Goal: Task Accomplishment & Management: Manage account settings

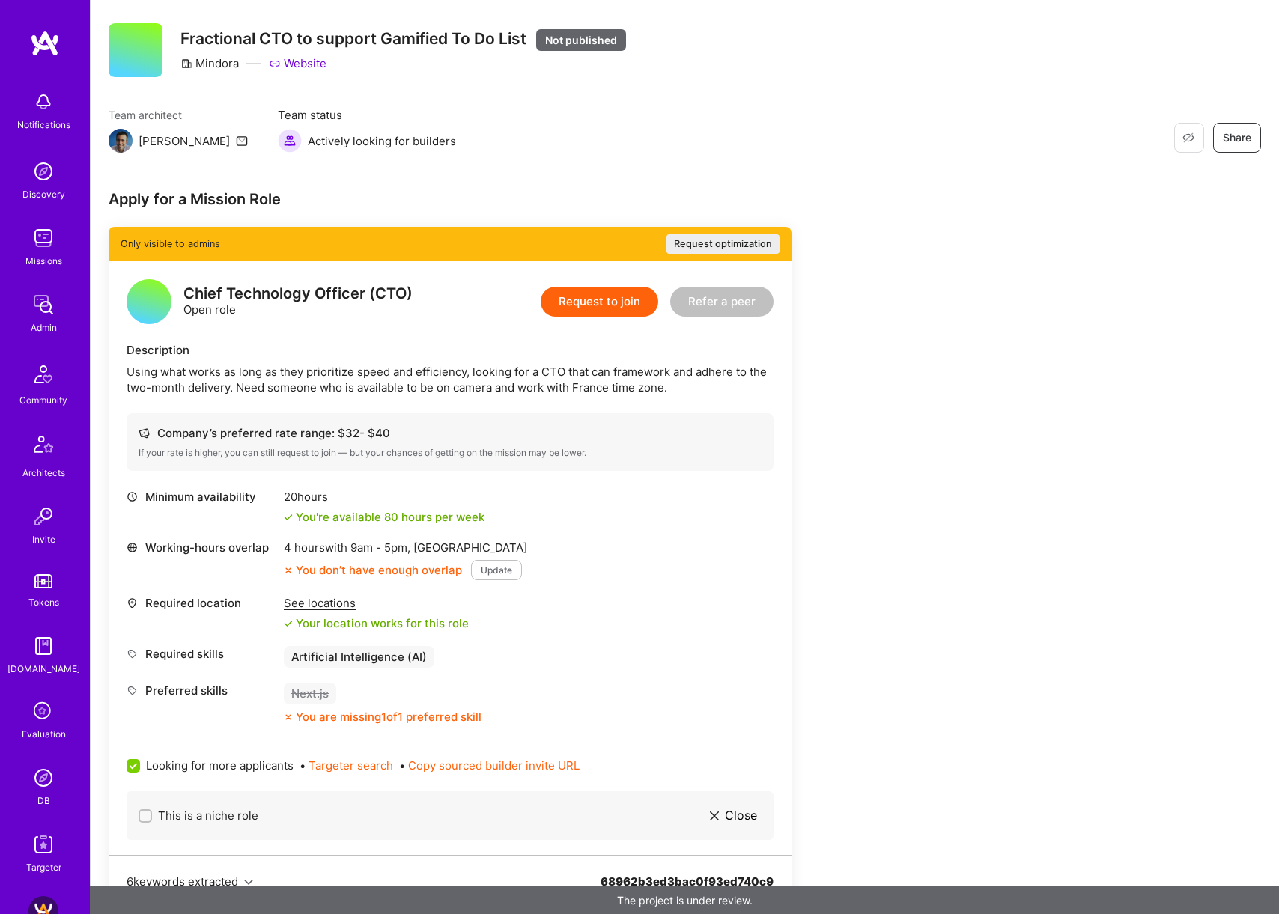
scroll to position [97, 0]
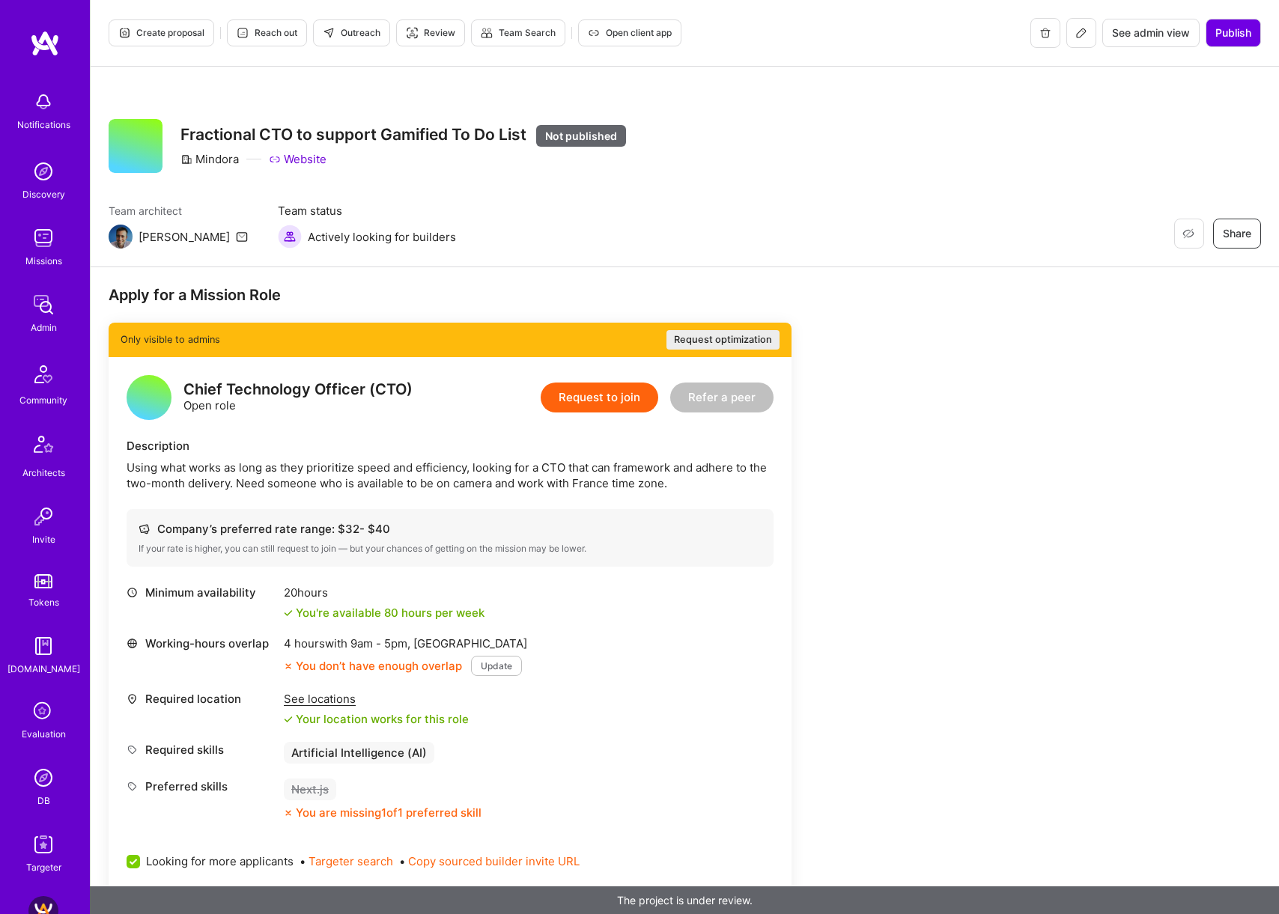
scroll to position [9, 0]
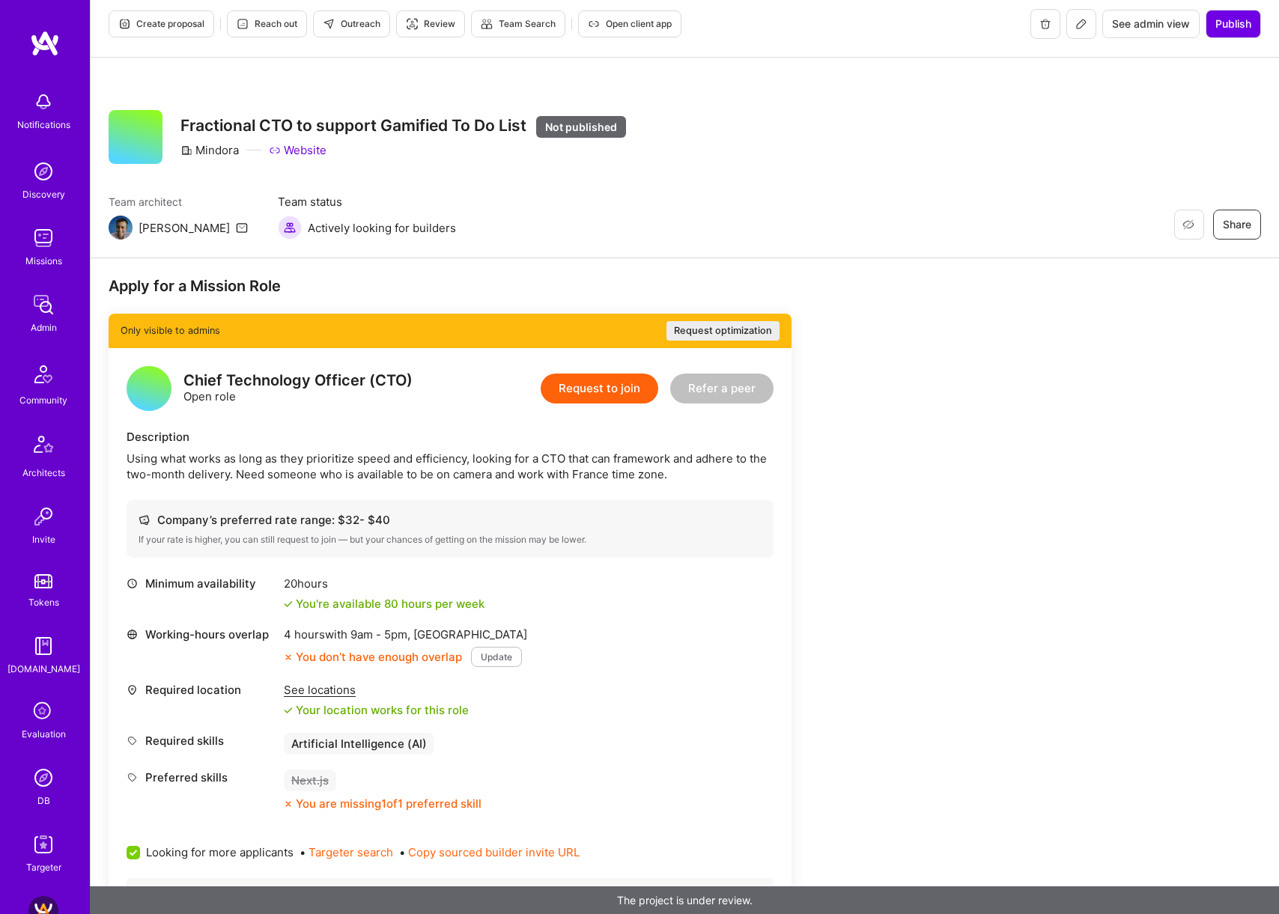
click at [745, 328] on button "Request optimization" at bounding box center [722, 330] width 113 height 19
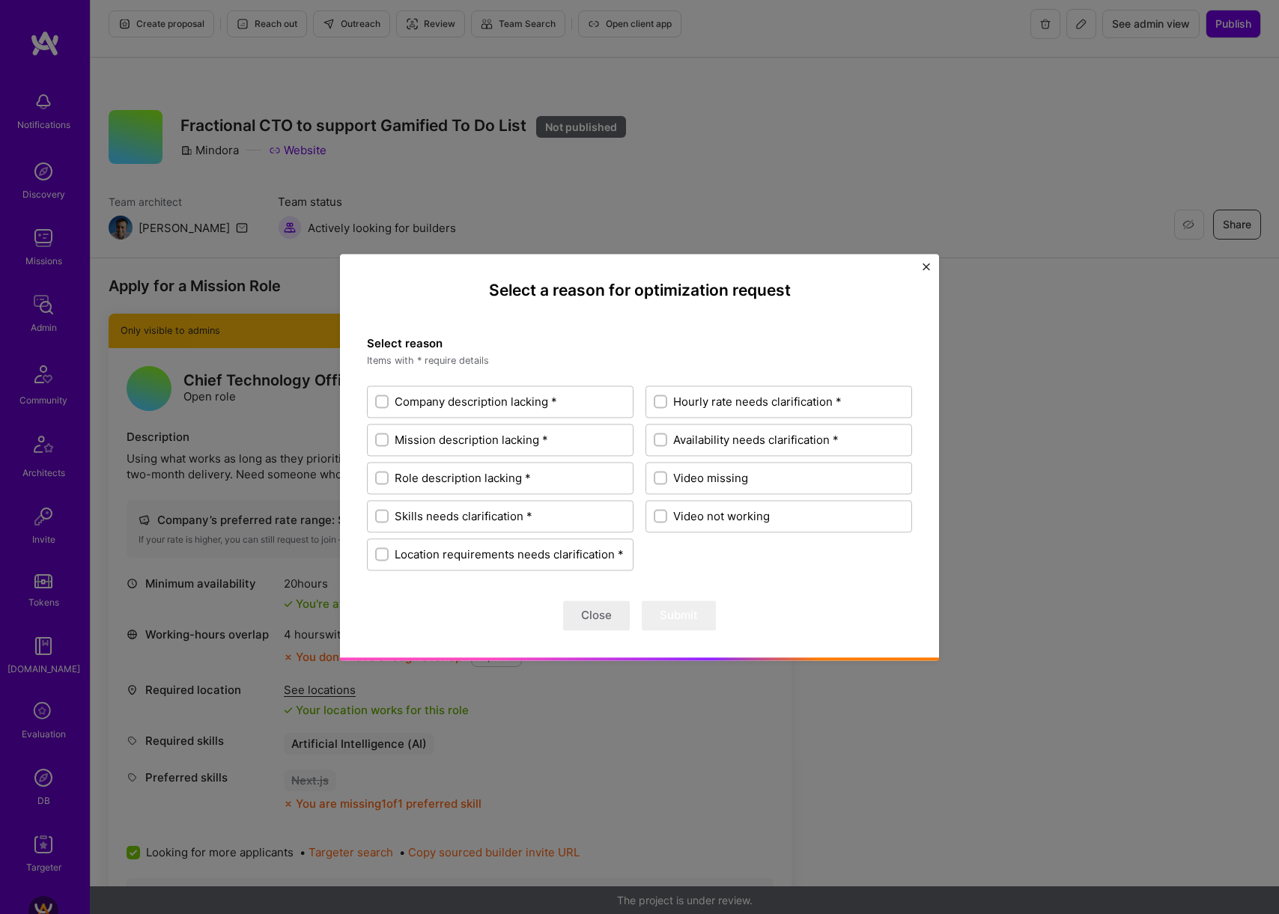
click at [658, 401] on input "Hourly rate needs clarification *" at bounding box center [662, 403] width 10 height 10
checkbox input "true"
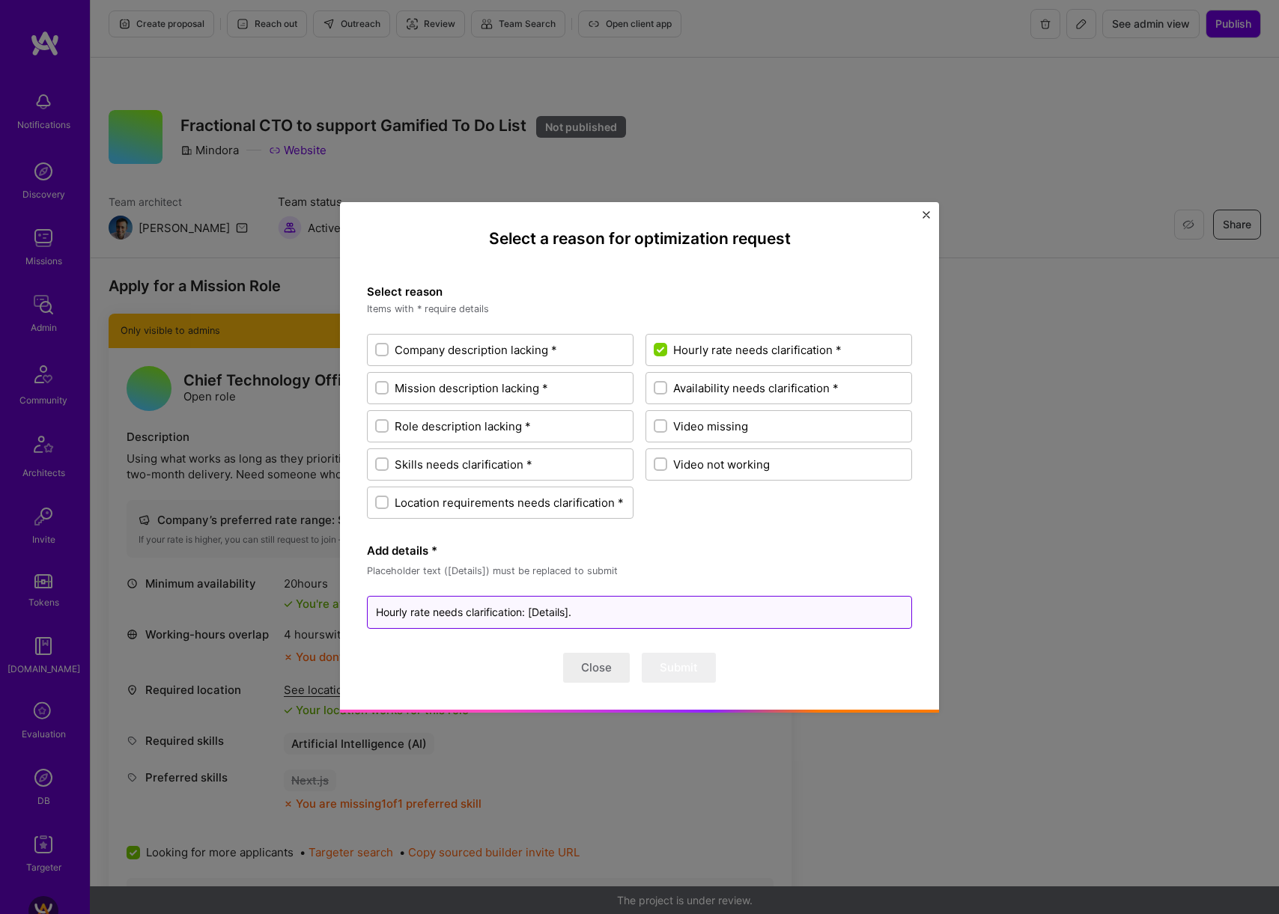
drag, startPoint x: 374, startPoint y: 610, endPoint x: 522, endPoint y: 608, distance: 148.3
click at [522, 608] on textarea "Hourly rate needs clarification: [Details]." at bounding box center [639, 612] width 545 height 33
drag, startPoint x: 532, startPoint y: 614, endPoint x: 547, endPoint y: 613, distance: 15.1
click at [547, 613] on textarea "Hourly rate needs clarification: [Details]." at bounding box center [639, 612] width 545 height 33
drag, startPoint x: 535, startPoint y: 612, endPoint x: 565, endPoint y: 610, distance: 30.8
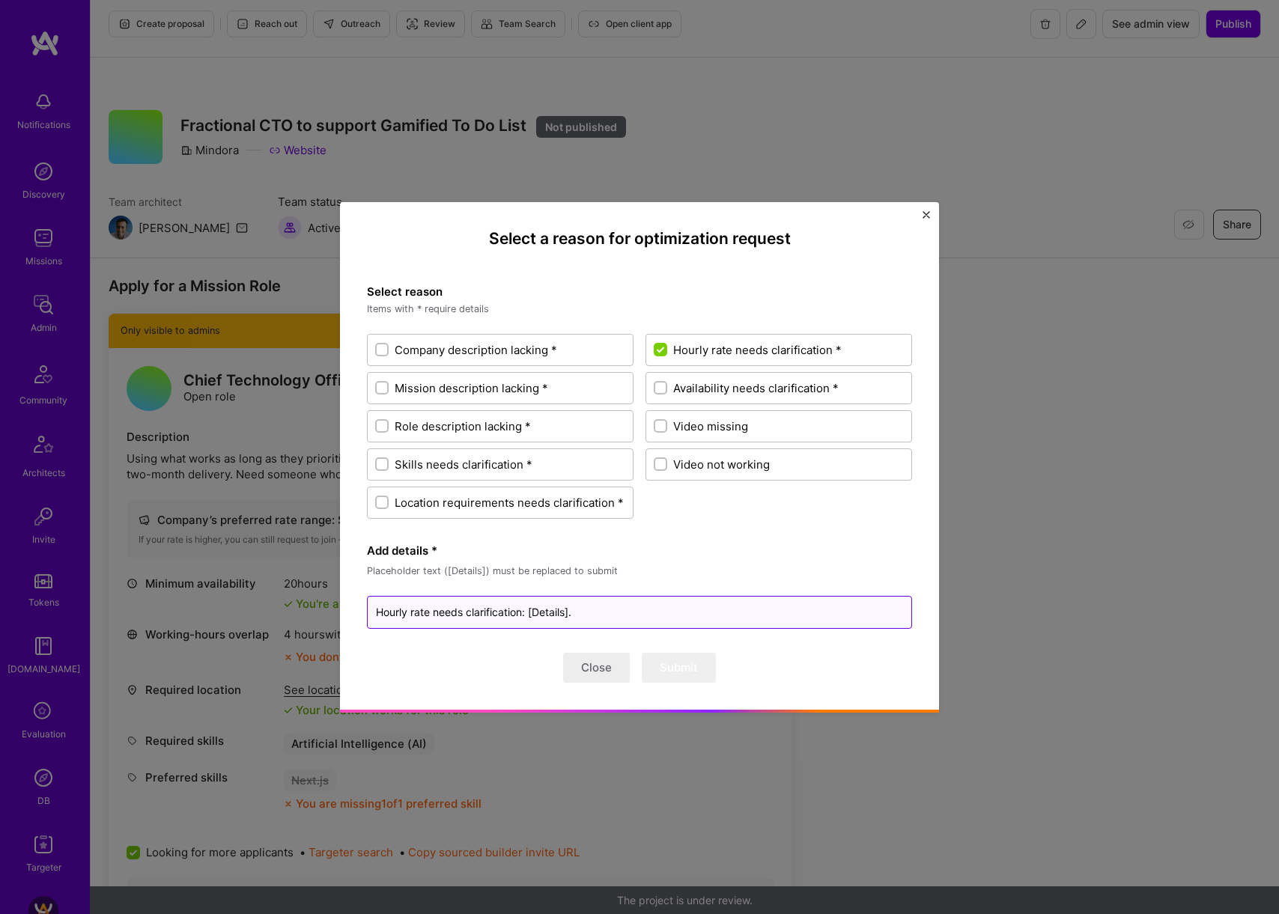
click at [565, 610] on textarea "Hourly rate needs clarification: [Details]." at bounding box center [639, 612] width 545 height 33
type textarea "x"
type textarea "Hourly rate needs clarification: [T]."
type textarea "x"
type textarea "Hourly rate needs clarification: [To]."
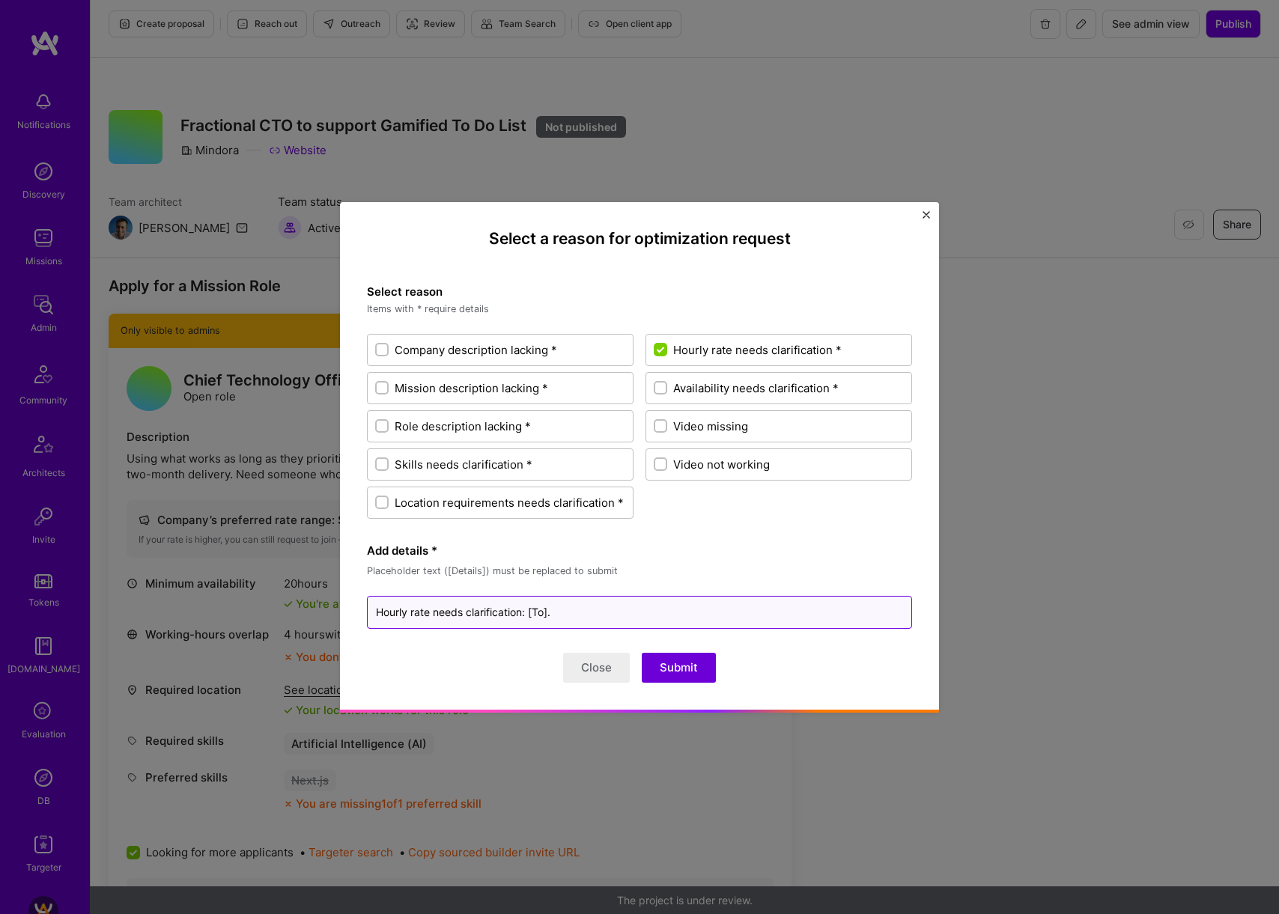
type textarea "x"
type textarea "Hourly rate needs clarification: [Too]."
type textarea "x"
type textarea "Hourly rate needs clarification: [Too ]."
type textarea "x"
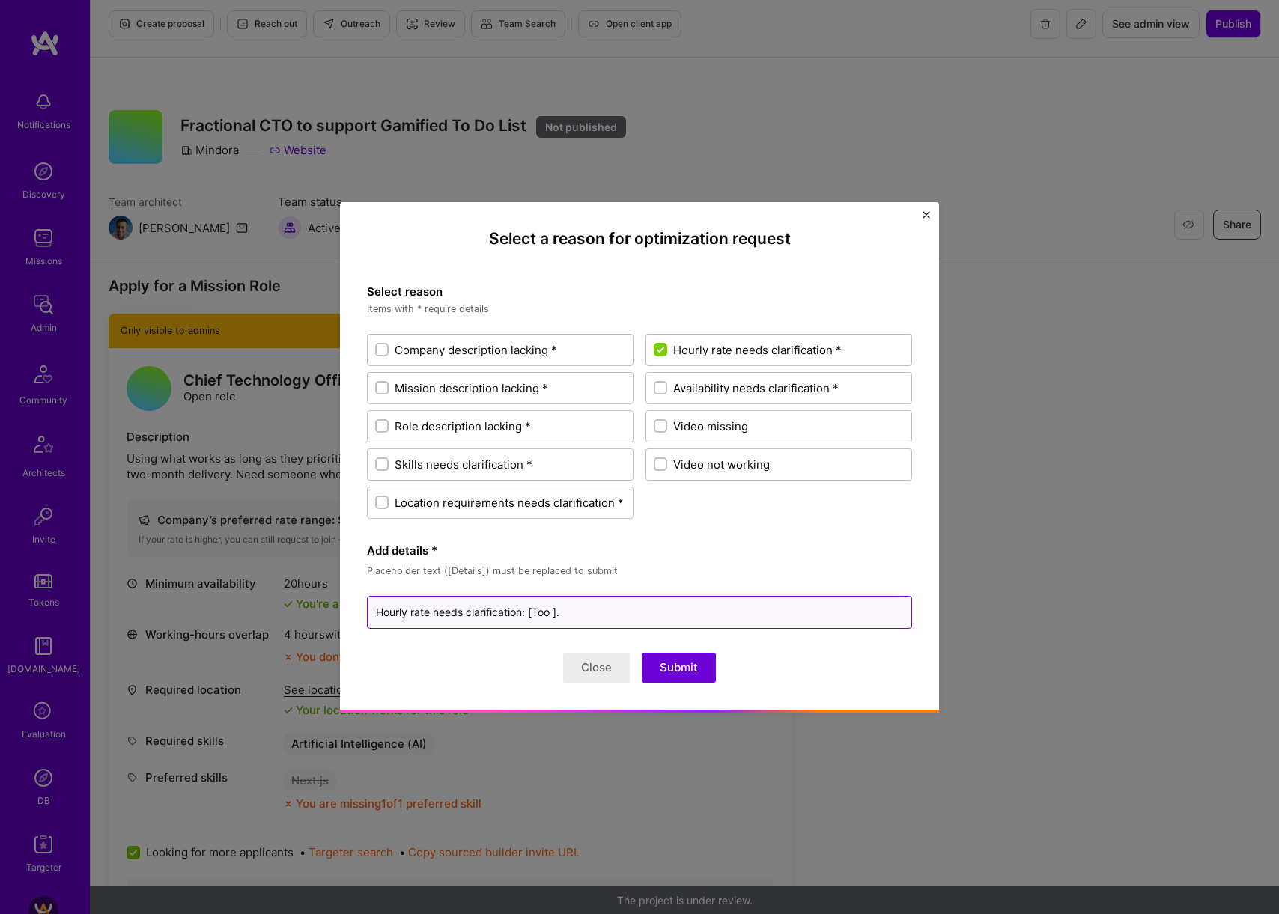
type textarea "Hourly rate needs clarification: [Too l]."
type textarea "x"
type textarea "Hourly rate needs clarification: [Too lo]."
type textarea "x"
type textarea "Hourly rate needs clarification: [Too low]."
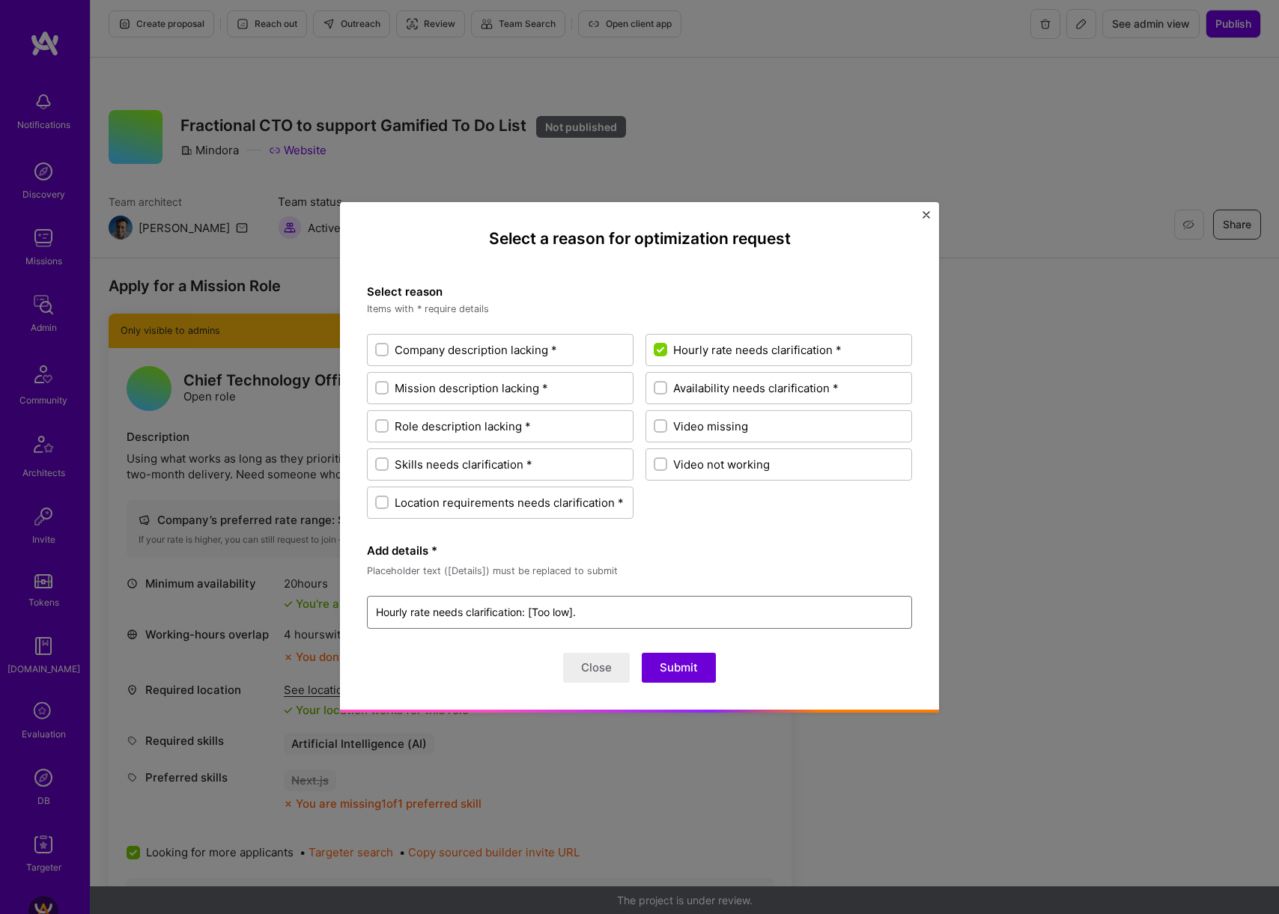
click at [379, 424] on input "Role description lacking *" at bounding box center [383, 427] width 10 height 10
checkbox input "true"
type textarea "x"
type textarea "Hourly rate needs clarification: [Too low]. Role description lacking: [Details]."
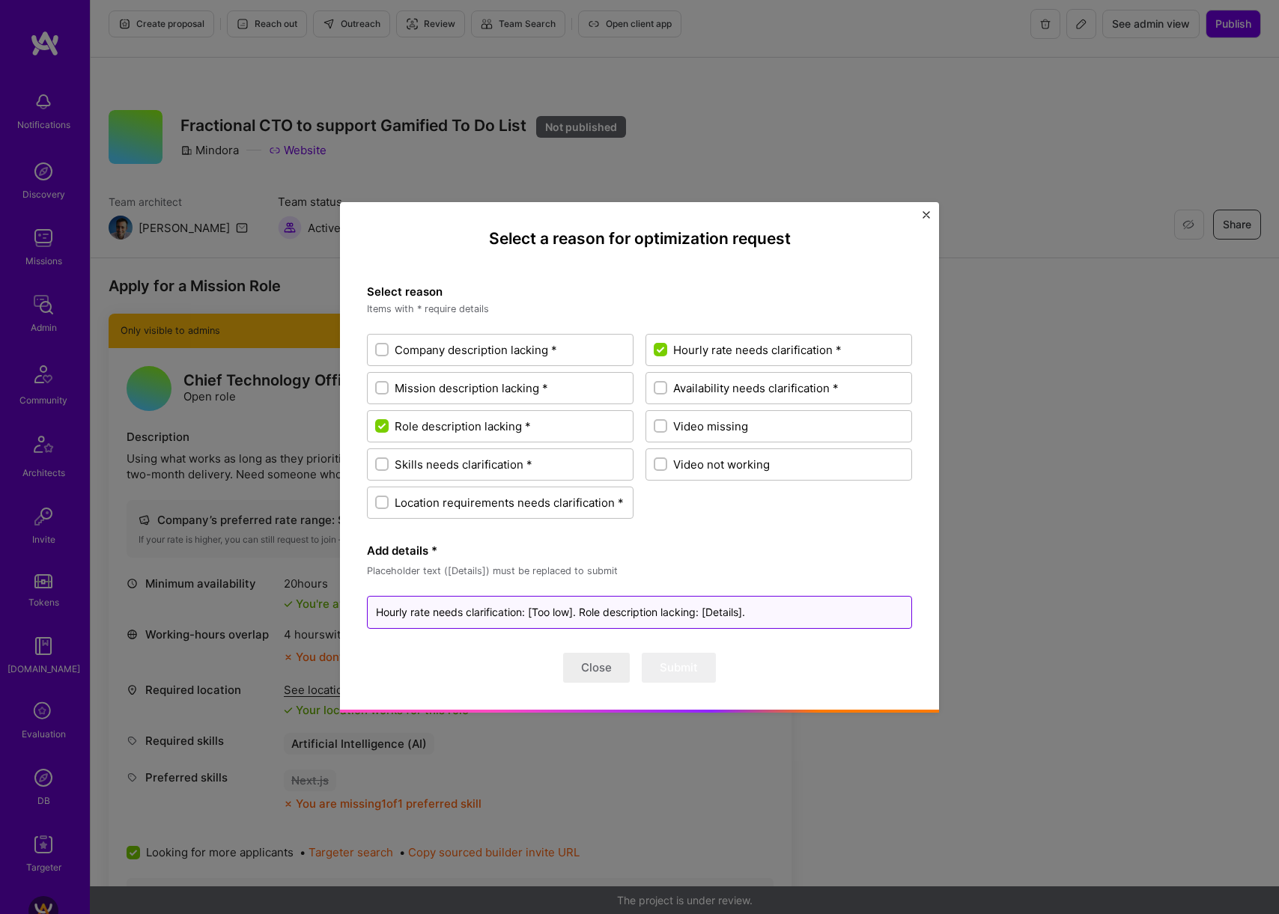
click at [725, 613] on textarea "Hourly rate needs clarification: [Too low]. Role description lacking: [Details]." at bounding box center [639, 612] width 545 height 33
type textarea "x"
type textarea "Hourly rate needs clarification: [Too low]. Role description lacking: [N]."
type textarea "x"
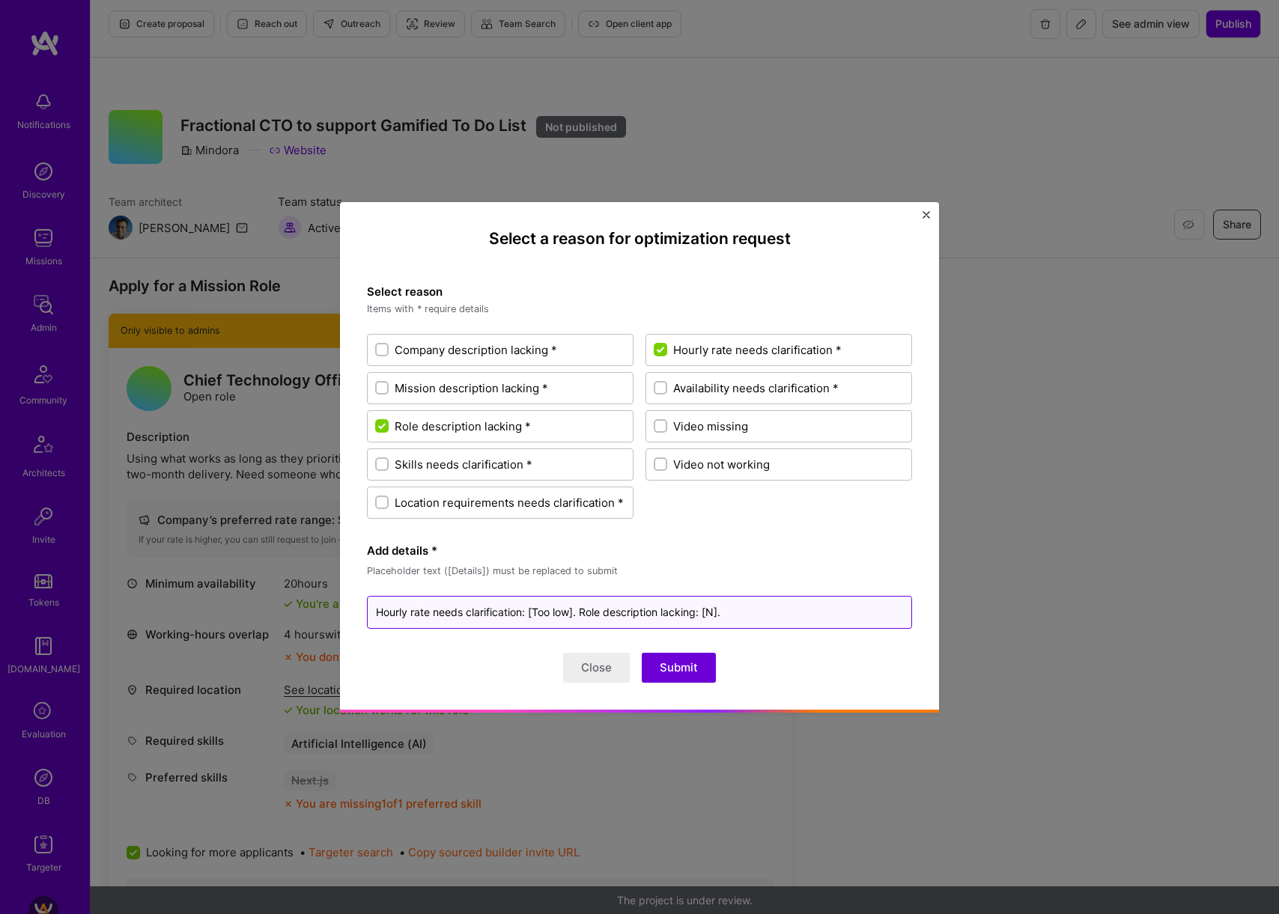
type textarea "Hourly rate needs clarification: [Too low]. Role description lacking: [No]."
type textarea "x"
type textarea "Hourly rate needs clarification: [Too low]. Role description lacking: [Not ]."
type textarea "x"
type textarea "Hourly rate needs clarification: [Too low]. Role description lacking: [Not c]."
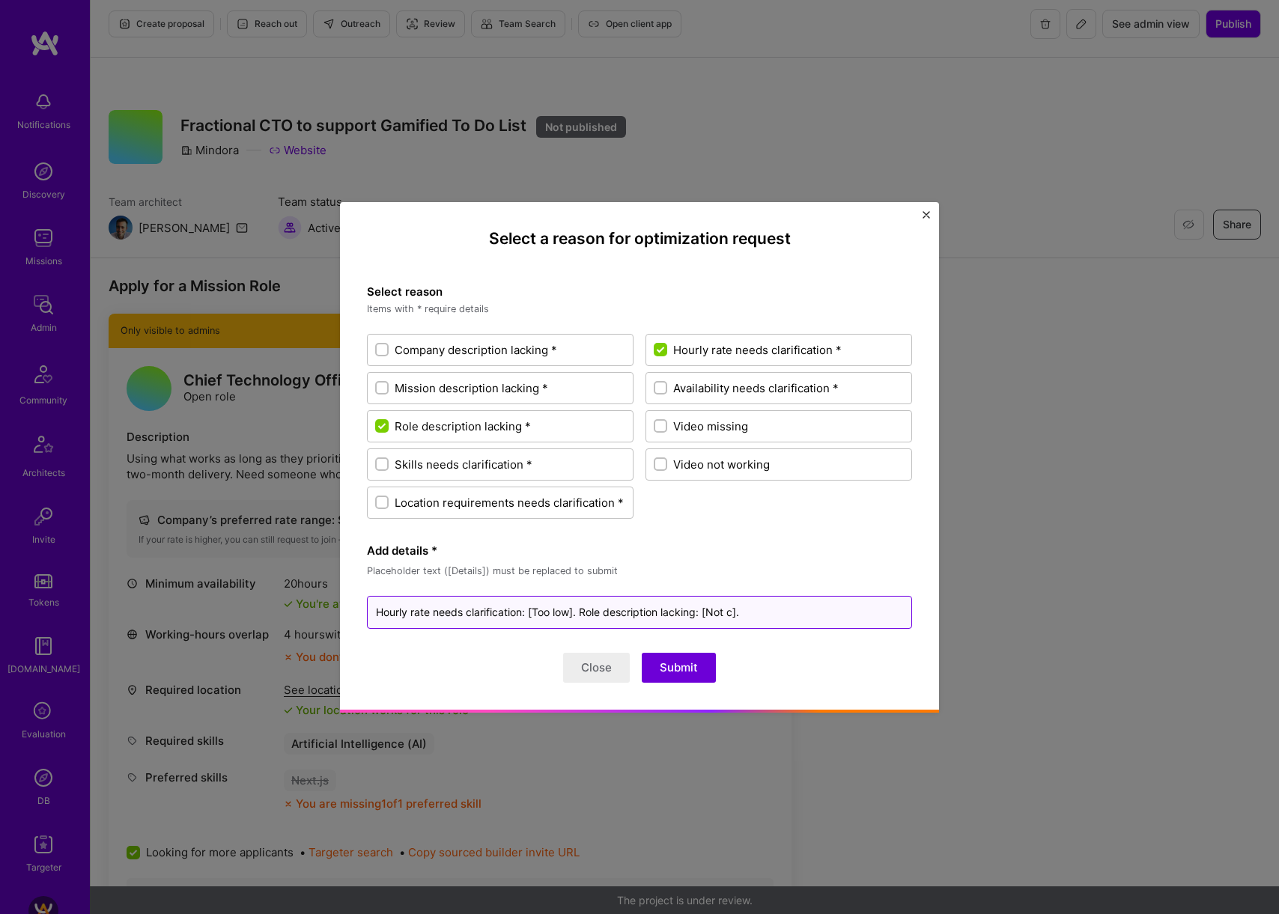
type textarea "x"
type textarea "Hourly rate needs clarification: [Too low]. Role description lacking: [Not cl]."
type textarea "x"
type textarea "Hourly rate needs clarification: [Too low]. Role description lacking: [Not cle]."
type textarea "x"
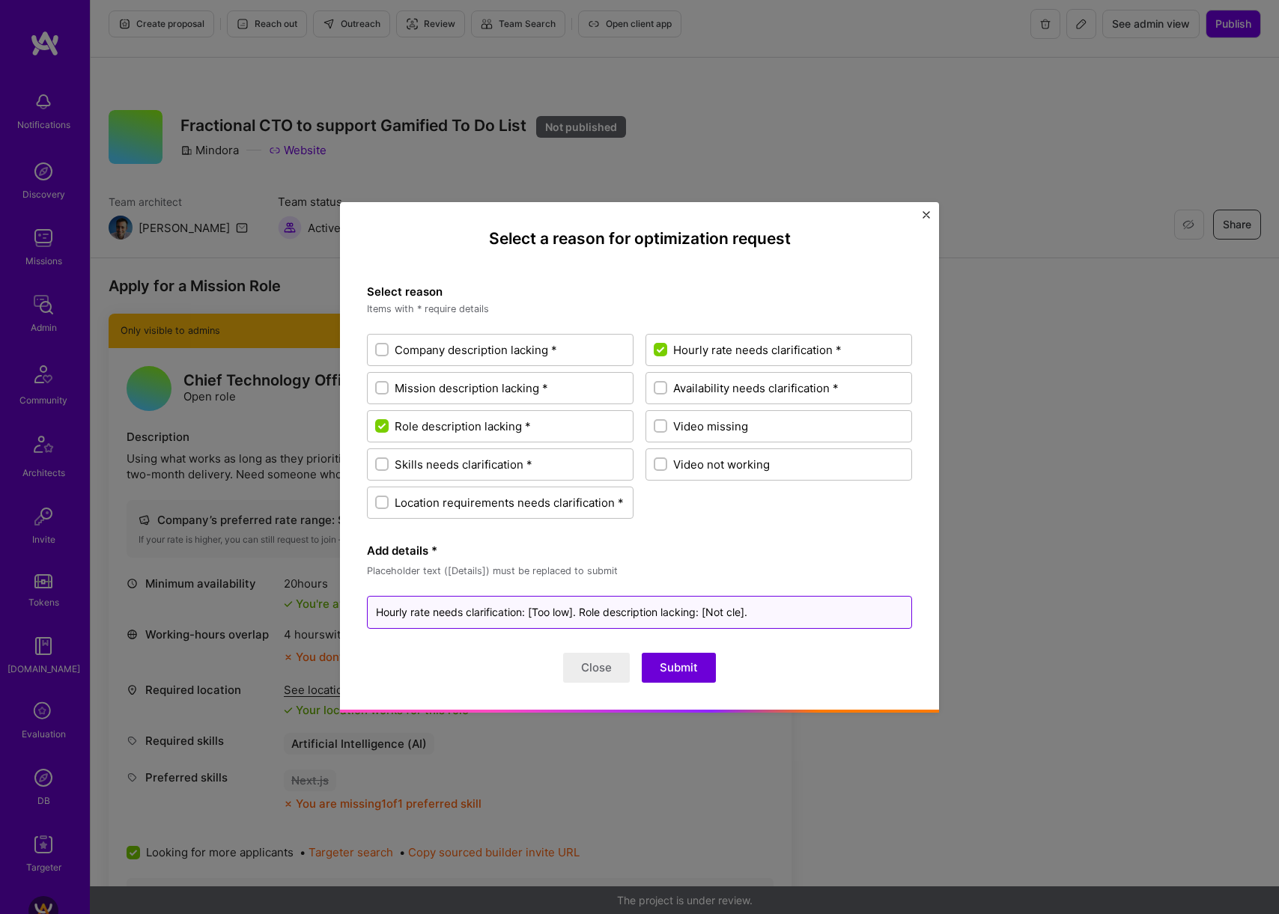
type textarea "Hourly rate needs clarification: [Too low]. Role description lacking: [Not clea…"
type textarea "x"
type textarea "Hourly rate needs clarification: [Too low]. Role description lacking: [Not clea…"
click at [693, 672] on button "Submit" at bounding box center [679, 668] width 74 height 30
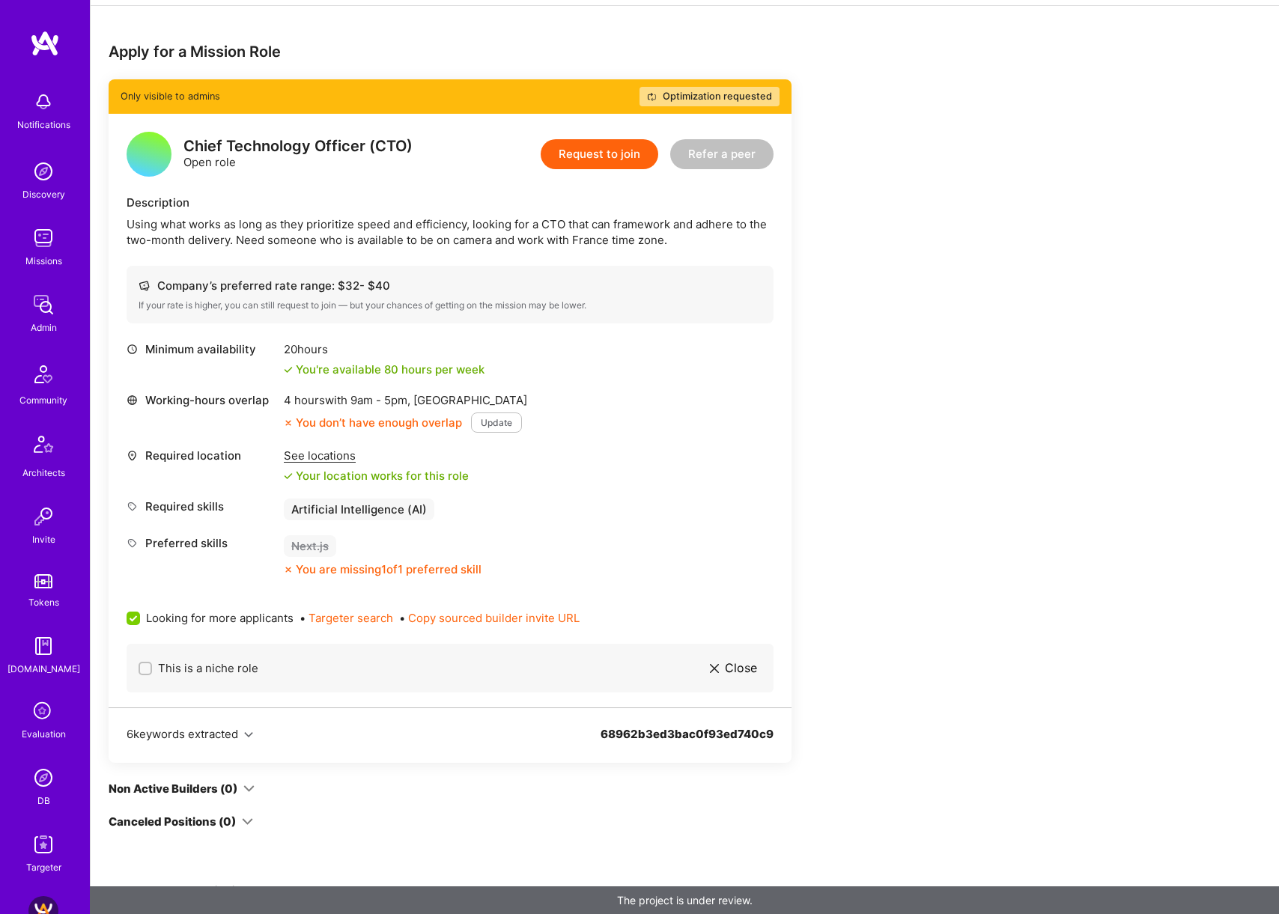
scroll to position [0, 0]
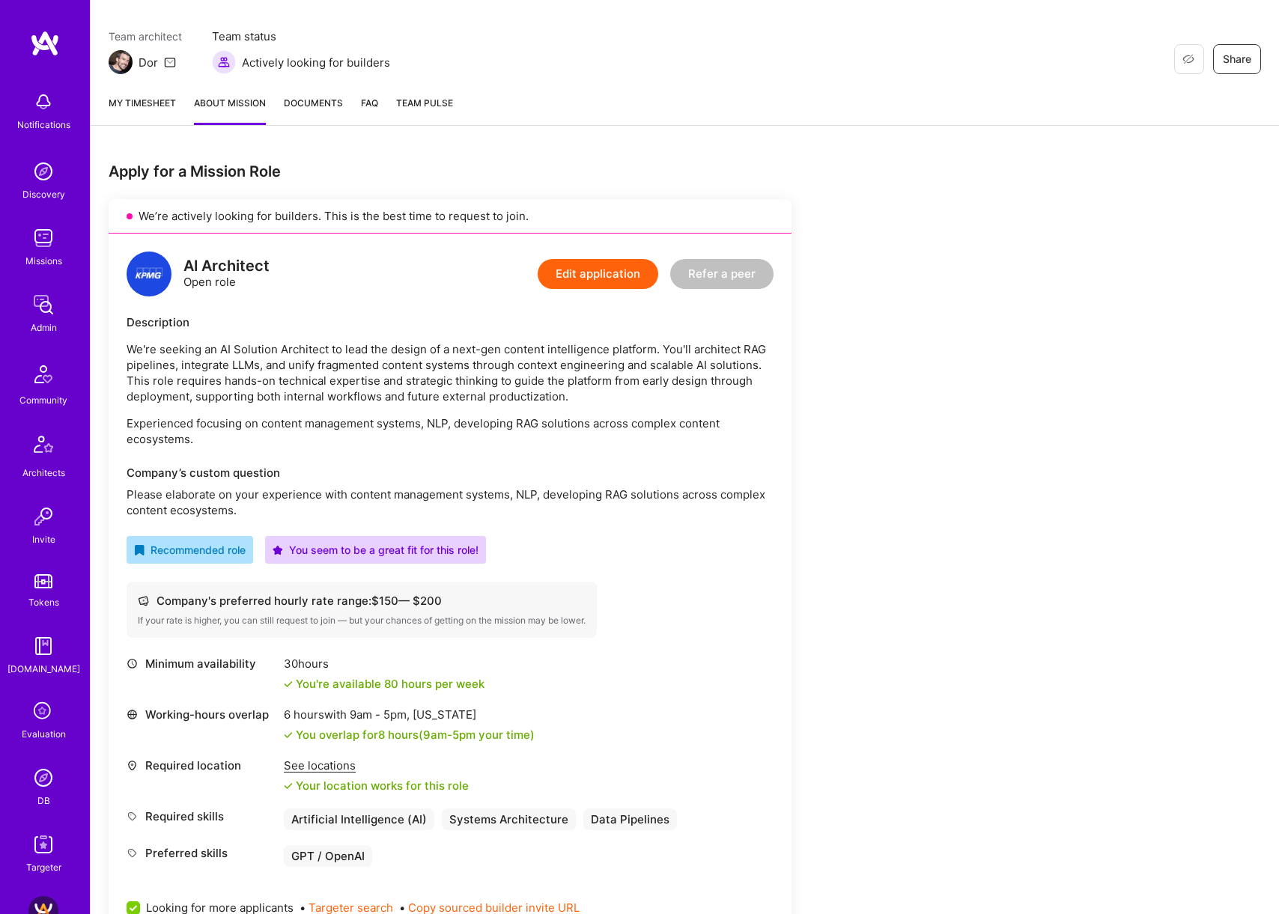
scroll to position [180, 0]
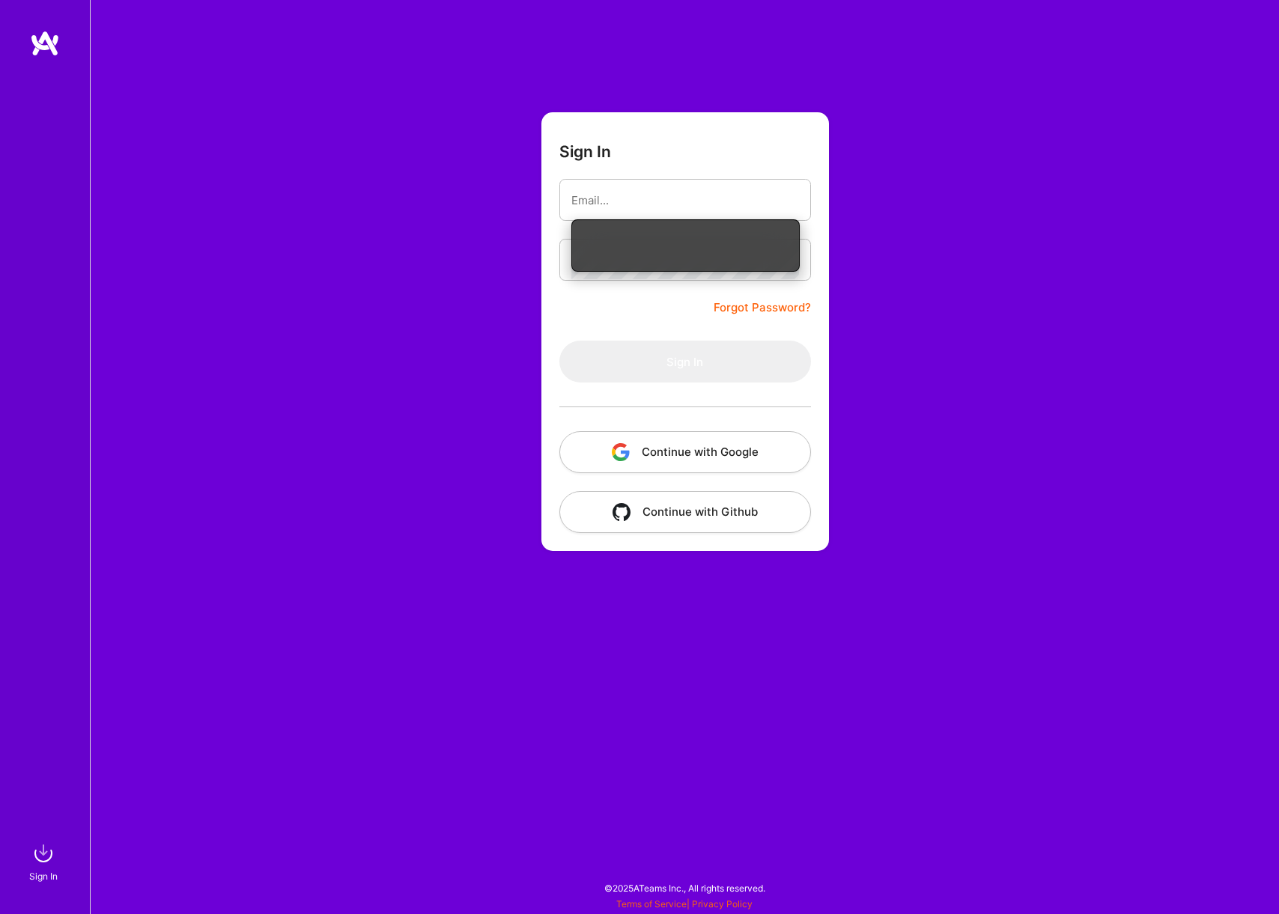
click at [789, 458] on button "Continue with Google" at bounding box center [685, 452] width 252 height 42
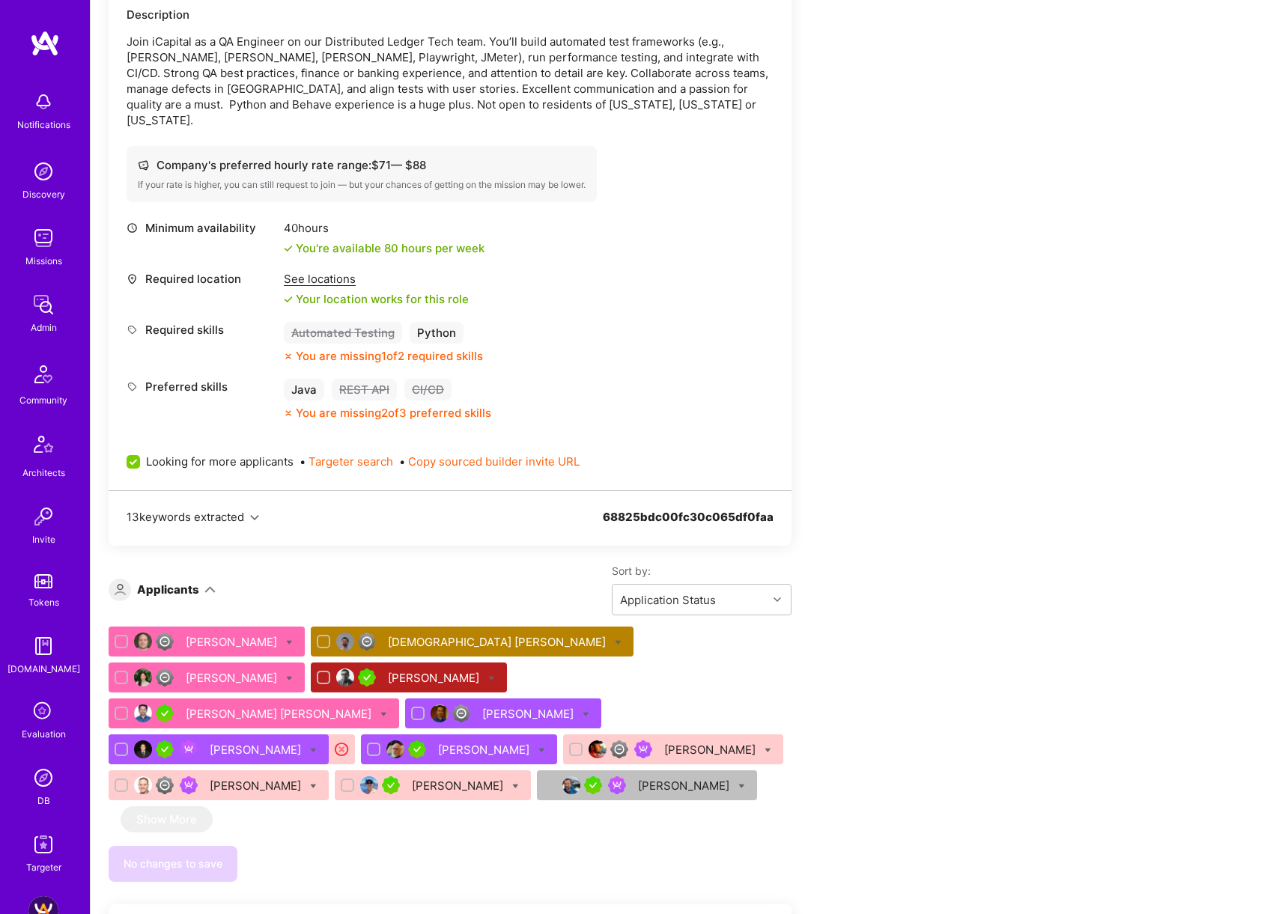
scroll to position [479, 0]
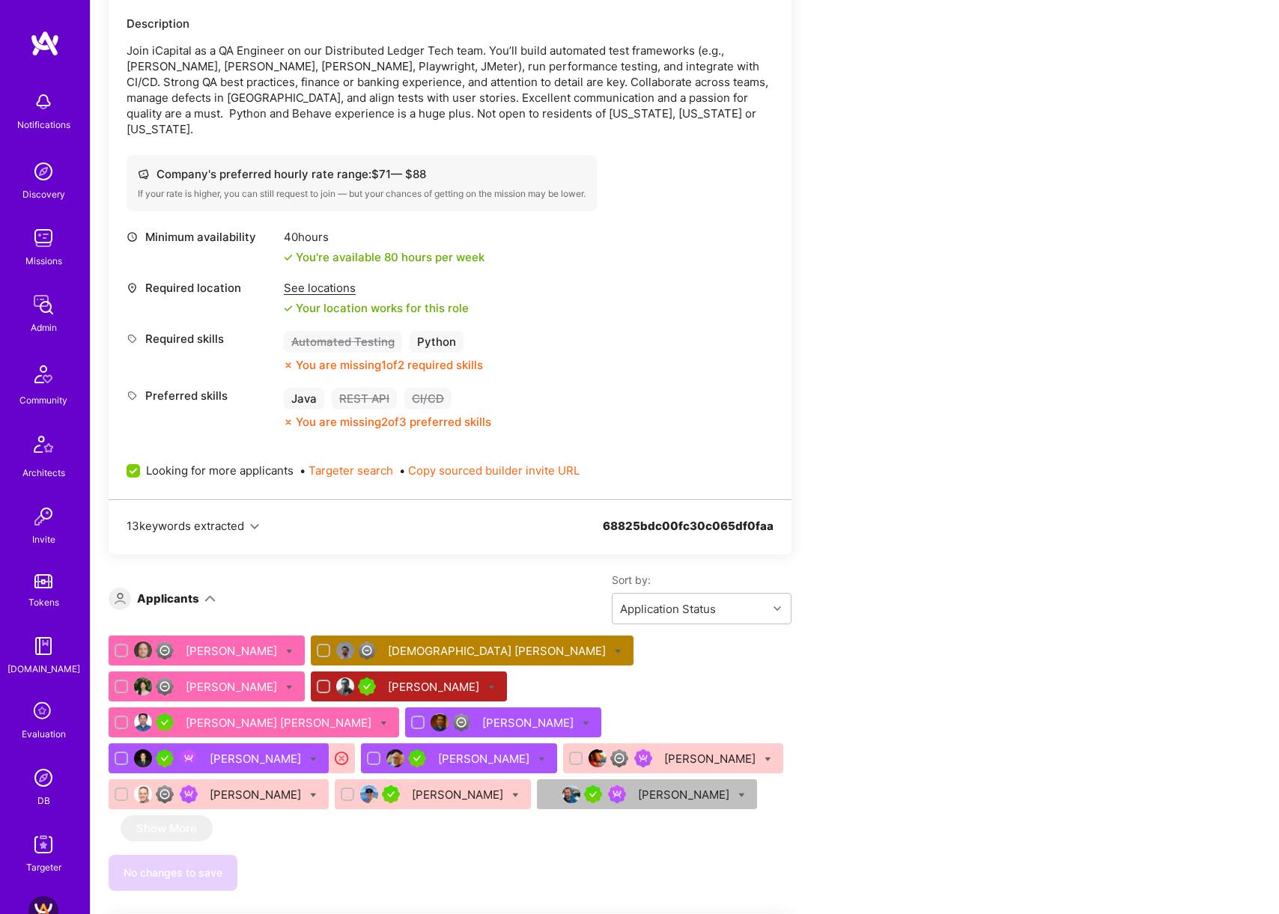
click at [286, 648] on icon at bounding box center [289, 651] width 7 height 7
checkbox input "true"
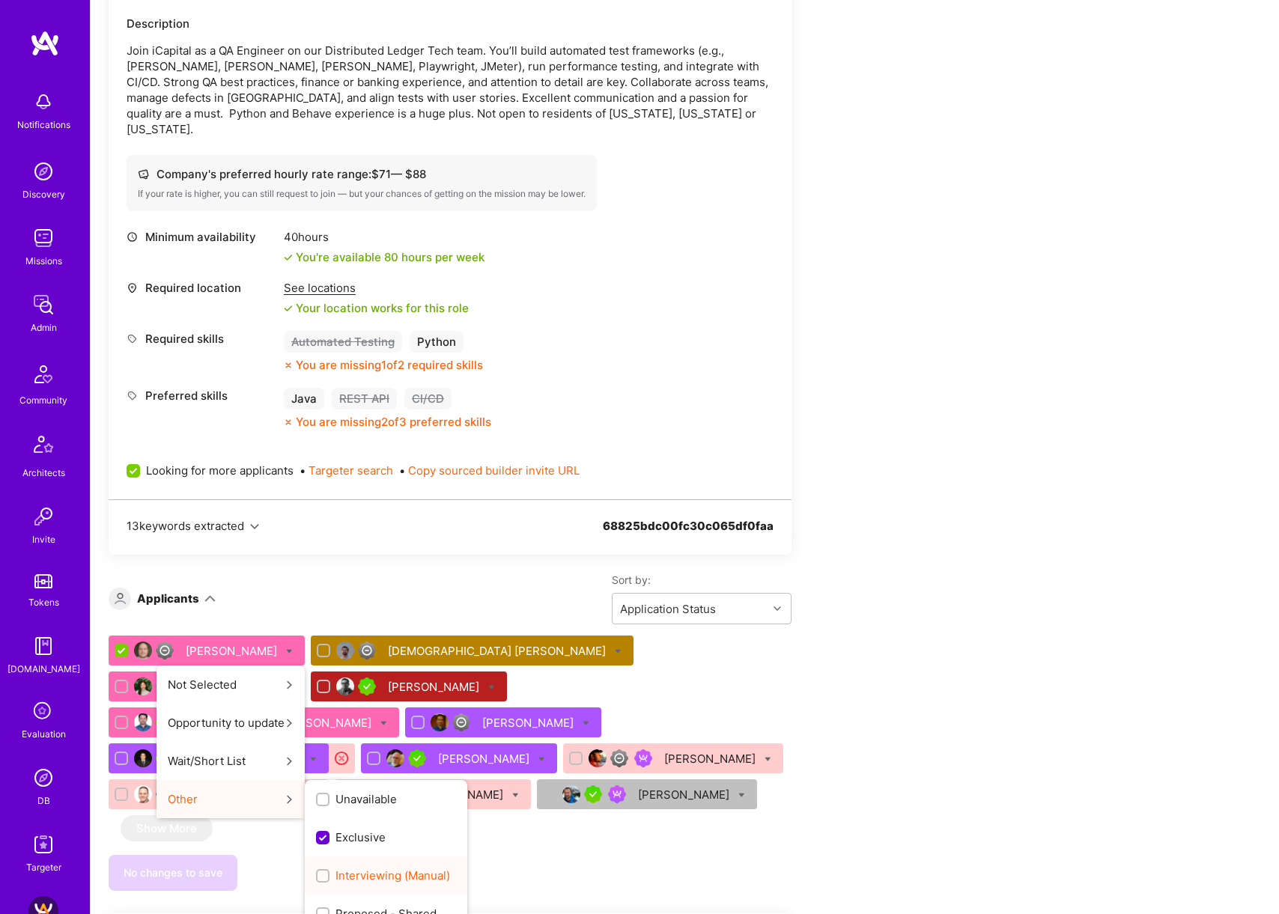
click at [414, 868] on span "Interviewing (Manual)" at bounding box center [392, 876] width 115 height 16
click at [329, 872] on input "Interviewing (Manual)" at bounding box center [324, 877] width 10 height 10
checkbox input "true"
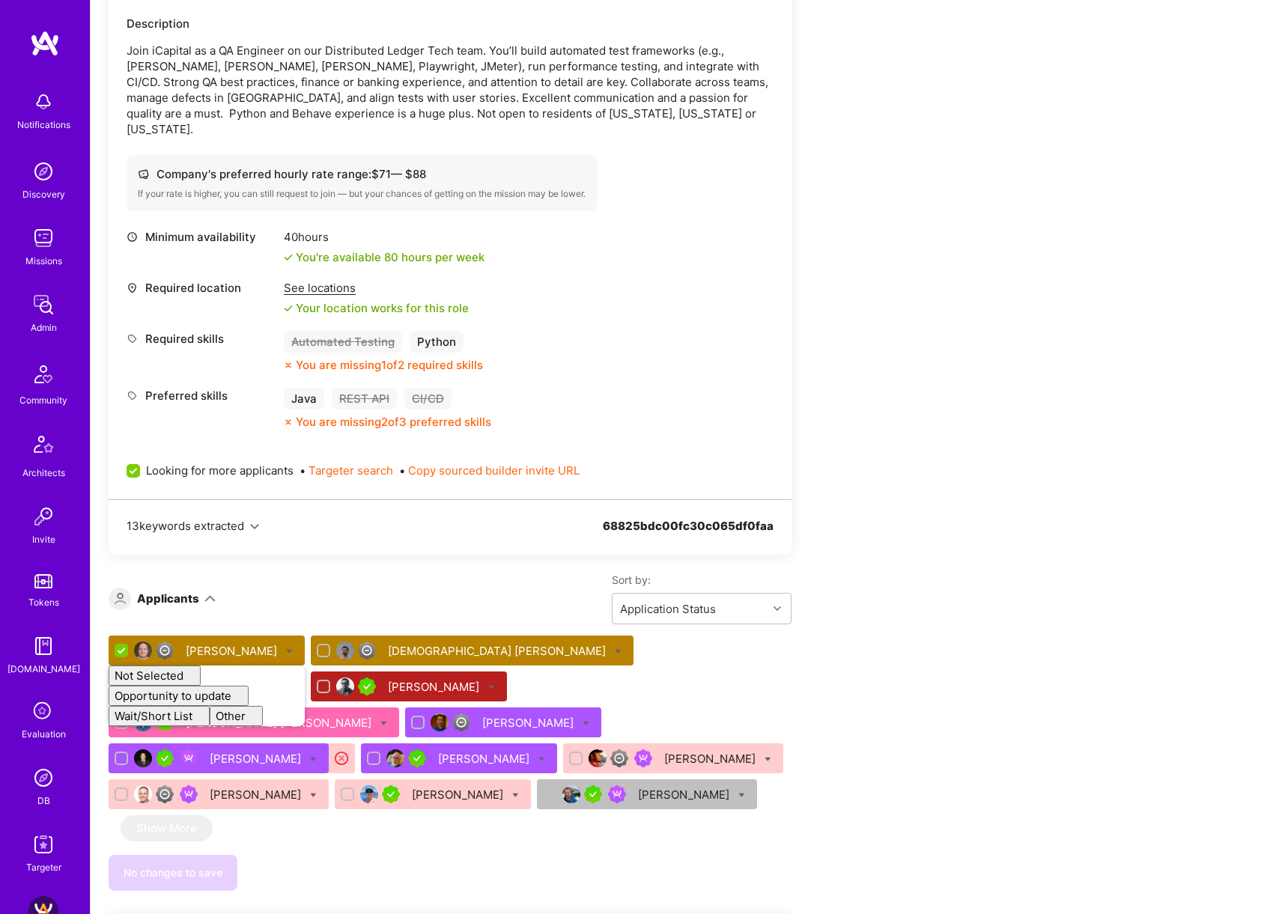
checkbox input "false"
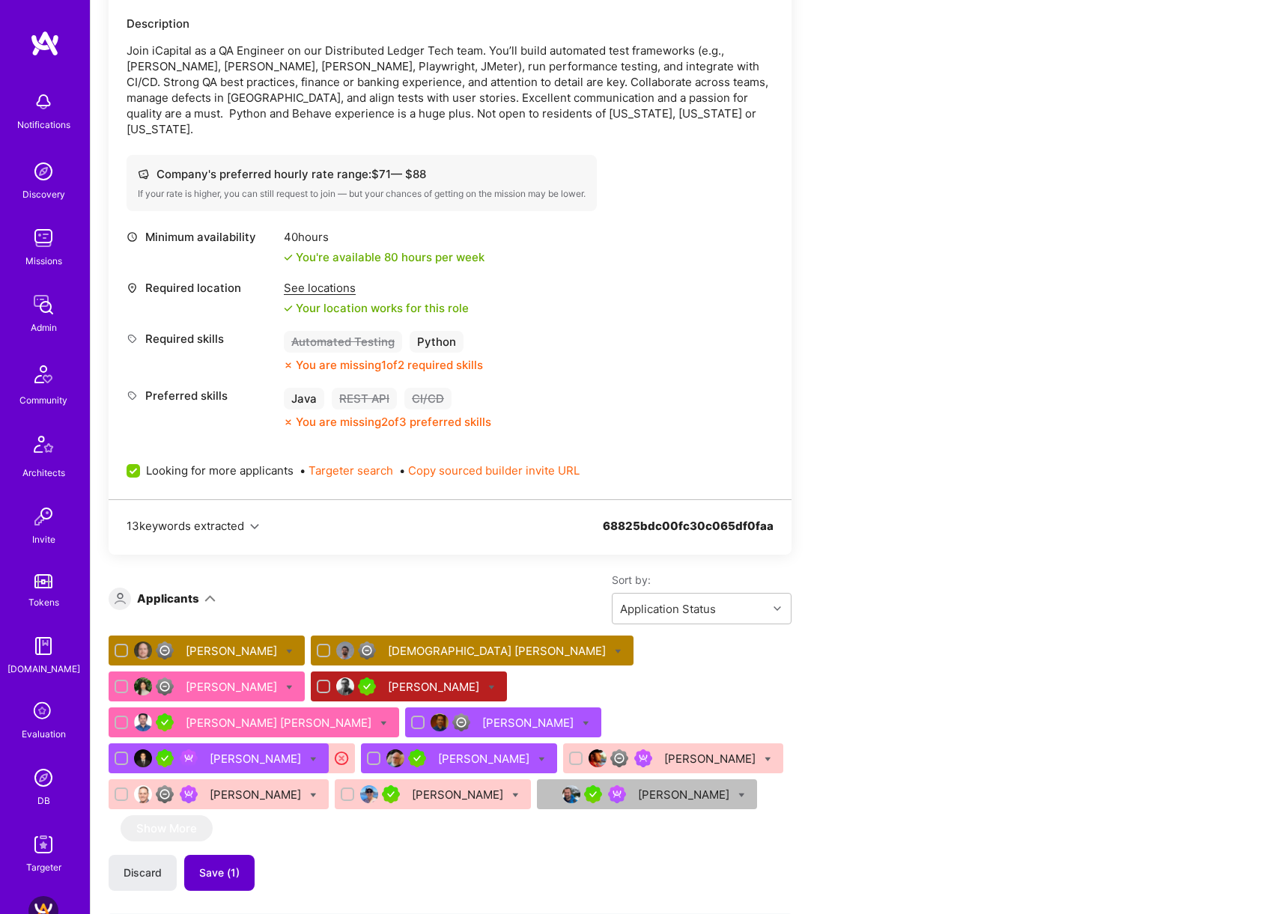
click at [236, 866] on span "Save (1)" at bounding box center [219, 873] width 40 height 15
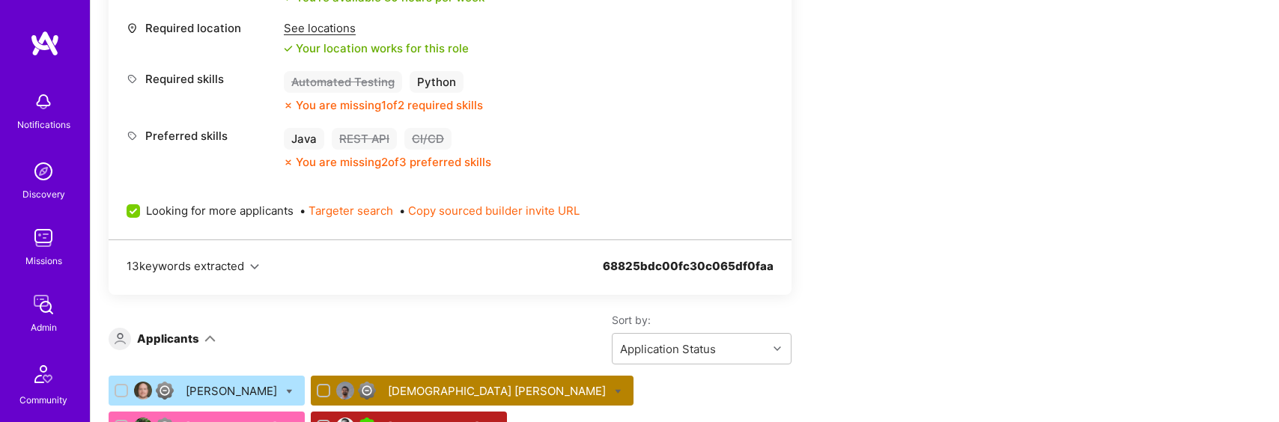
scroll to position [744, 0]
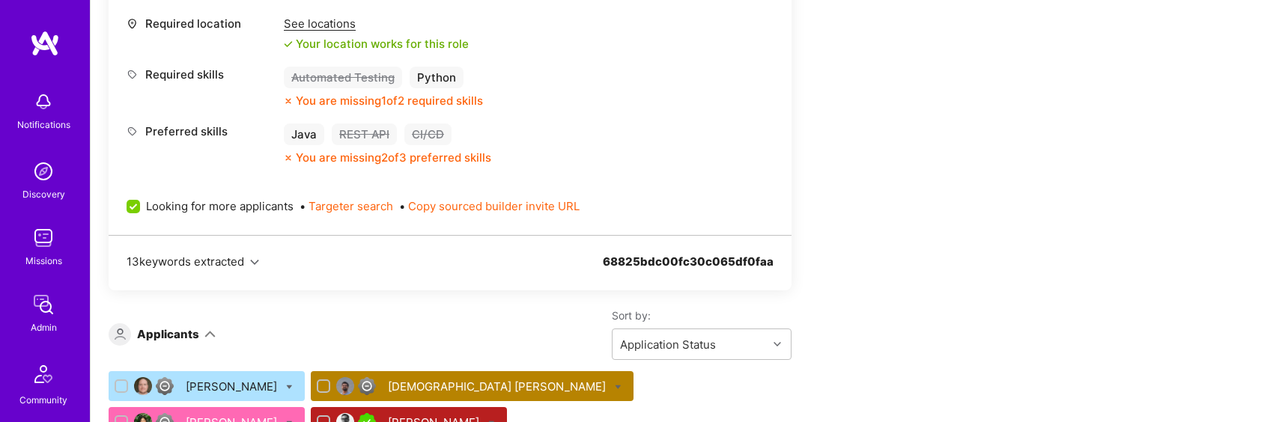
click at [198, 379] on div "Joseph Schulte" at bounding box center [233, 387] width 94 height 16
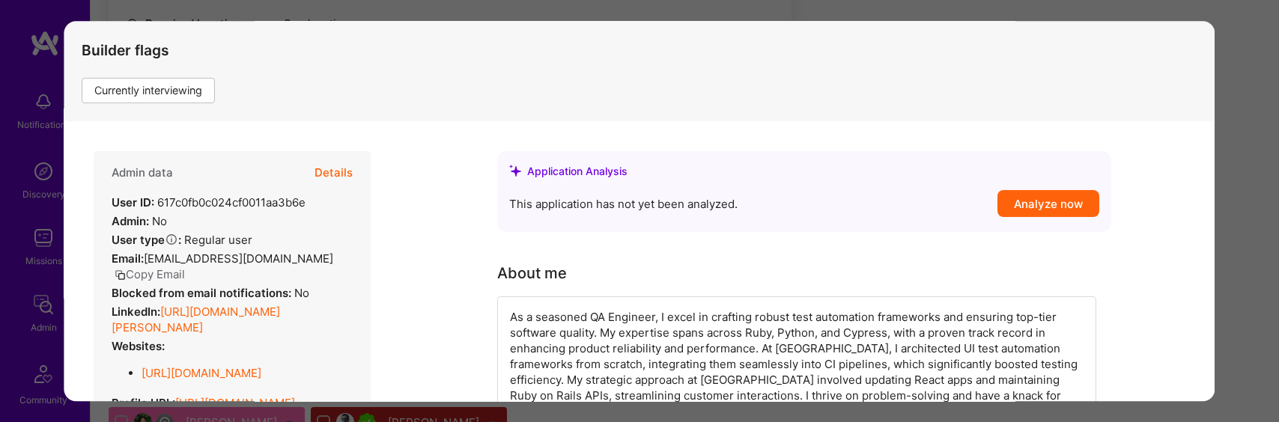
scroll to position [309, 0]
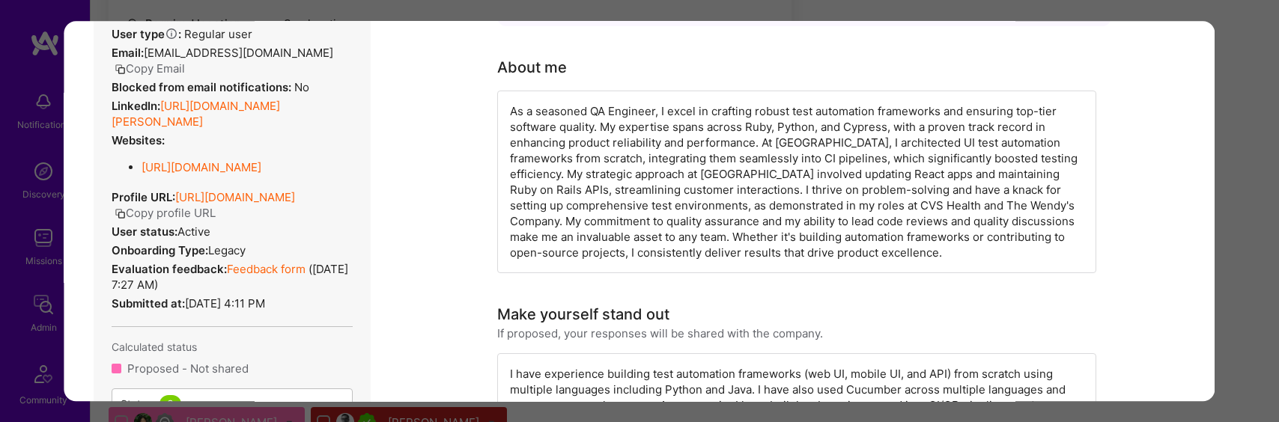
click at [1259, 124] on div "Application 1 of 12 Evaluation scores Expertise level Good Interpersonal skills…" at bounding box center [639, 211] width 1279 height 422
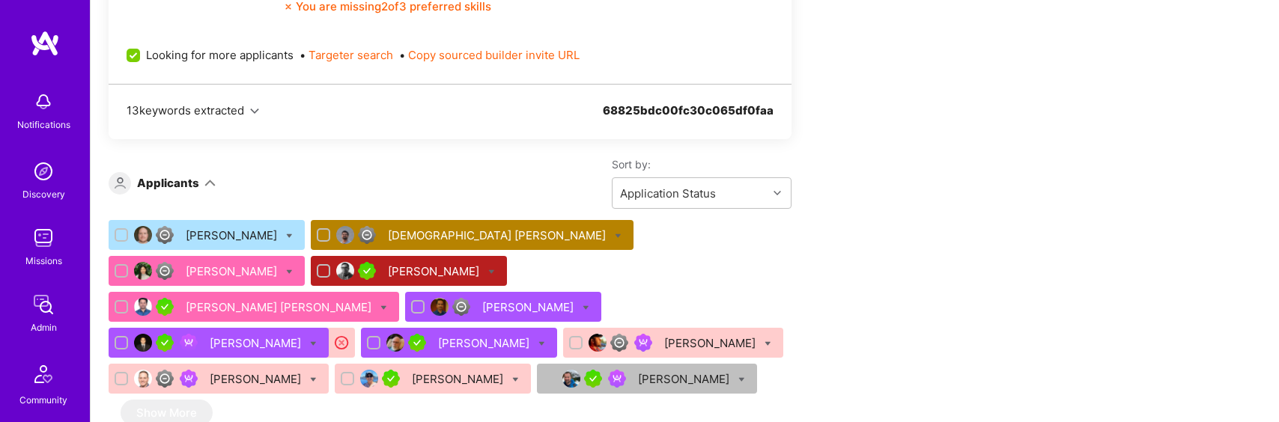
scroll to position [893, 0]
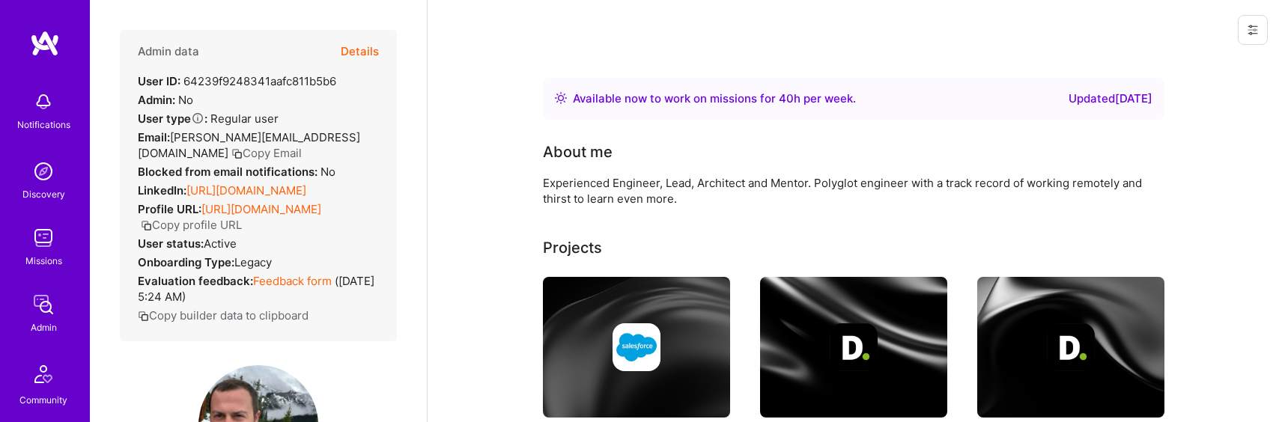
click at [373, 55] on button "Details" at bounding box center [360, 51] width 38 height 43
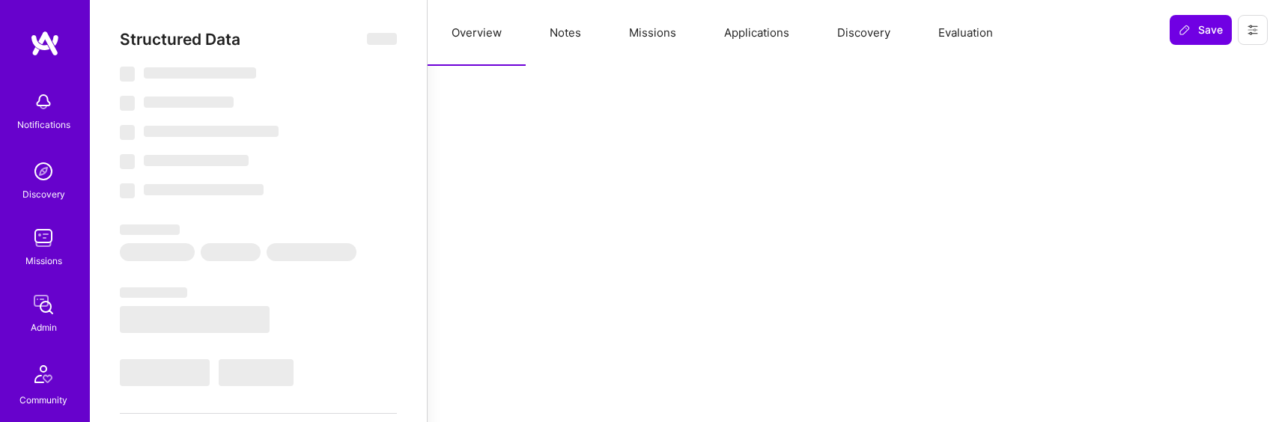
click at [663, 37] on button "Missions" at bounding box center [652, 33] width 95 height 66
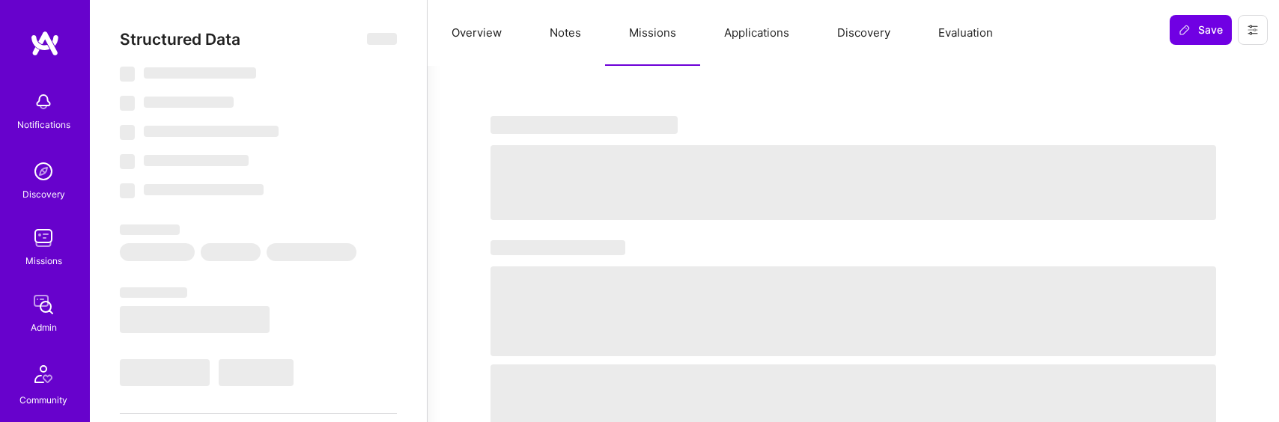
select select "Right Now"
select select "5"
select select "4"
select select "7"
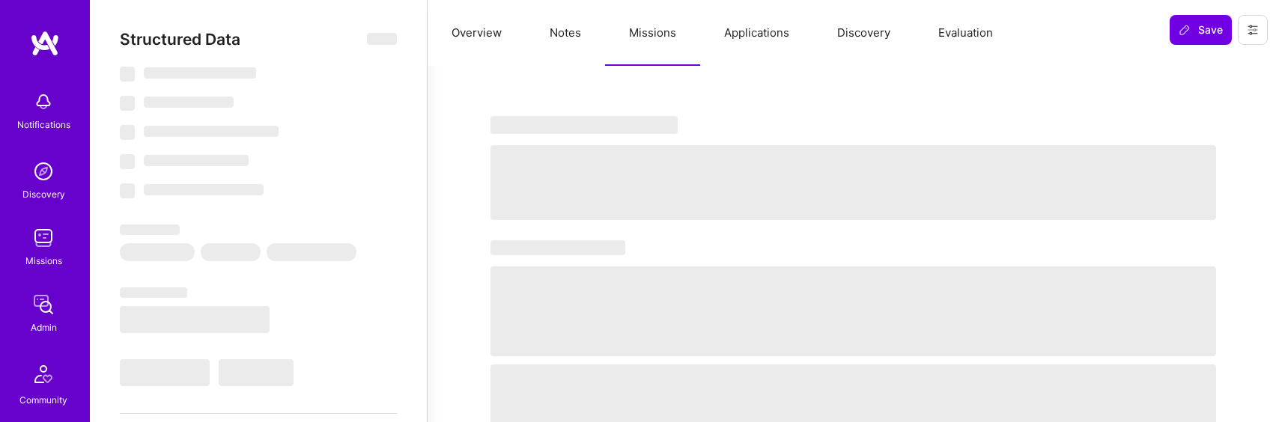
select select "US"
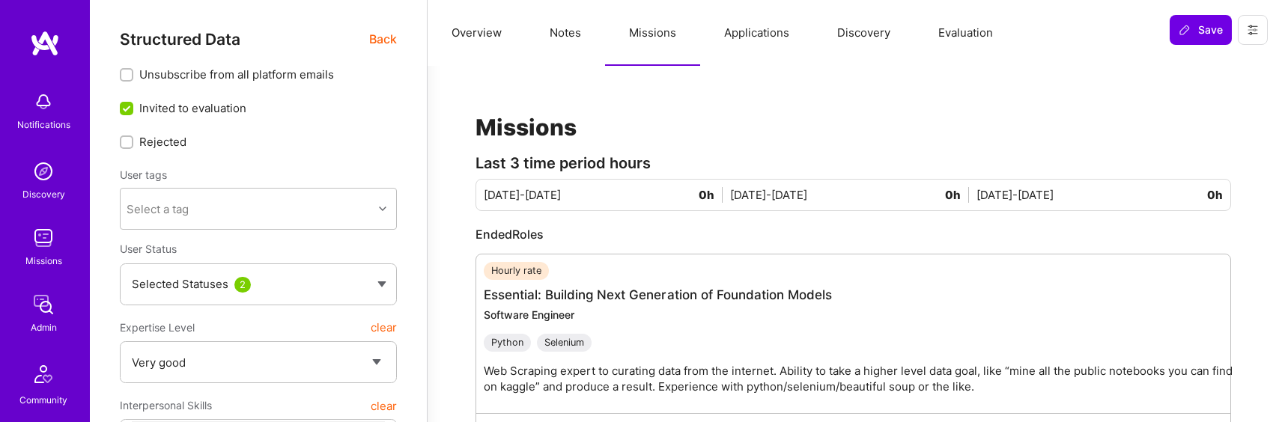
click at [769, 42] on button "Applications" at bounding box center [756, 33] width 113 height 66
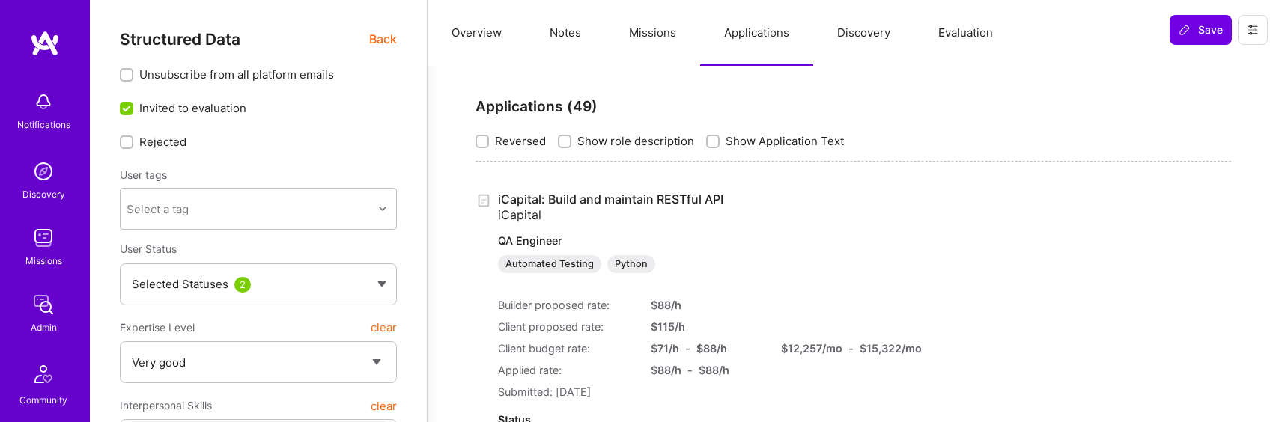
click at [391, 37] on span "Back" at bounding box center [383, 39] width 28 height 19
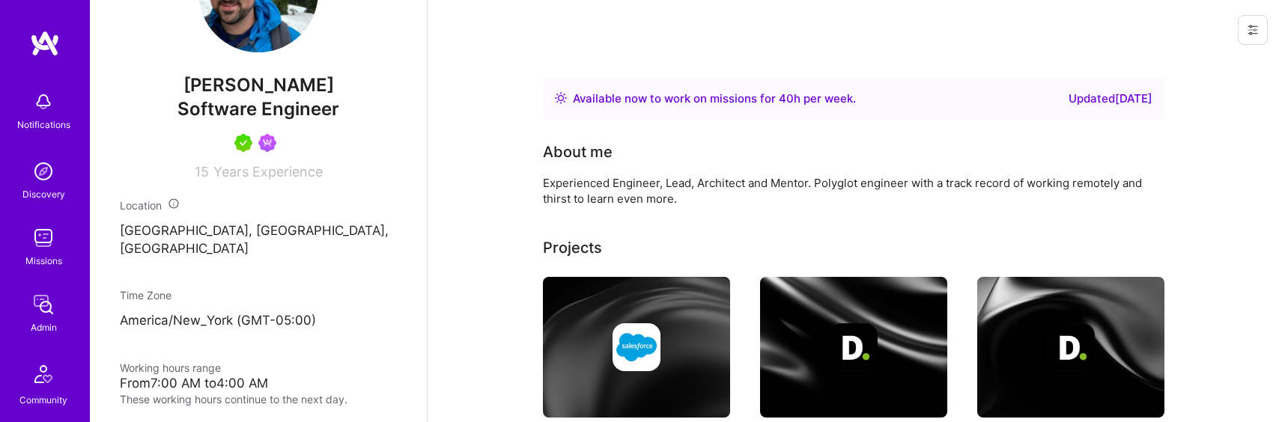
scroll to position [490, 0]
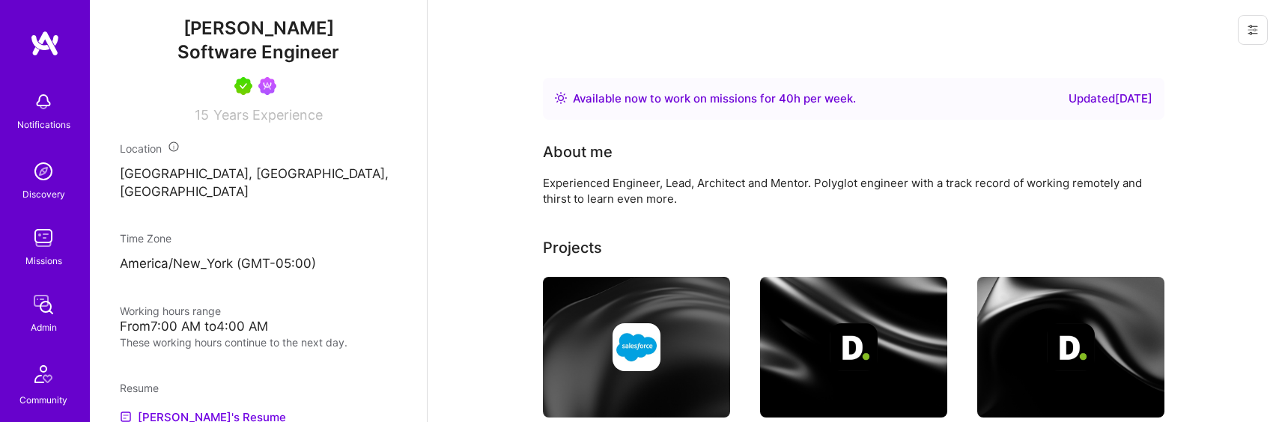
click at [276, 40] on span "Billy Pheiffer" at bounding box center [258, 28] width 277 height 22
copy span "Billy Pheiffer"
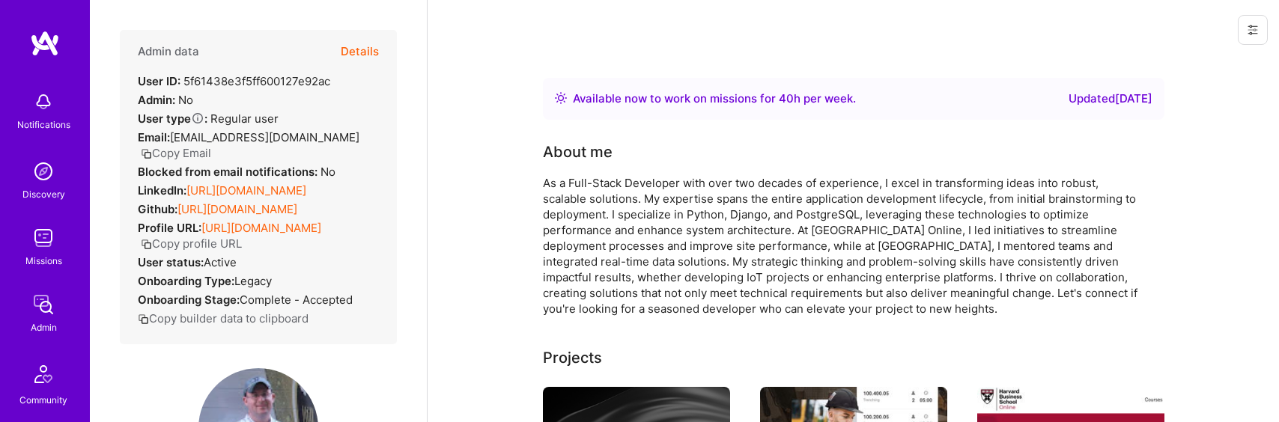
click at [348, 47] on button "Details" at bounding box center [360, 51] width 38 height 43
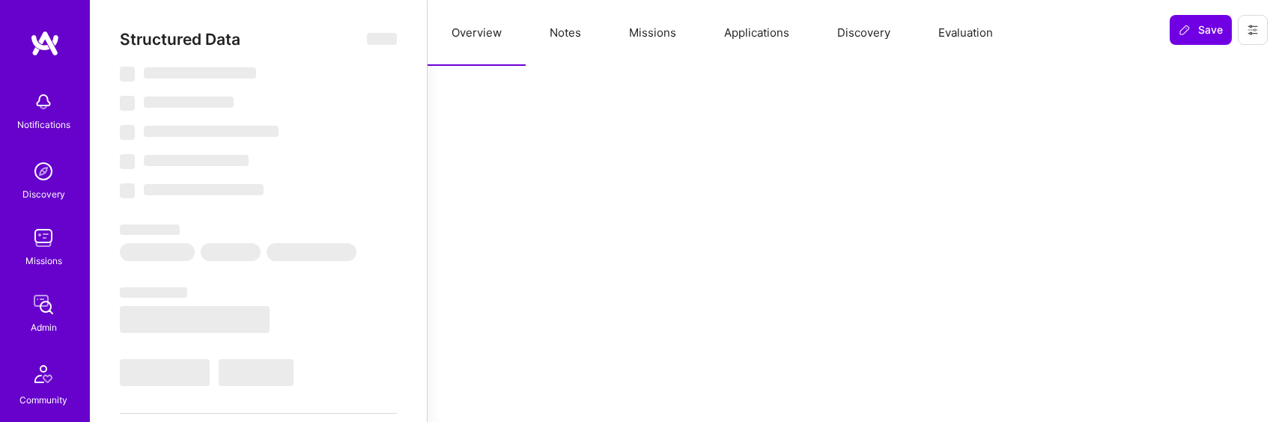
click at [634, 34] on button "Missions" at bounding box center [652, 33] width 95 height 66
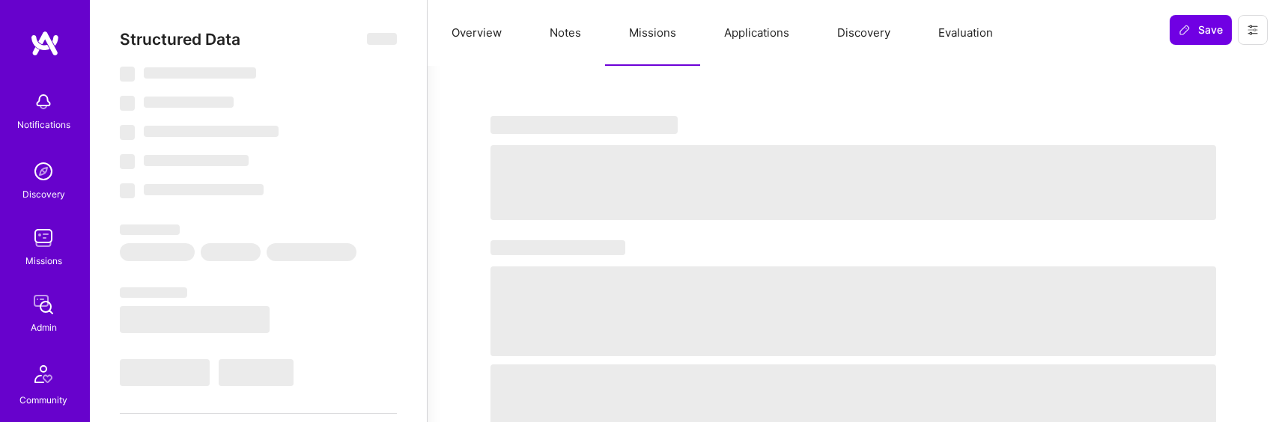
select select "Right Now"
select select "5"
select select "4"
select select "7"
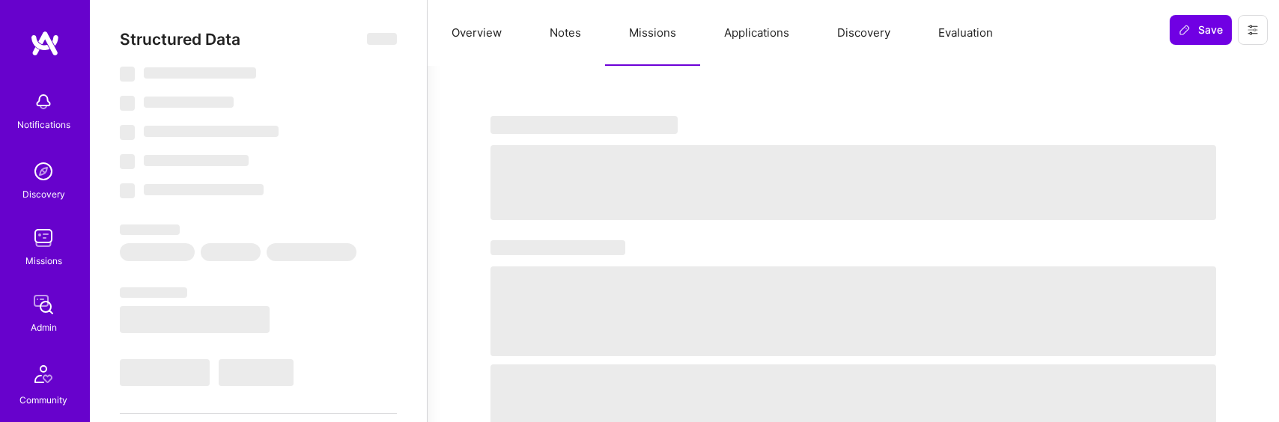
select select "US"
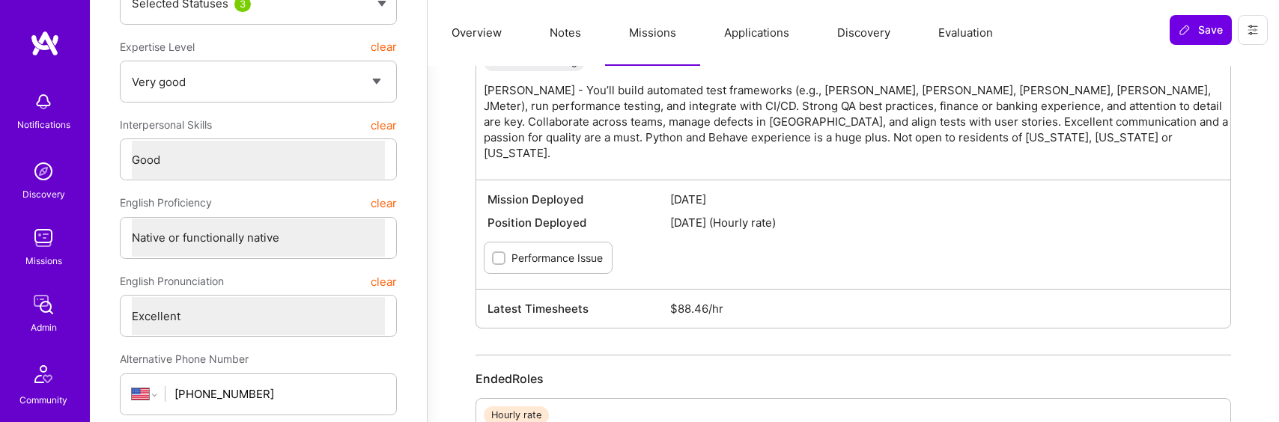
scroll to position [337, 0]
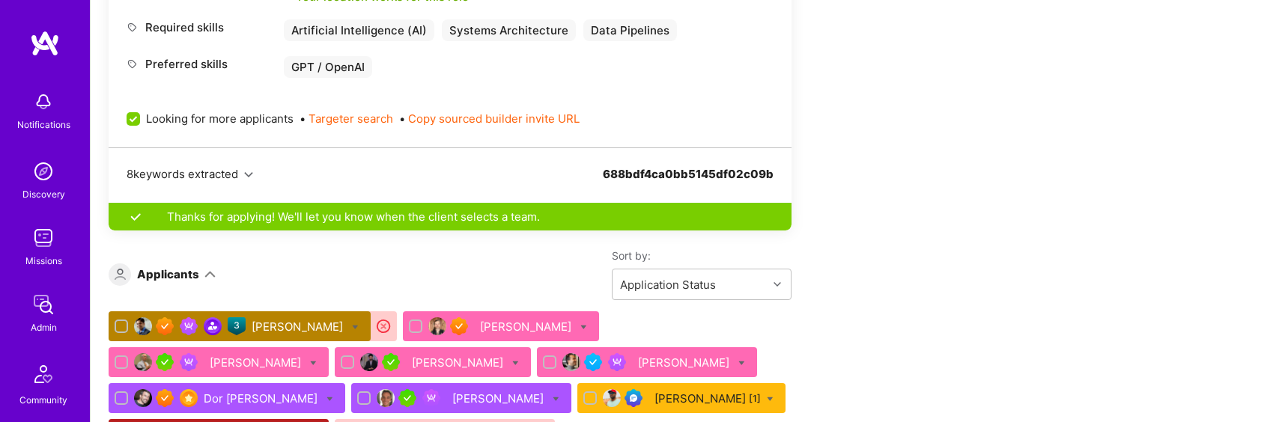
scroll to position [1080, 0]
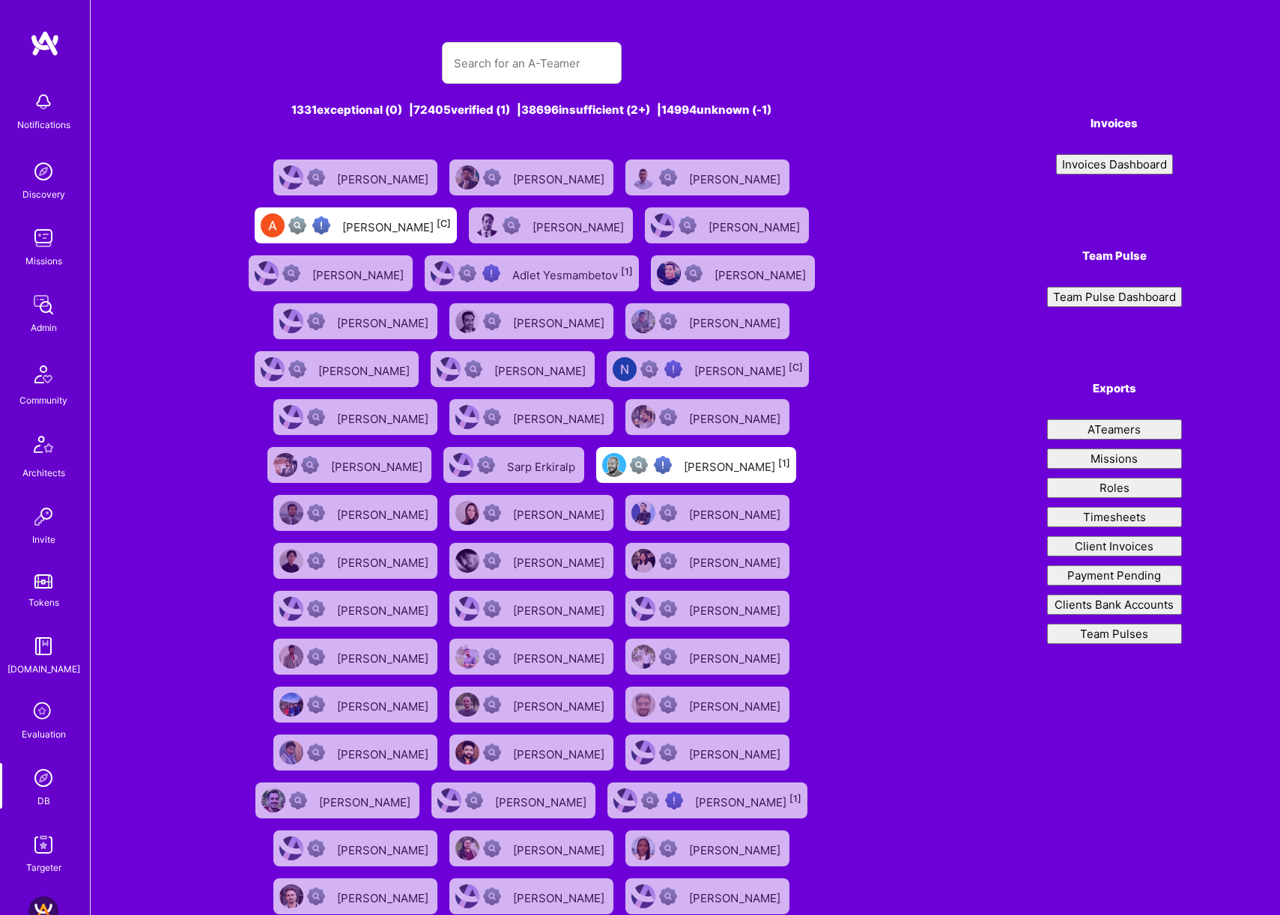
click at [499, 35] on div "1331 exceptional (0) | 72405 verified (1) | 38696 insufficient (2+) | 14994 unk…" at bounding box center [531, 496] width 684 height 944
click at [510, 60] on input "text" at bounding box center [532, 63] width 156 height 38
paste input "[EMAIL_ADDRESS][DOMAIN_NAME]"
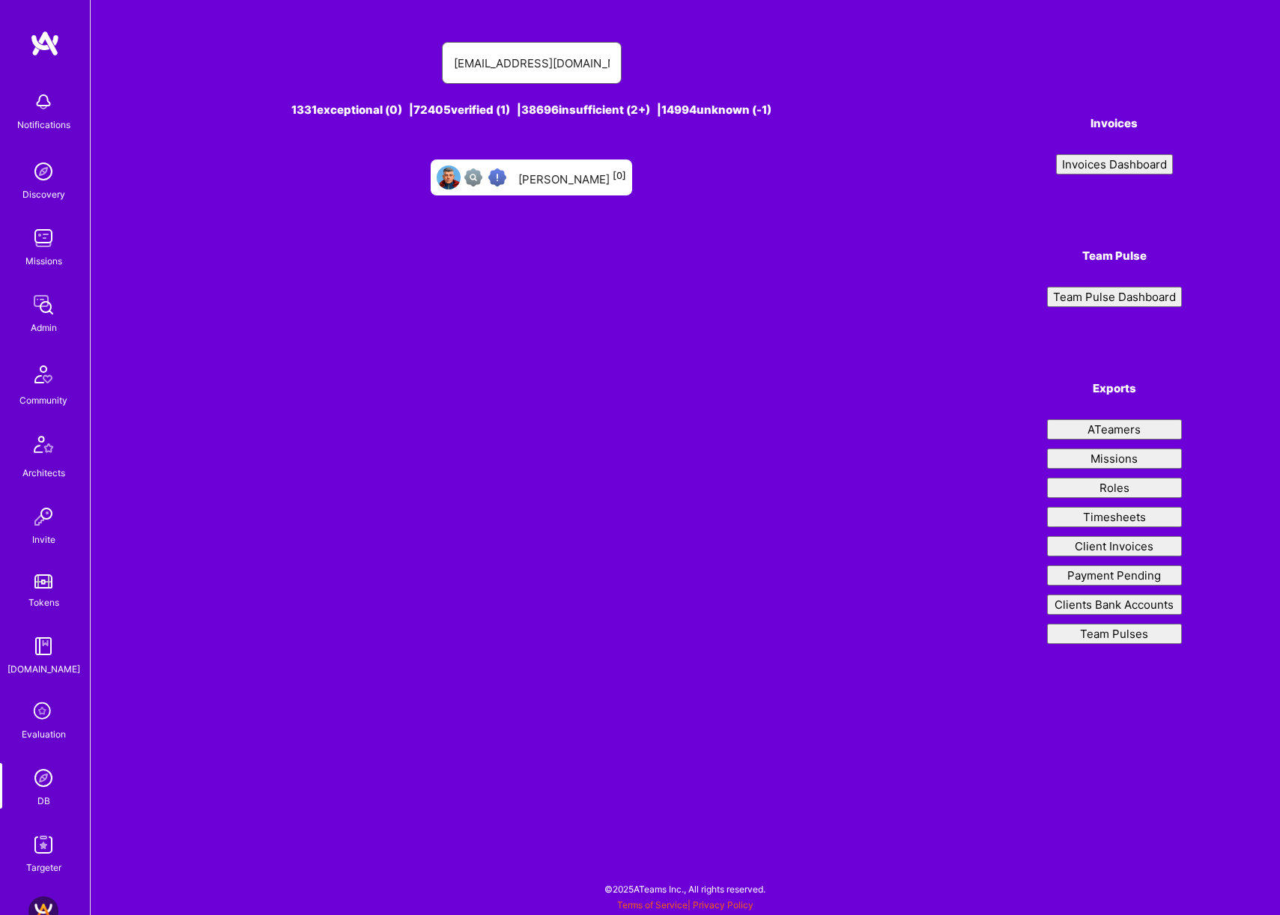
type input "[EMAIL_ADDRESS][DOMAIN_NAME]"
click at [592, 170] on div "[PERSON_NAME] [0]" at bounding box center [572, 177] width 108 height 19
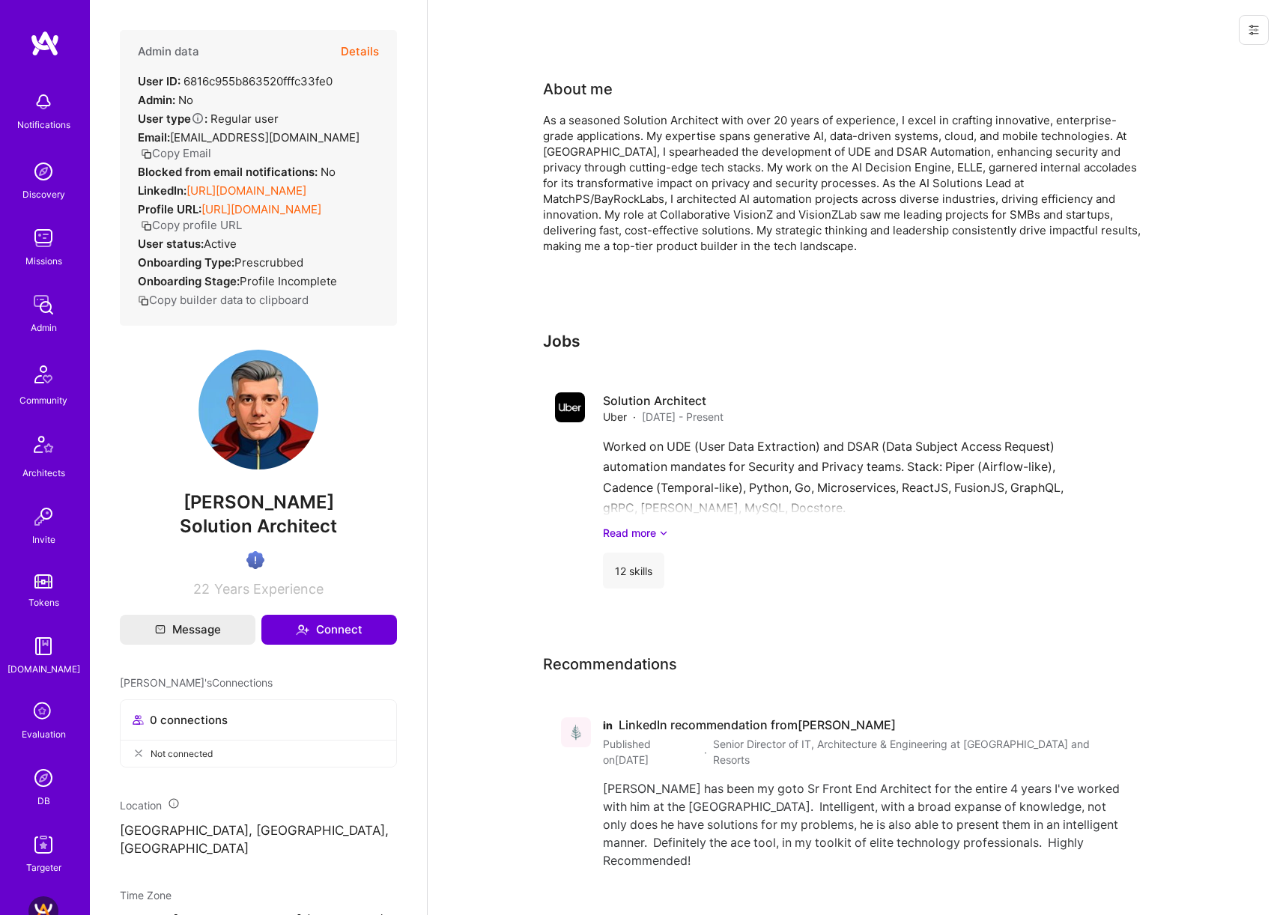
click at [359, 43] on button "Details" at bounding box center [360, 51] width 38 height 43
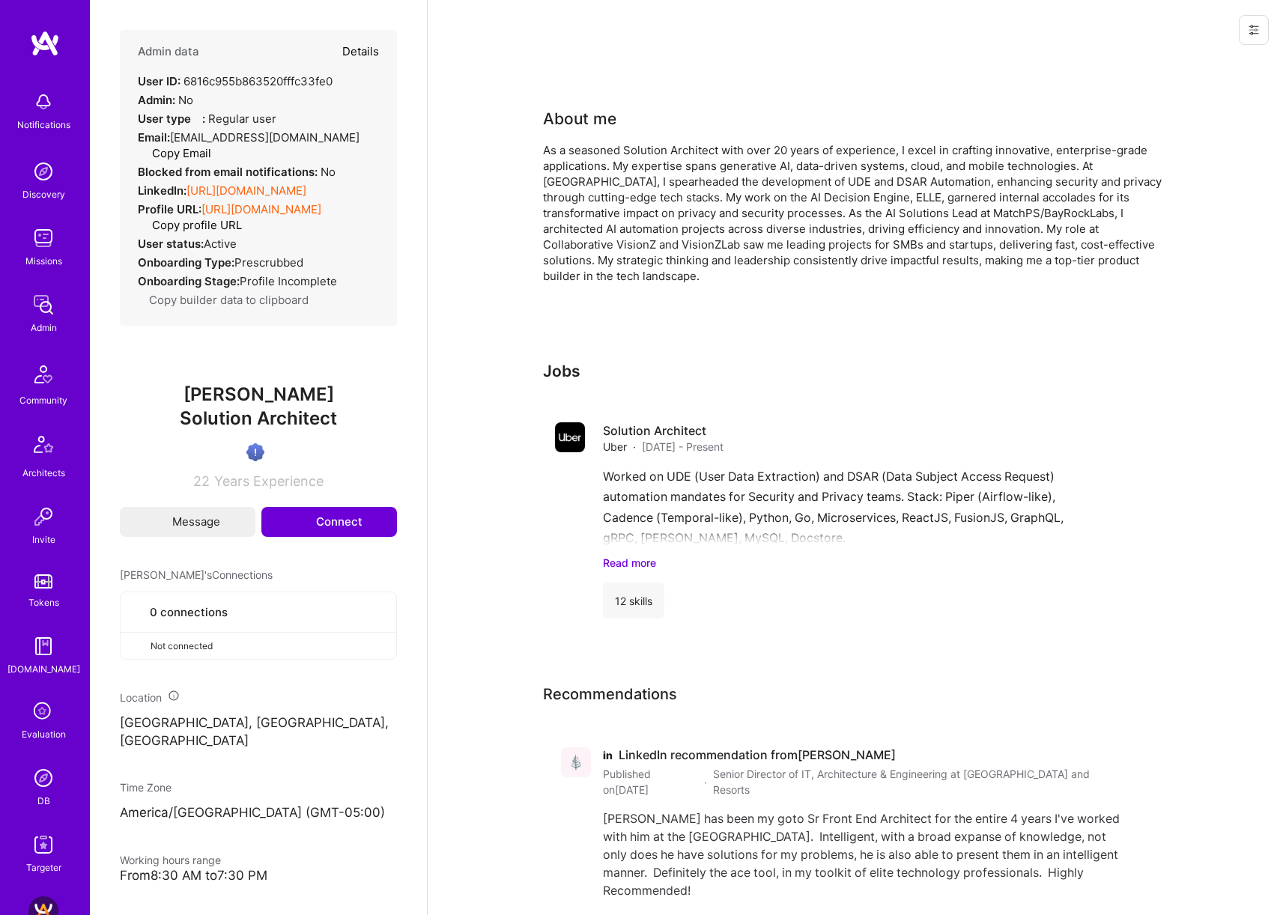
select select "Exceptional"
select select "US"
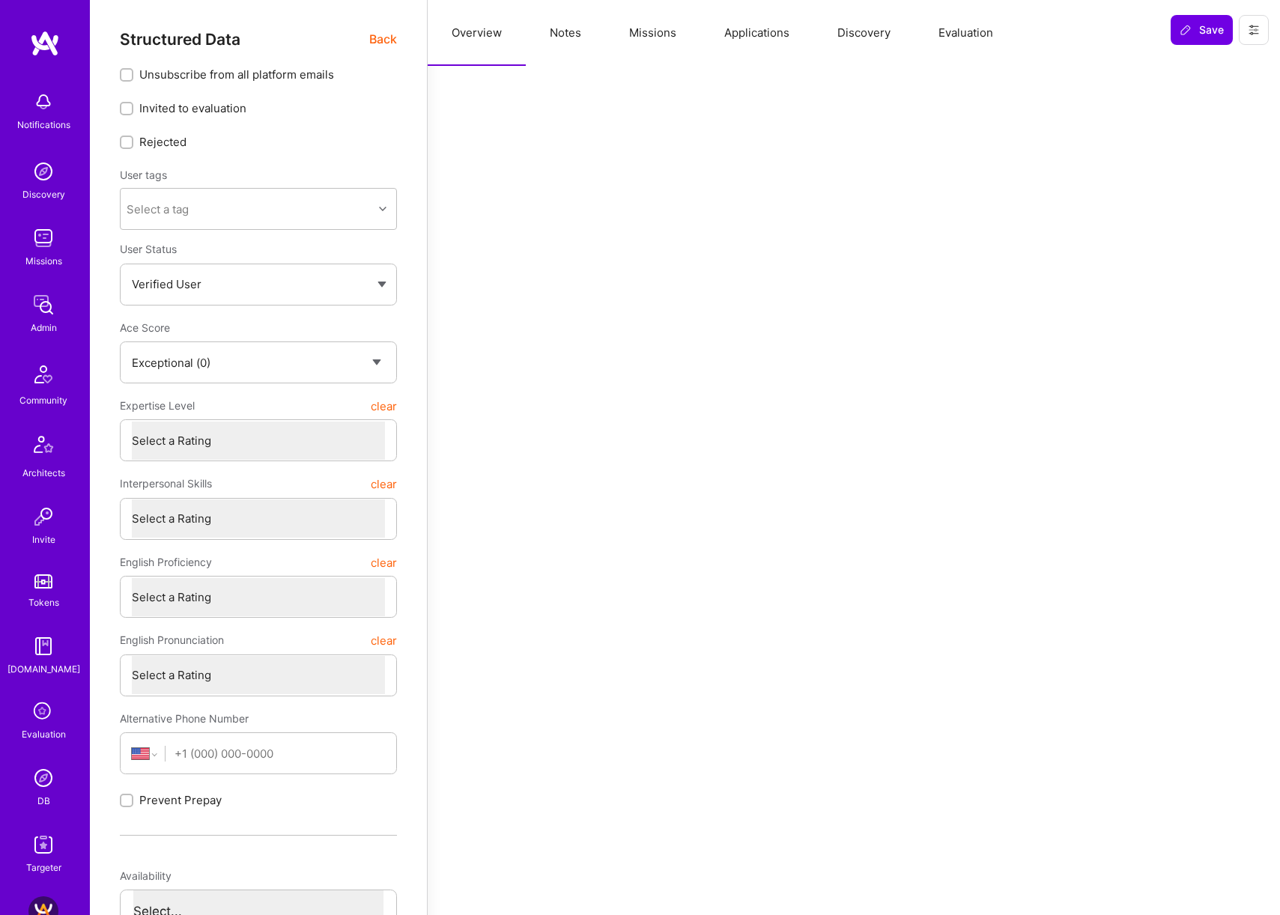
click at [755, 37] on button "Applications" at bounding box center [756, 33] width 113 height 66
click at [633, 32] on button "Missions" at bounding box center [652, 33] width 95 height 66
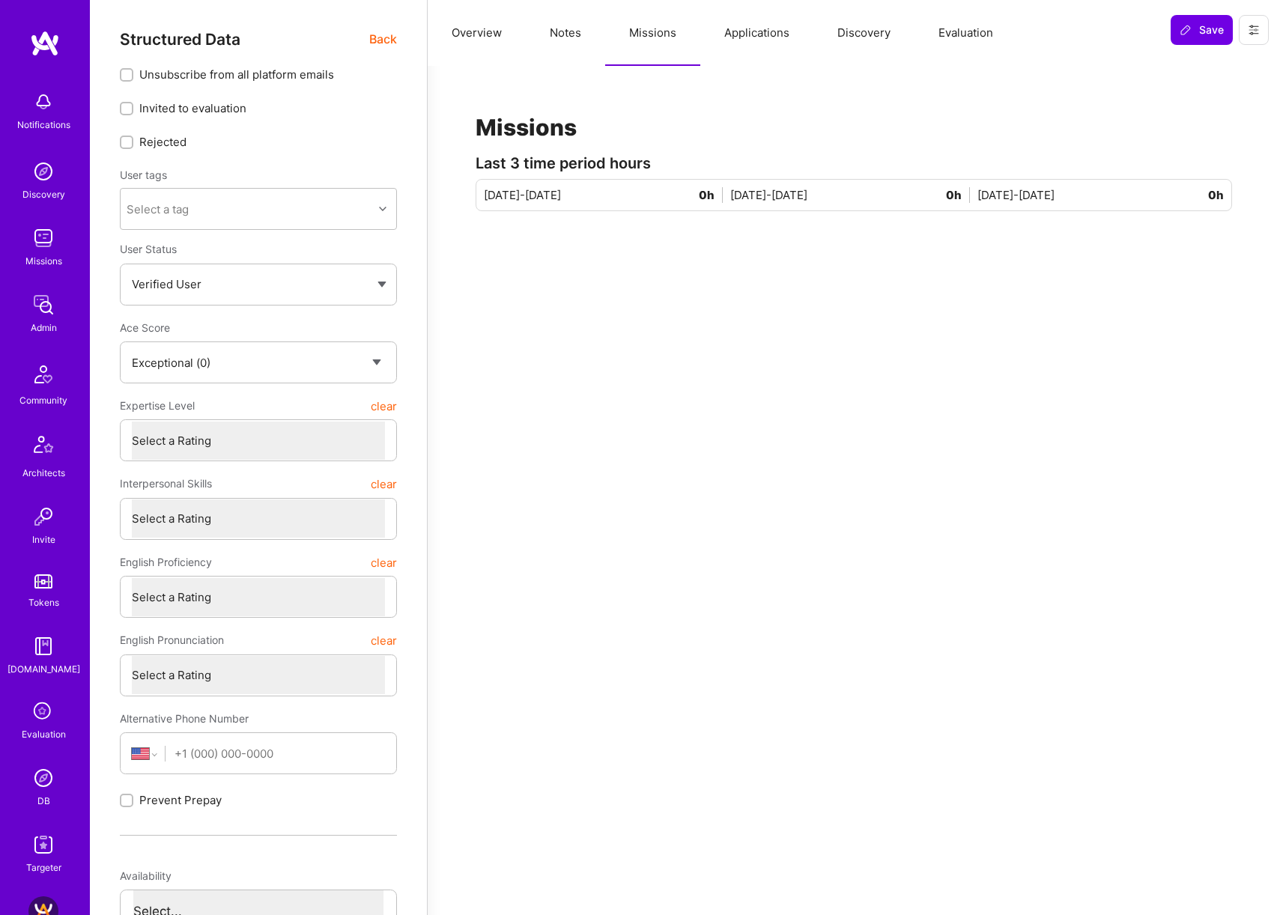
click at [42, 768] on img at bounding box center [43, 778] width 30 height 30
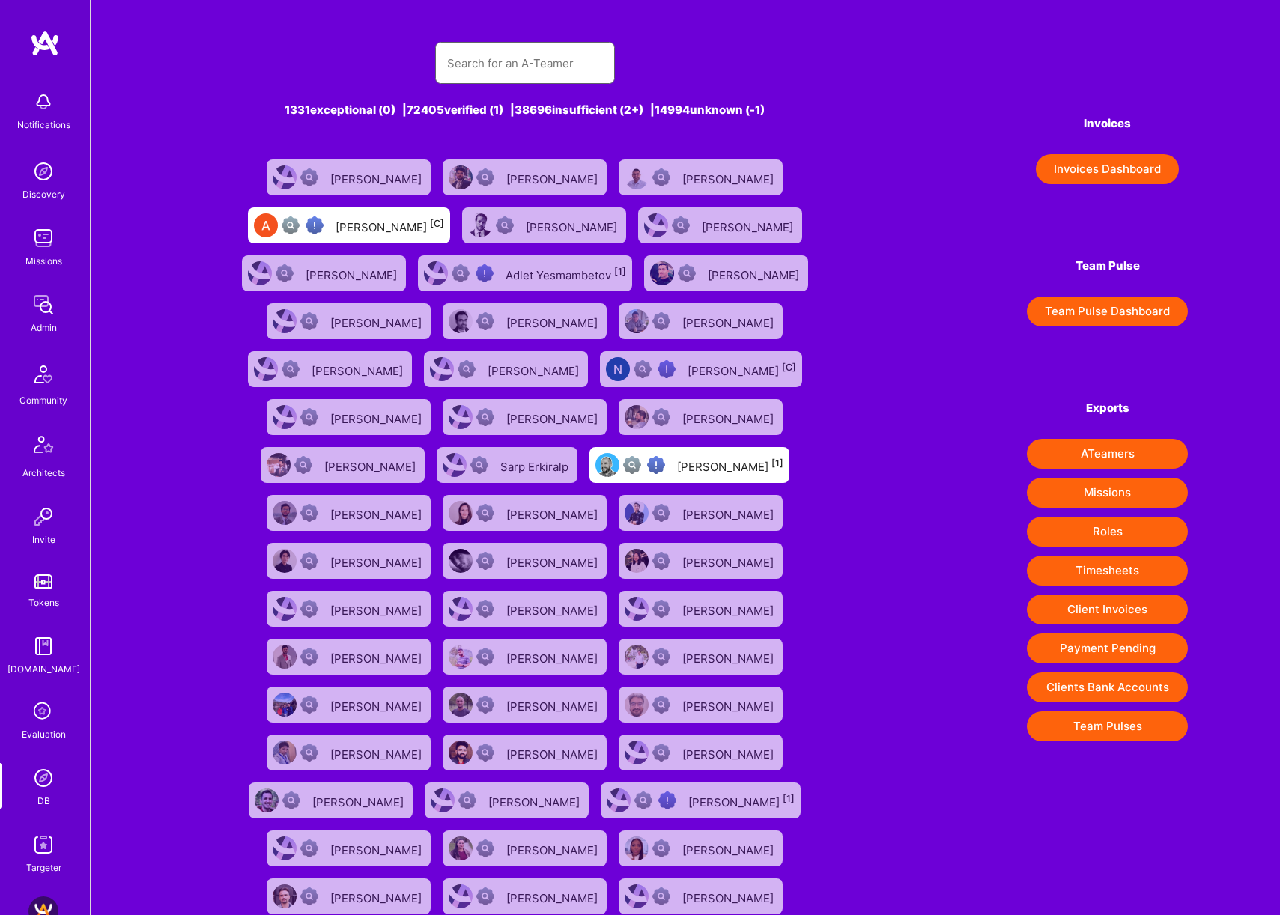
click at [553, 54] on input "text" at bounding box center [525, 63] width 156 height 38
paste input "gautham.m@gmail.com"
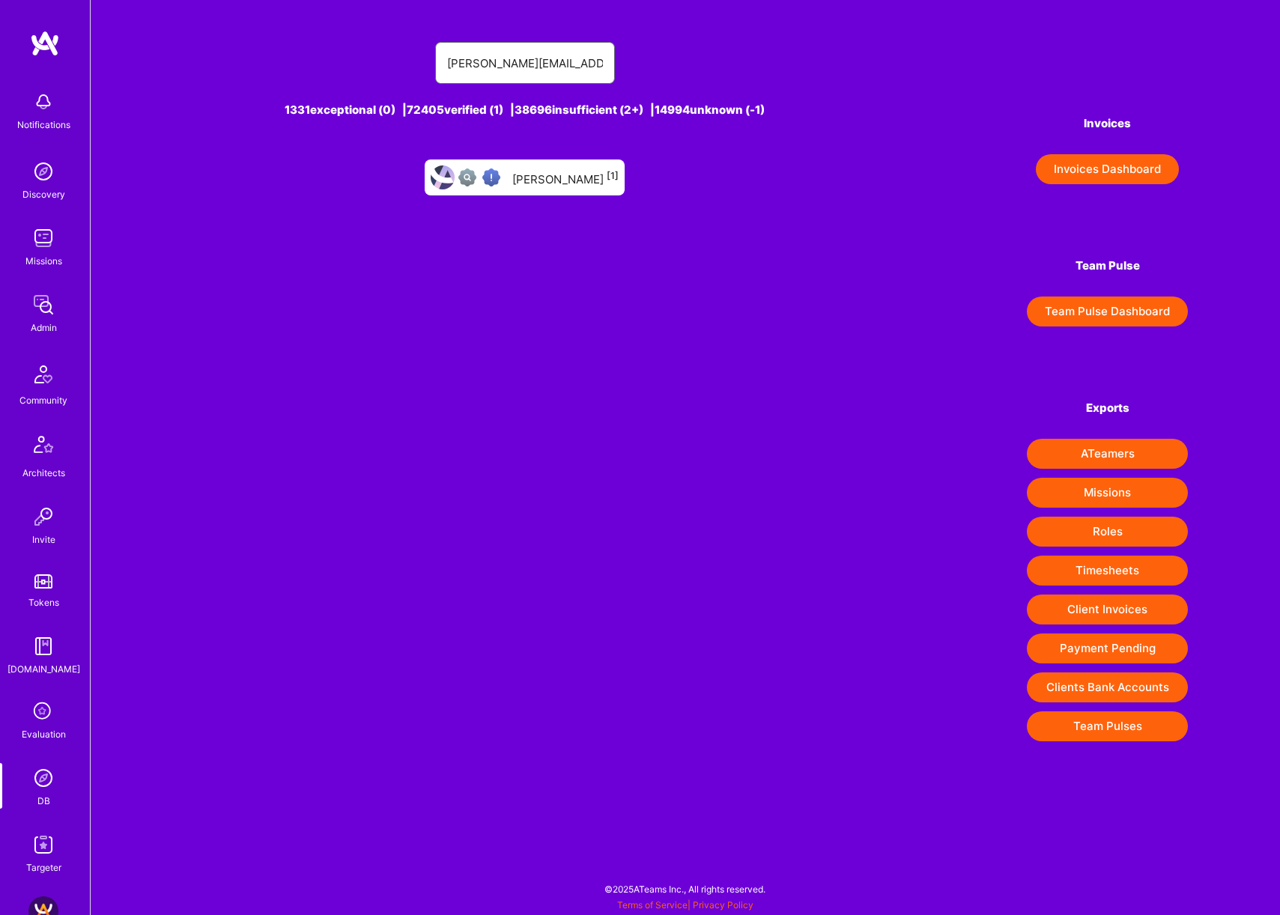
type input "gautham.m@gmail.com"
click at [584, 189] on div "Gautham Muthuravichandran [1]" at bounding box center [525, 178] width 200 height 36
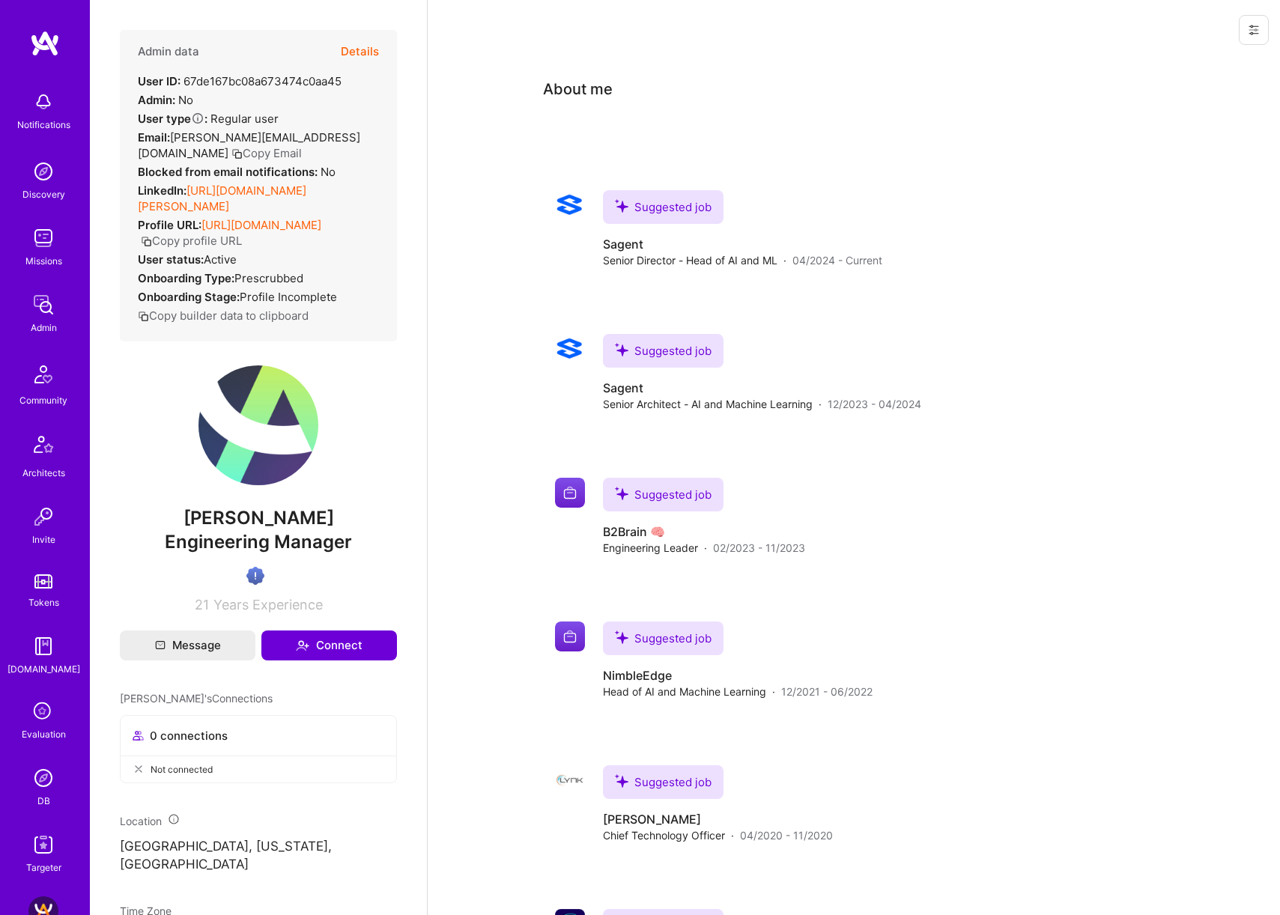
click at [50, 779] on img at bounding box center [43, 778] width 30 height 30
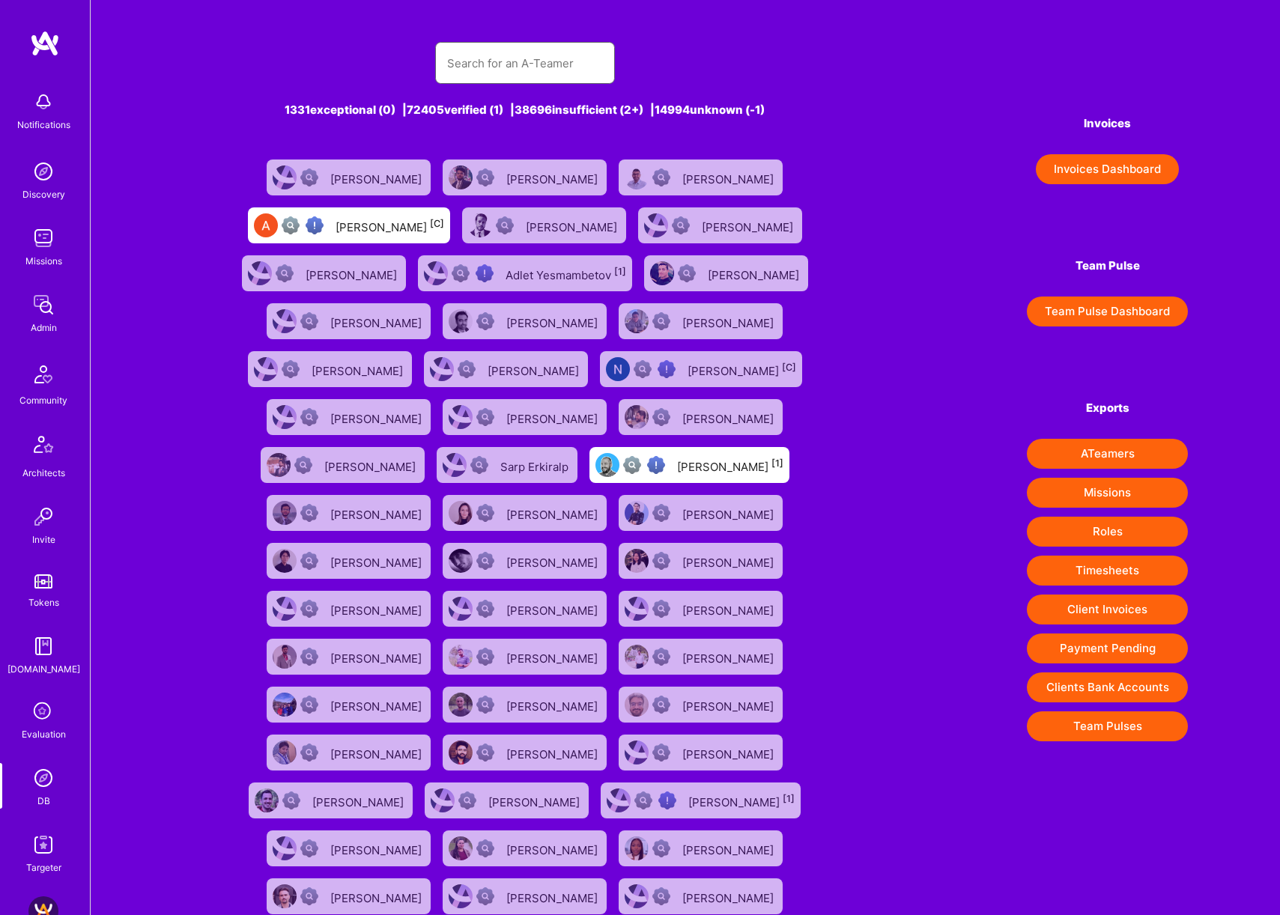
click at [593, 66] on input "text" at bounding box center [525, 63] width 156 height 38
paste input "shudongf@gmail.com"
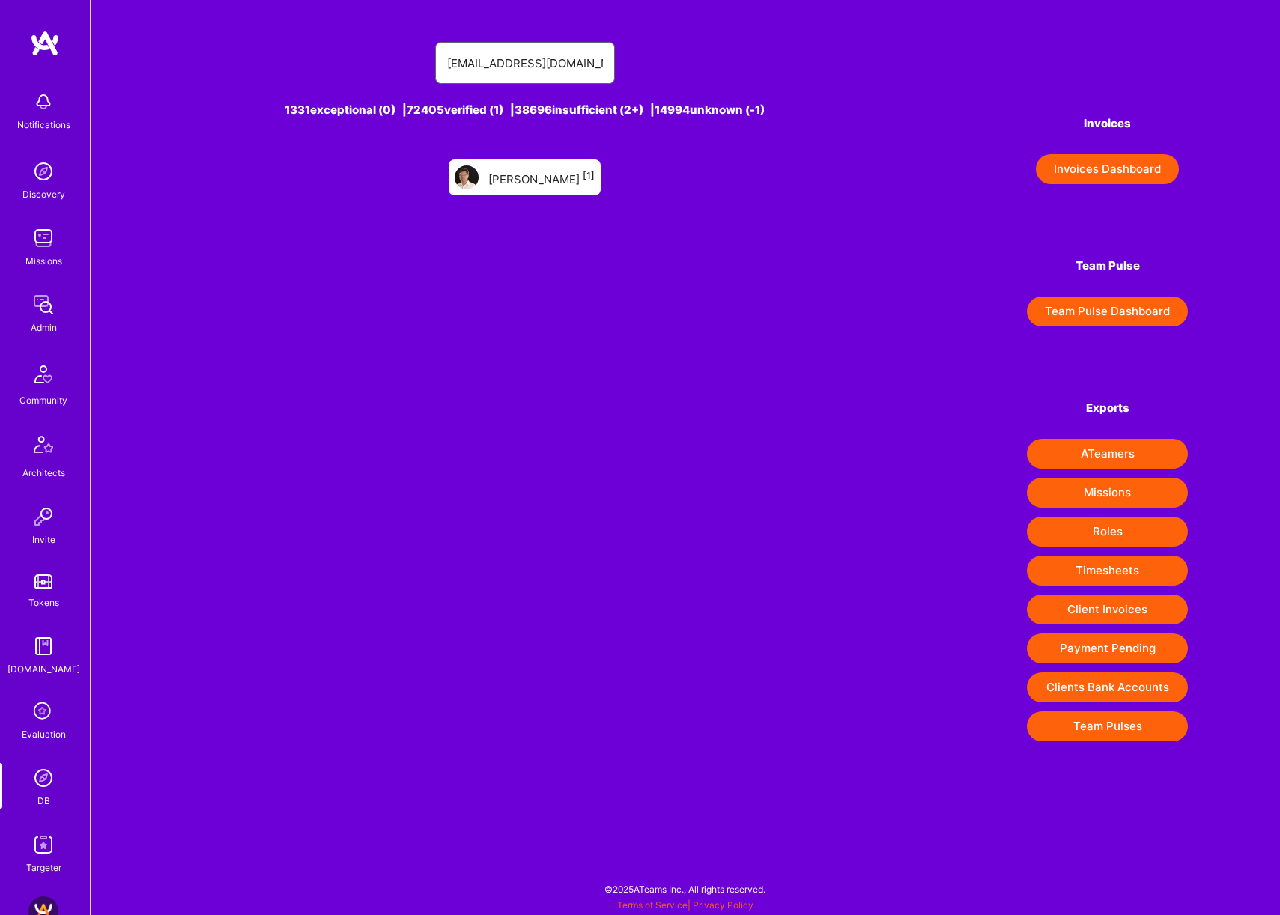
type input "shudongf@gmail.com"
click at [566, 181] on div "Frank Fan [1]" at bounding box center [541, 177] width 106 height 19
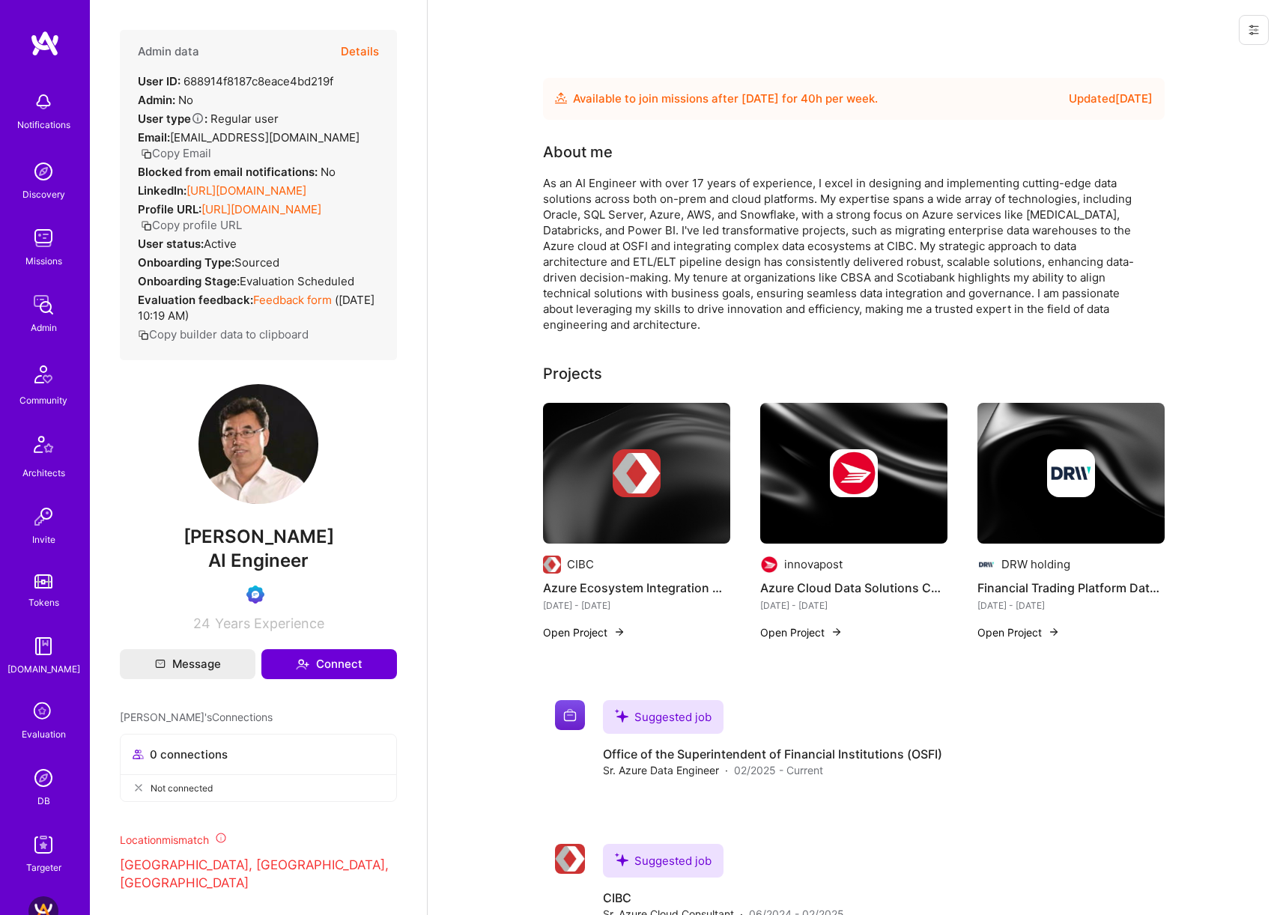
click at [368, 52] on button "Details" at bounding box center [360, 51] width 38 height 43
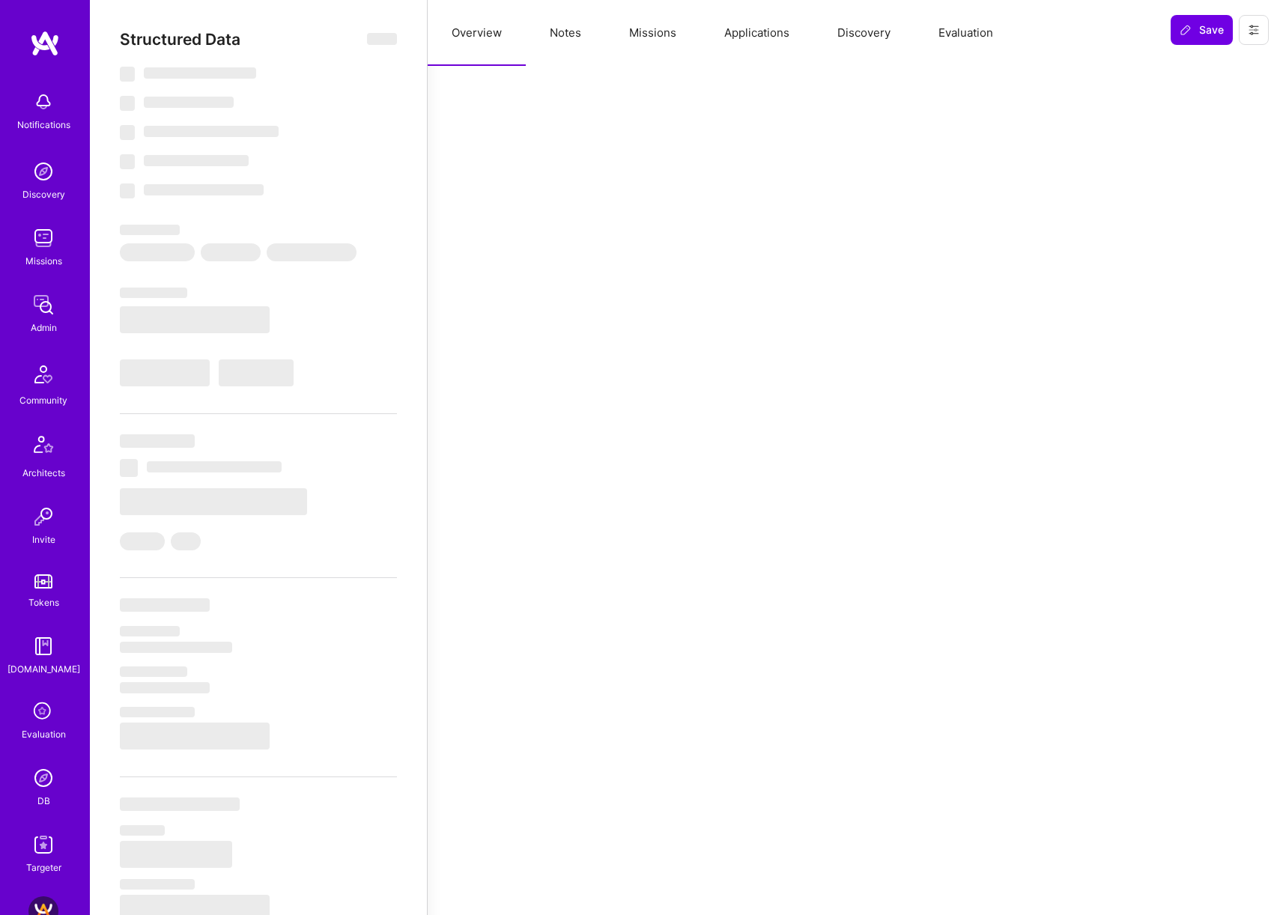
type textarea "x"
select select "Future Date"
select select "Verified"
select select "CA"
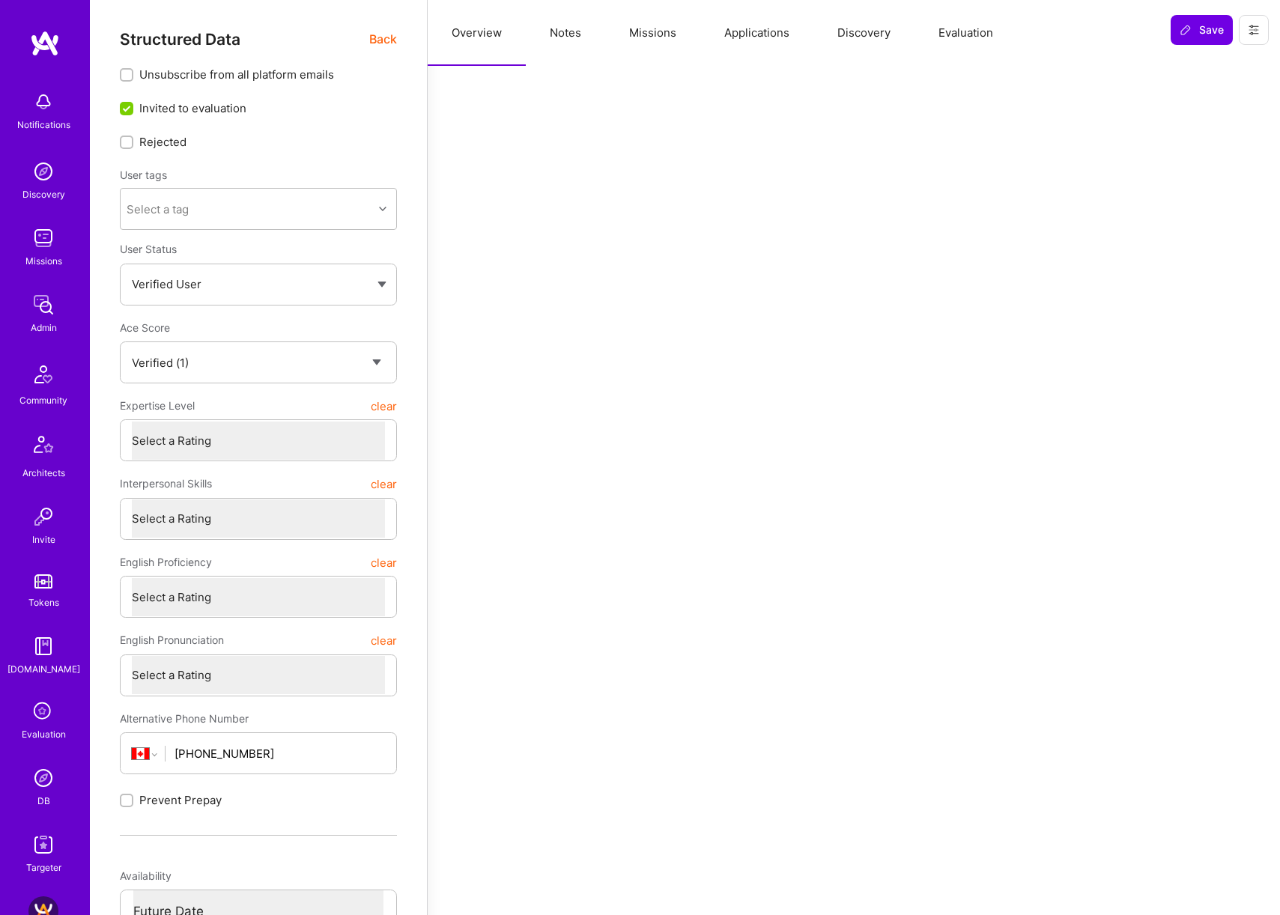
click at [668, 32] on button "Missions" at bounding box center [652, 33] width 95 height 66
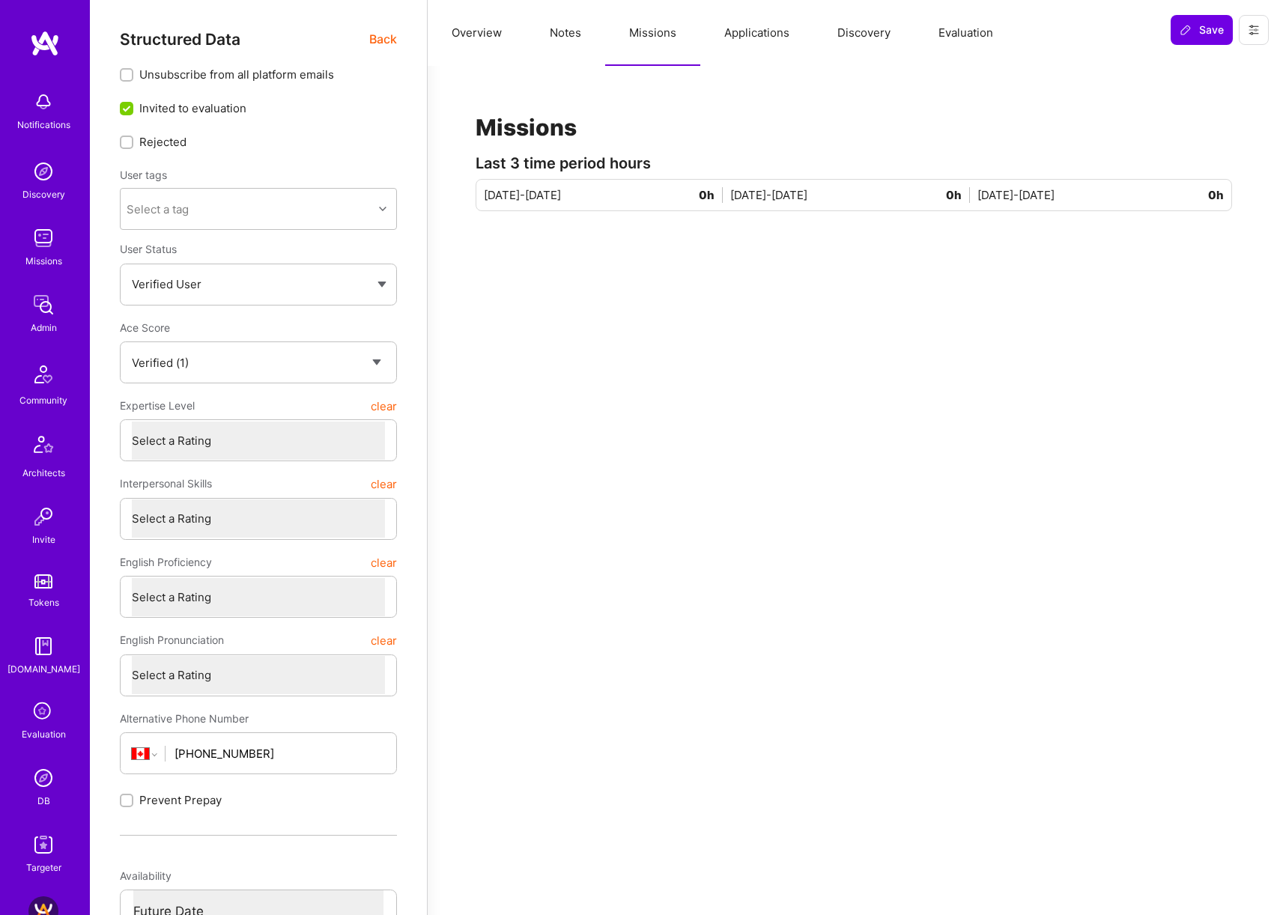
click at [744, 33] on button "Applications" at bounding box center [756, 33] width 113 height 66
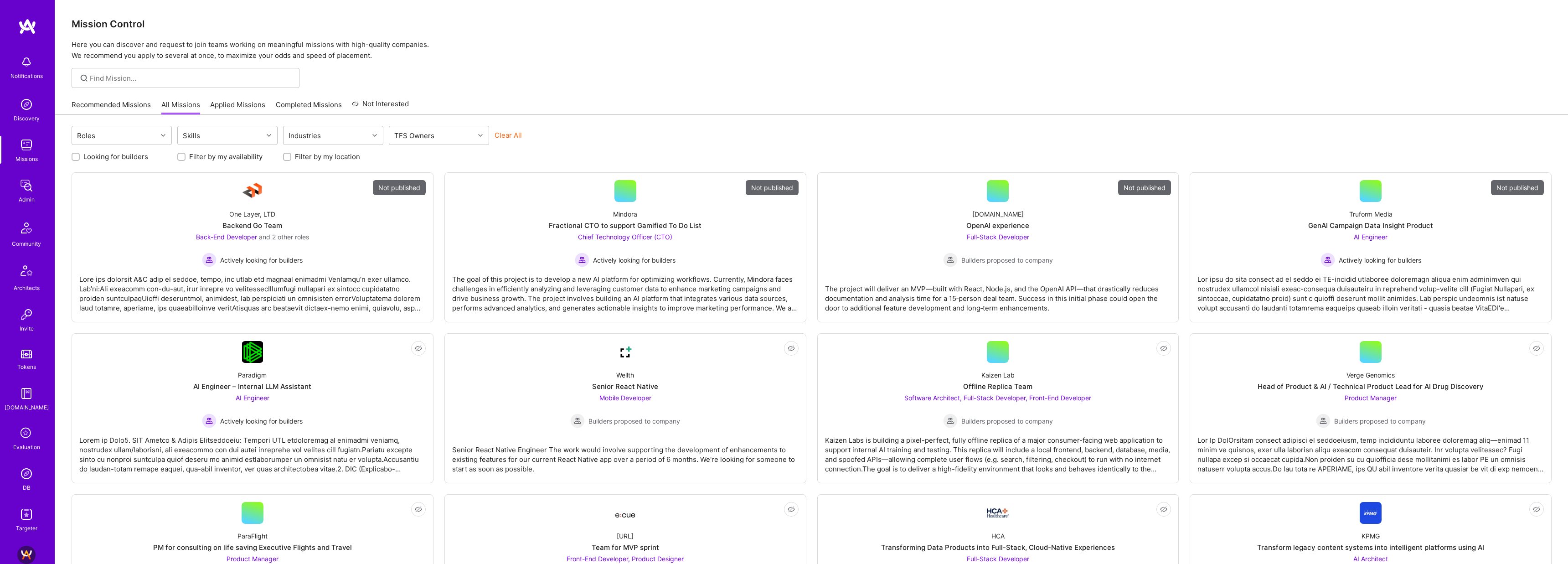
click at [32, 145] on img at bounding box center [26, 145] width 18 height 18
click at [464, 135] on div "TFS Owners" at bounding box center [432, 135] width 85 height 18
click at [438, 174] on div "Dor [PERSON_NAME]" at bounding box center [439, 175] width 89 height 10
checkbox input "true"
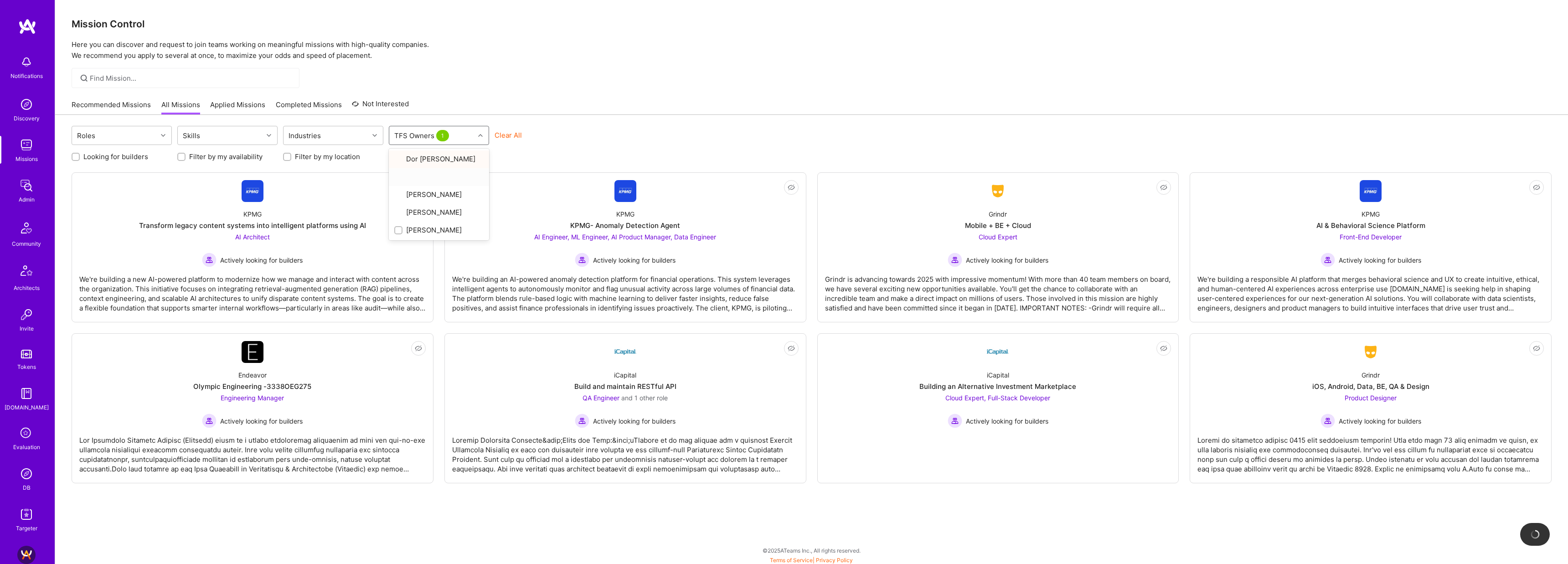
click at [552, 93] on div "Mission Control Here you can discover and request to join teams working on mean…" at bounding box center [811, 283] width 1513 height 566
click at [779, 373] on div "Grindr iOS, Android, Data, BE, QA & Design Product Designer Actively looking fo…" at bounding box center [1370, 395] width 346 height 65
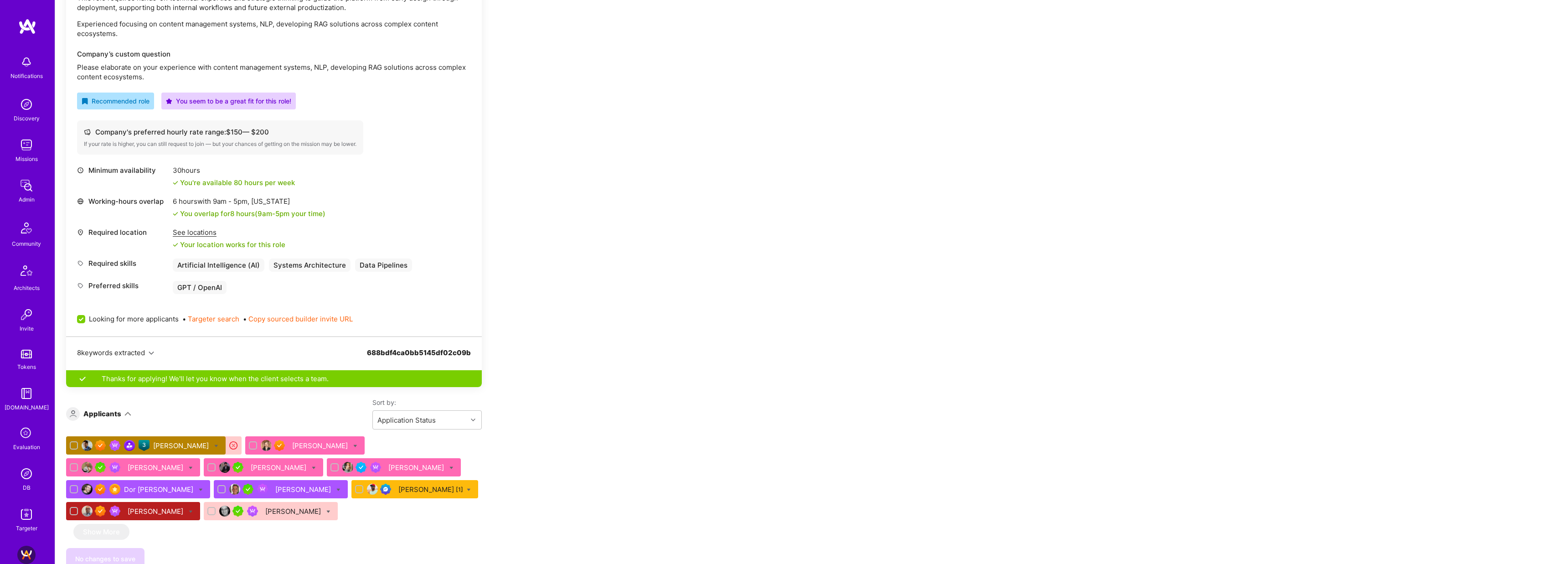
scroll to position [378, 0]
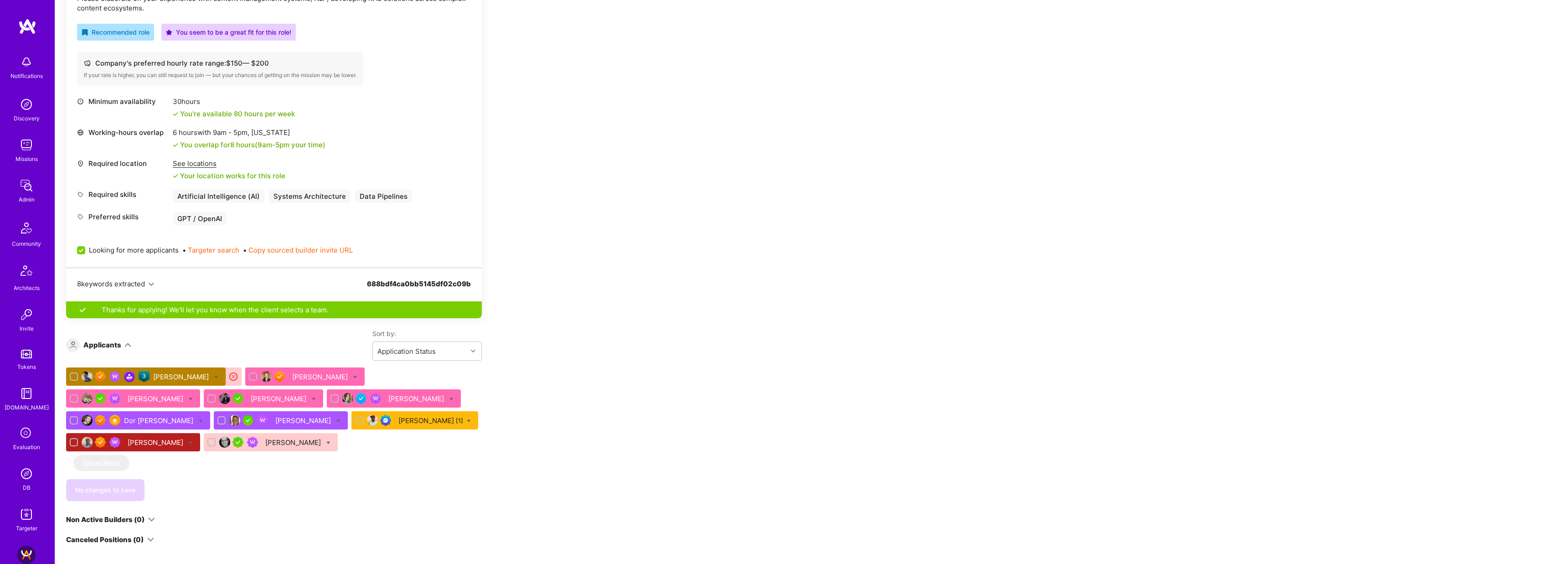
click at [398, 423] on div "Valliappan Narayanan [1]" at bounding box center [430, 421] width 65 height 10
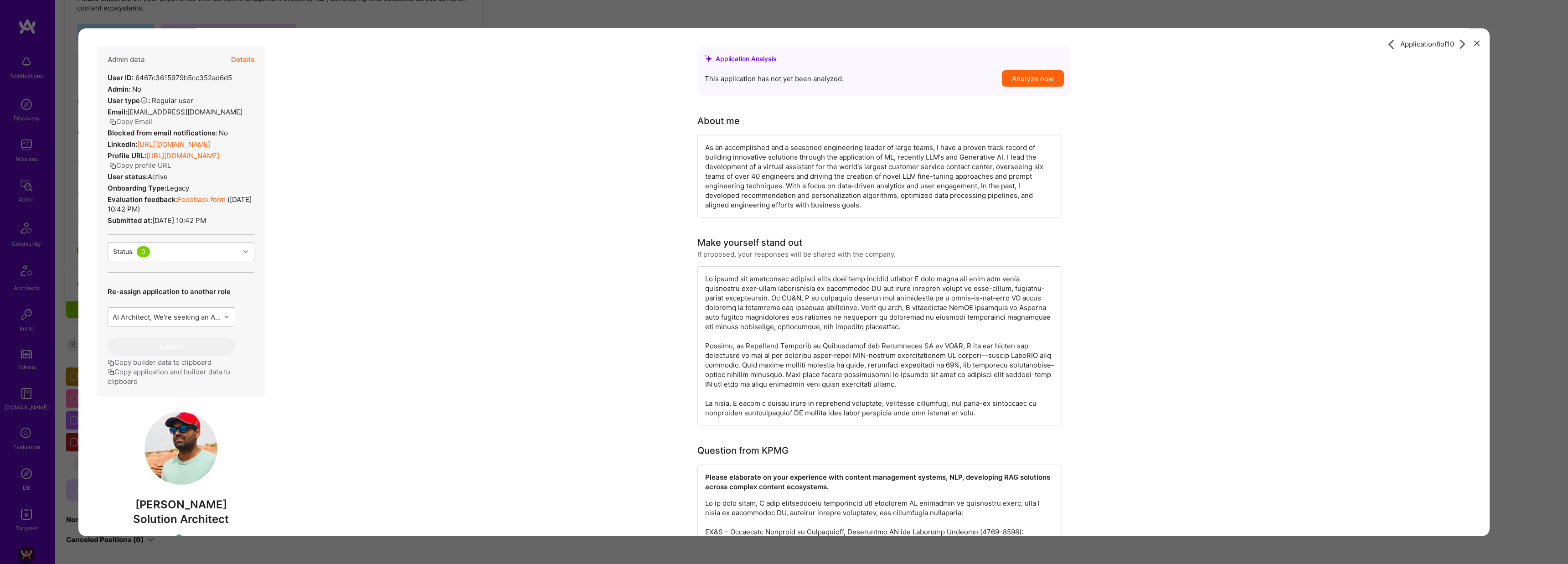
click at [251, 61] on button "Details" at bounding box center [243, 59] width 23 height 26
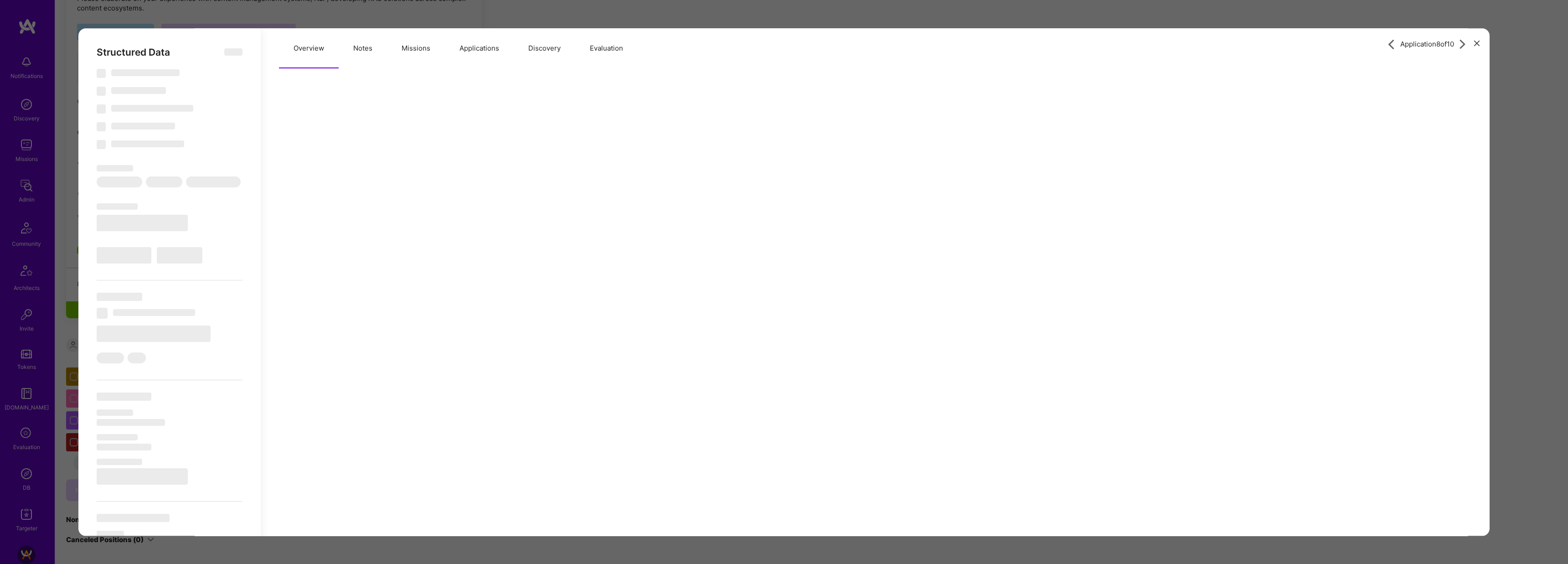
click at [453, 55] on button "Applications" at bounding box center [479, 48] width 69 height 40
select select "Right Now"
select select "Verified"
select select "US"
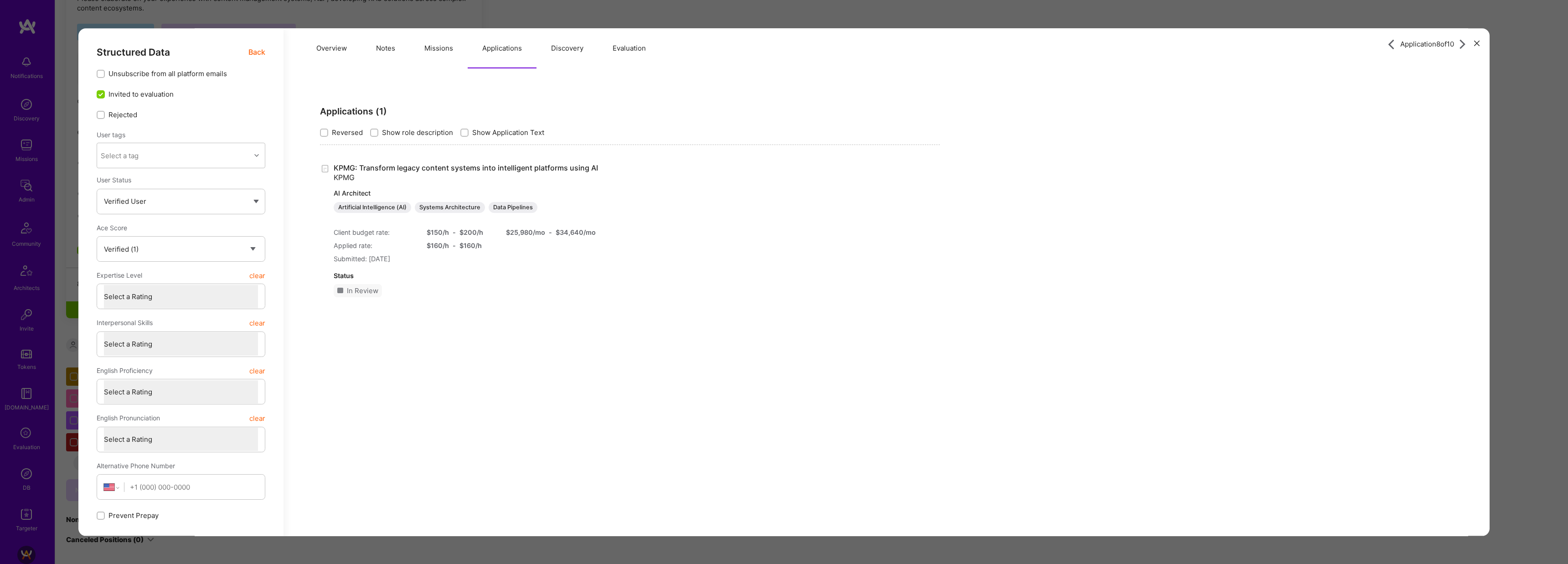
click at [620, 63] on button "Evaluation" at bounding box center [629, 48] width 63 height 40
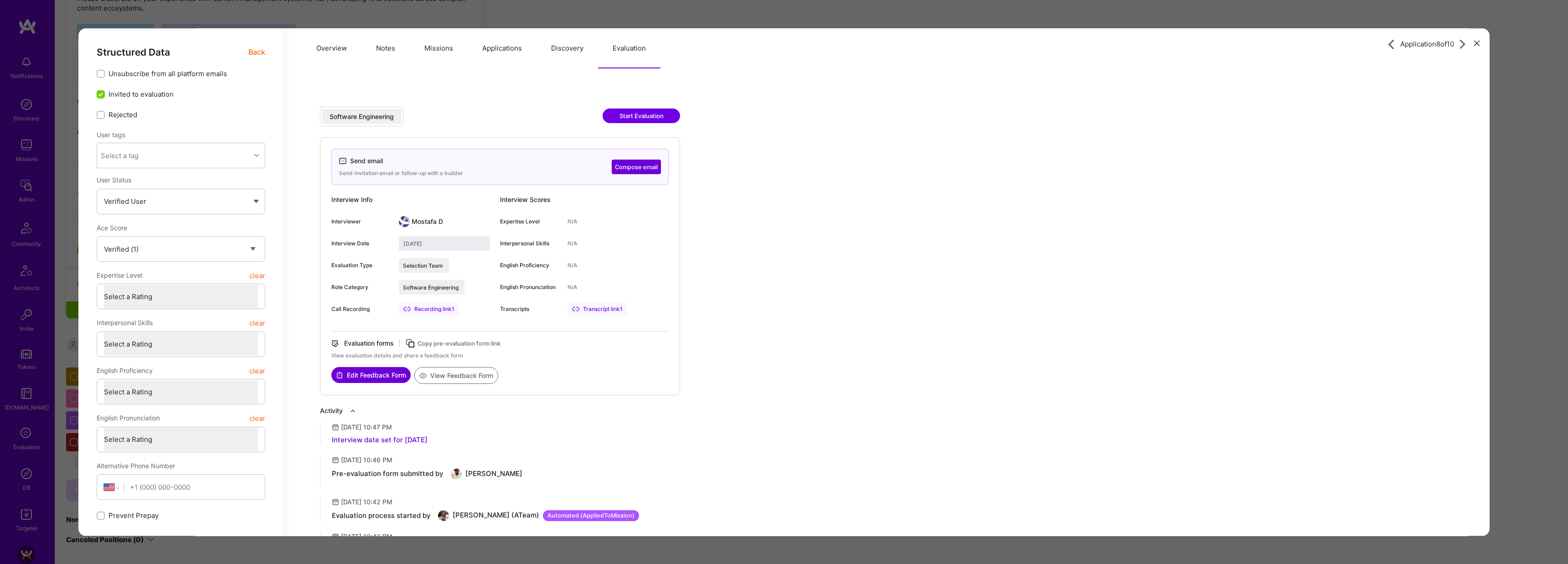
click at [964, 19] on div "Application 8 of 10 Structured Data Back Unsubscribe from all platform emails I…" at bounding box center [784, 282] width 1568 height 564
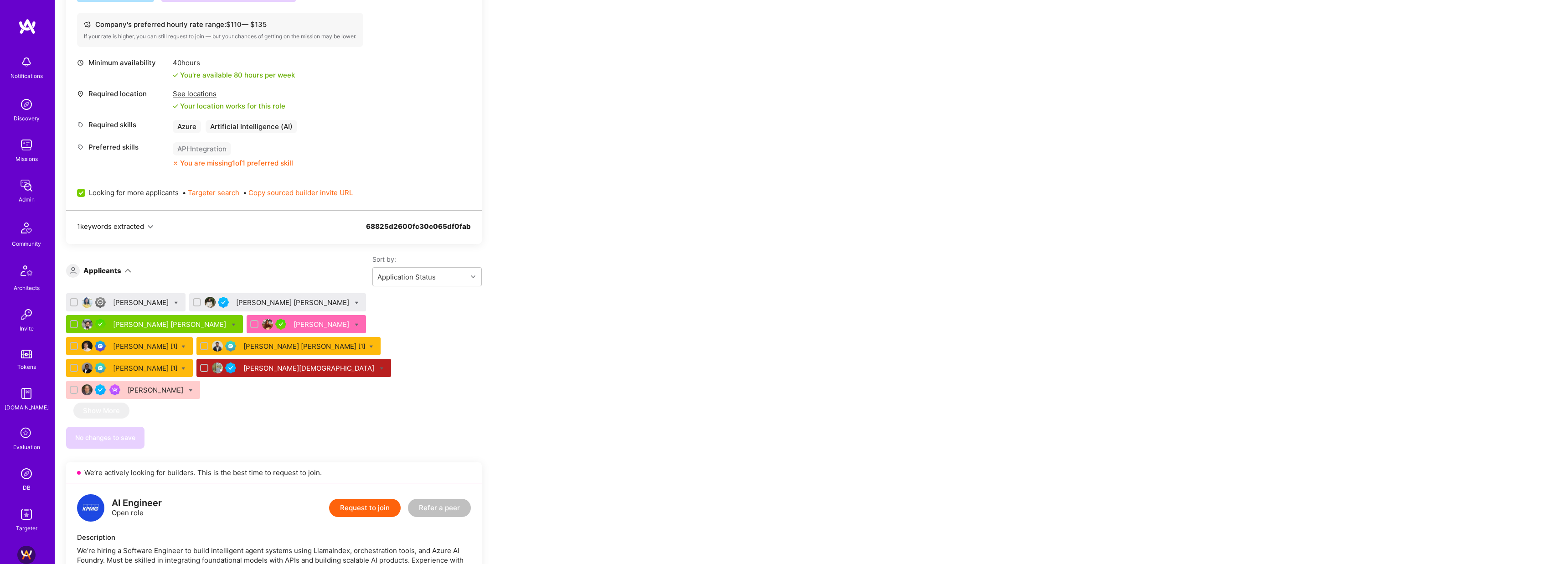
scroll to position [342, 0]
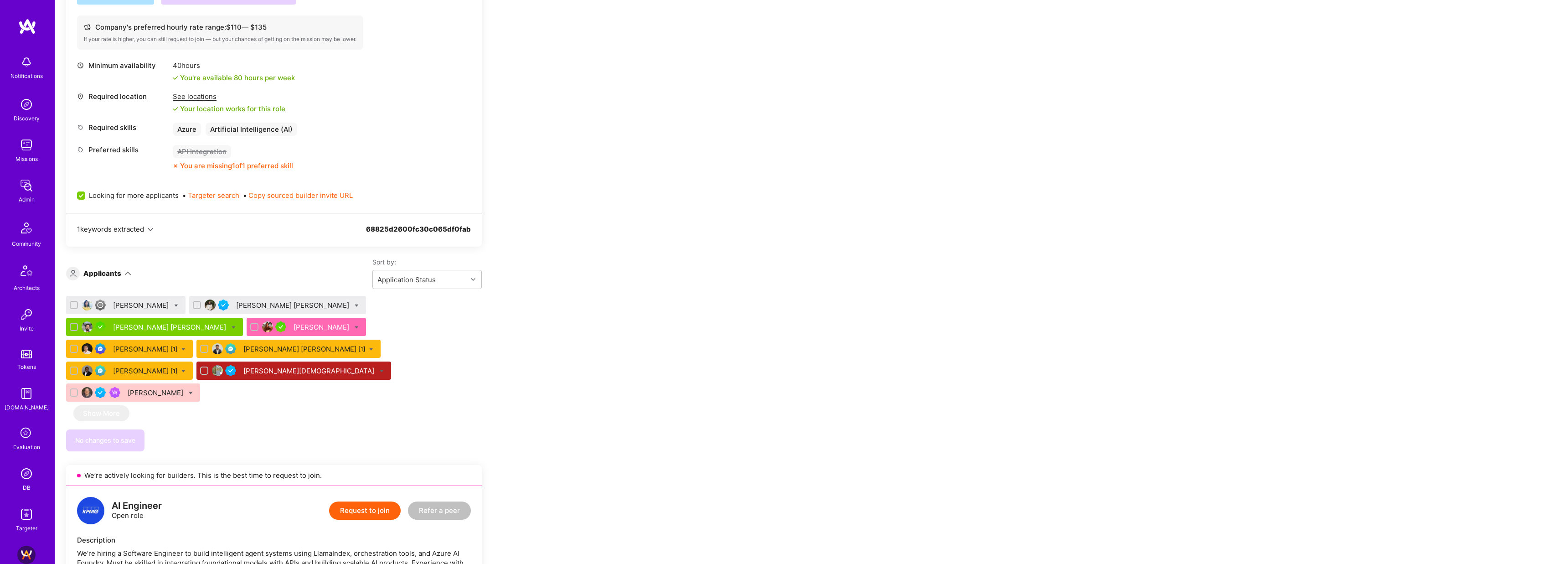
click at [157, 301] on div "Bhagwatiben Prajapati" at bounding box center [142, 305] width 57 height 10
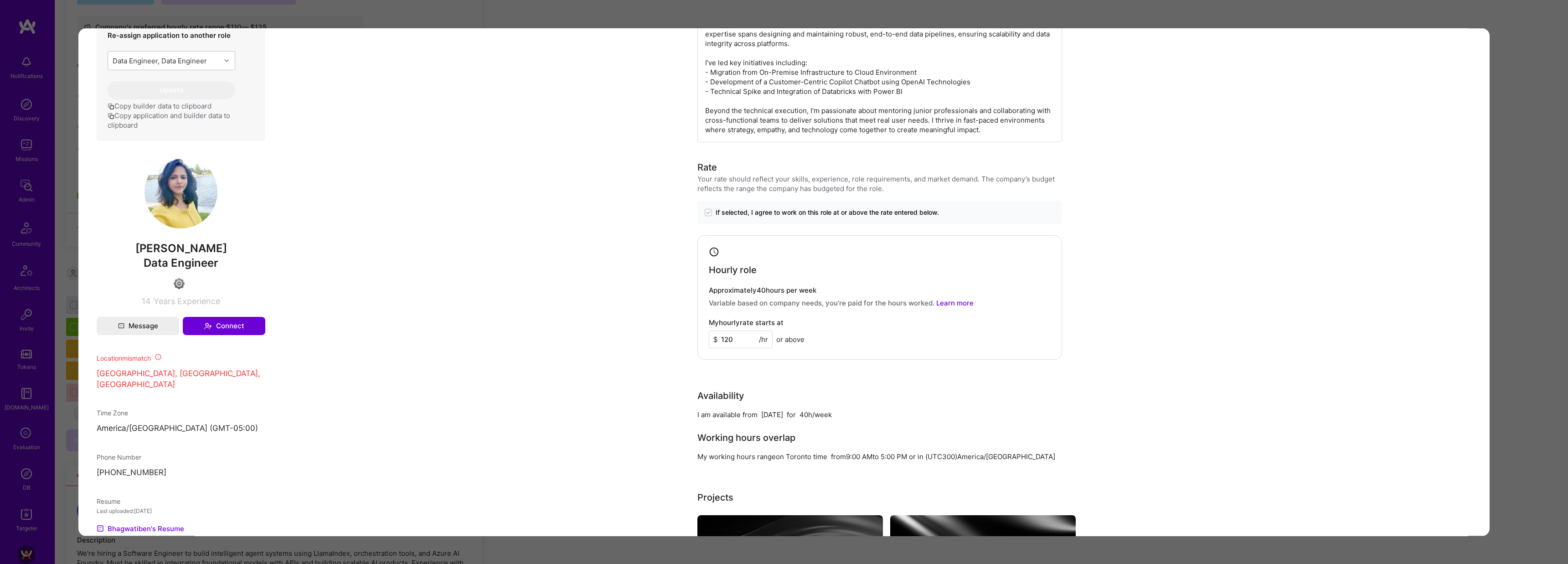
scroll to position [284, 0]
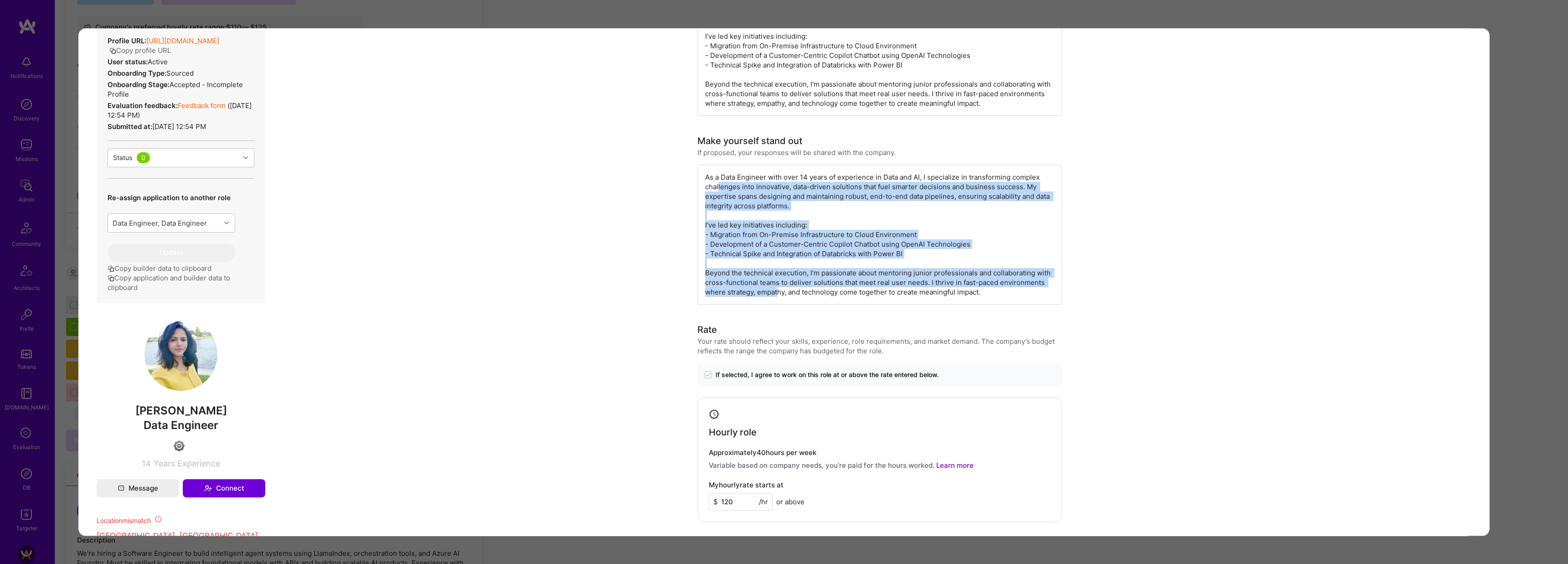
drag, startPoint x: 743, startPoint y: 190, endPoint x: 779, endPoint y: 291, distance: 107.2
click at [779, 291] on div "As a Data Engineer with over 14 years of experience in Data and AI, I specializ…" at bounding box center [880, 234] width 365 height 140
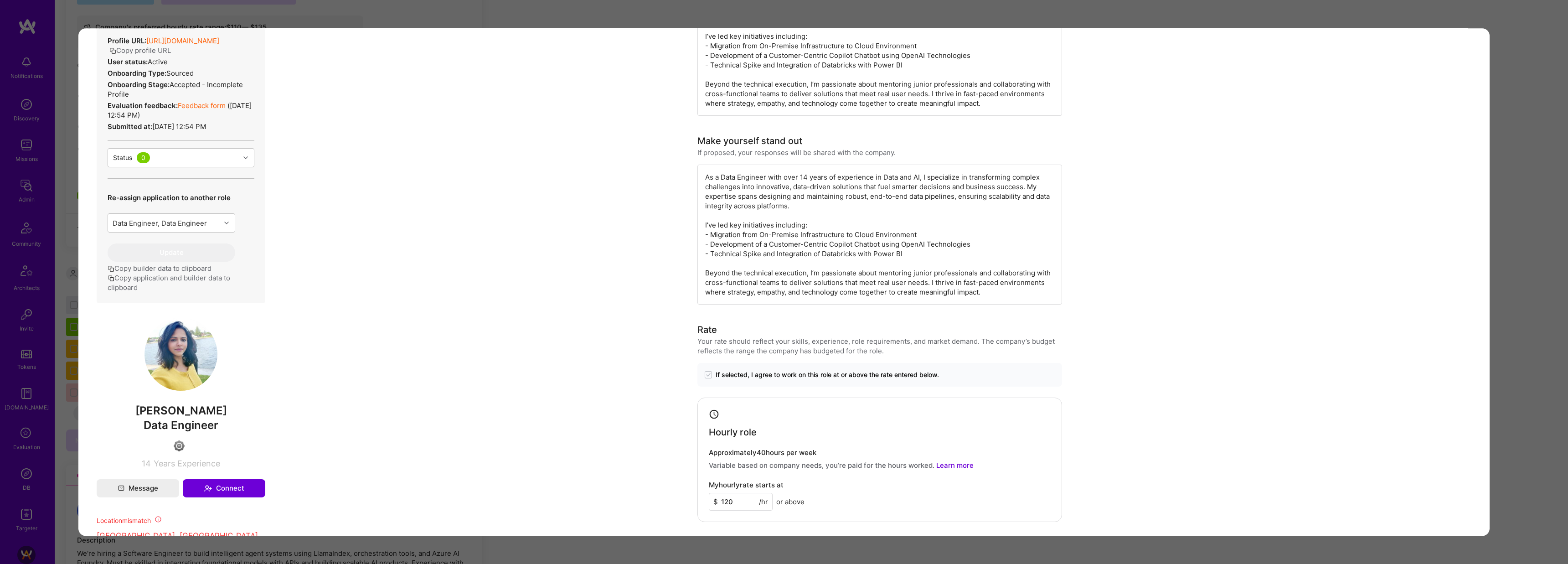
click at [829, 9] on div "Application 1 of 9 Builder Missing Requirements Required Location See locations…" at bounding box center [784, 282] width 1568 height 564
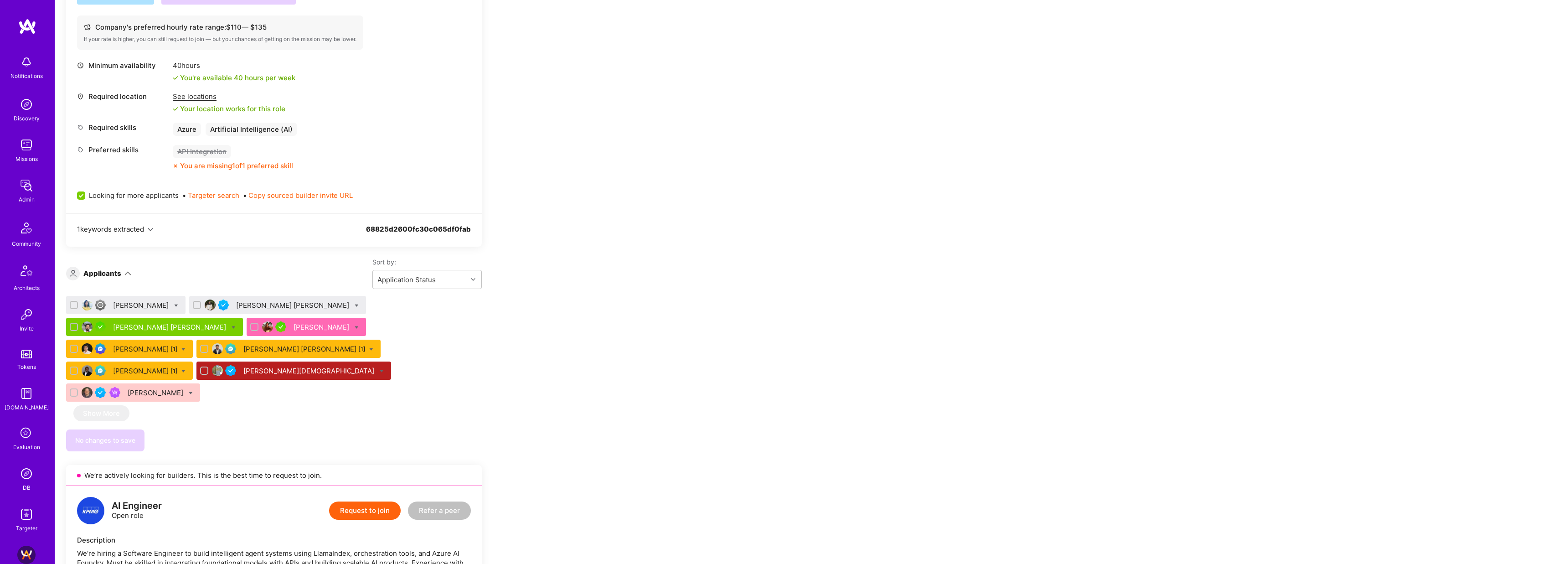
click at [178, 304] on icon at bounding box center [176, 306] width 4 height 4
checkbox input "true"
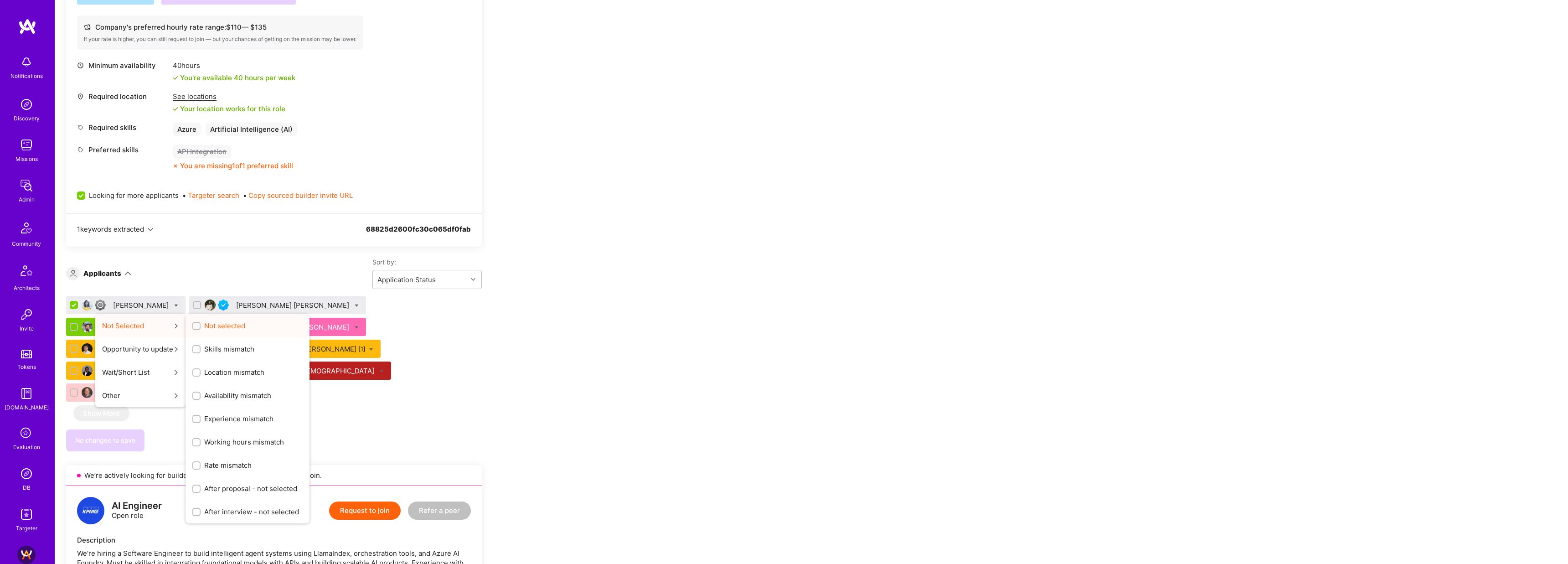
click at [236, 325] on span "Not selected" at bounding box center [224, 326] width 41 height 10
click at [200, 325] on input "Not selected" at bounding box center [197, 326] width 6 height 6
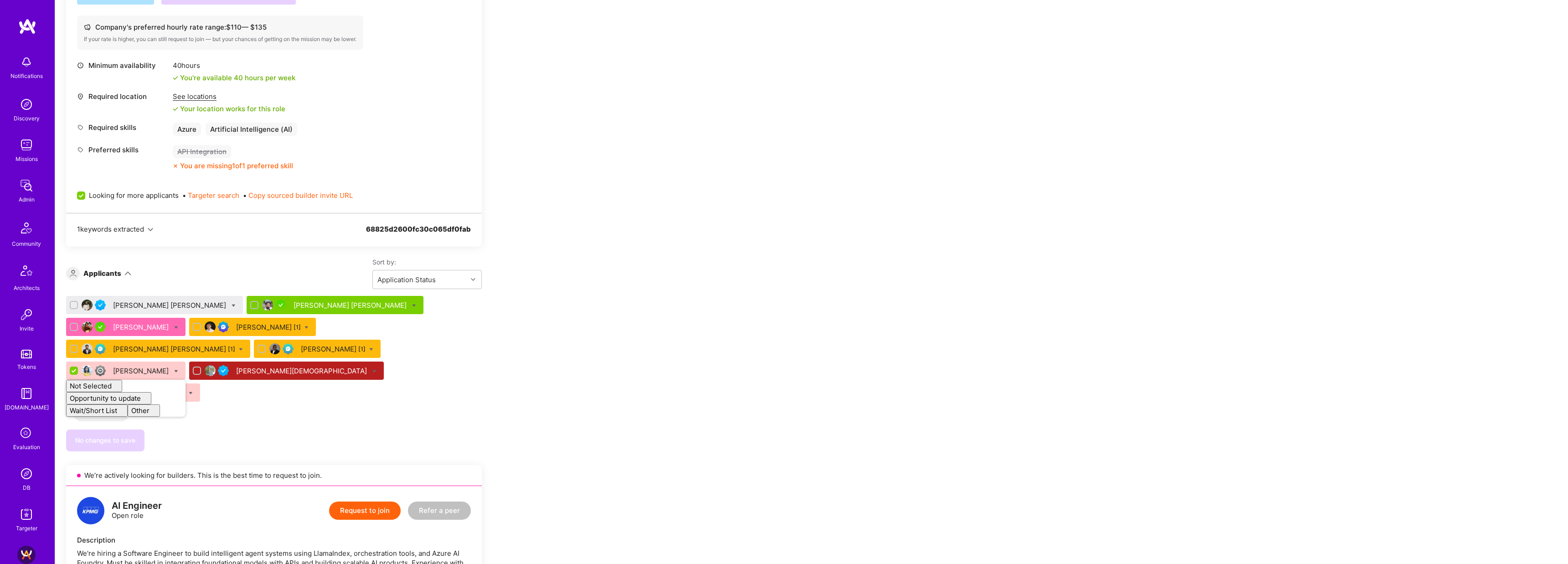
checkbox input "false"
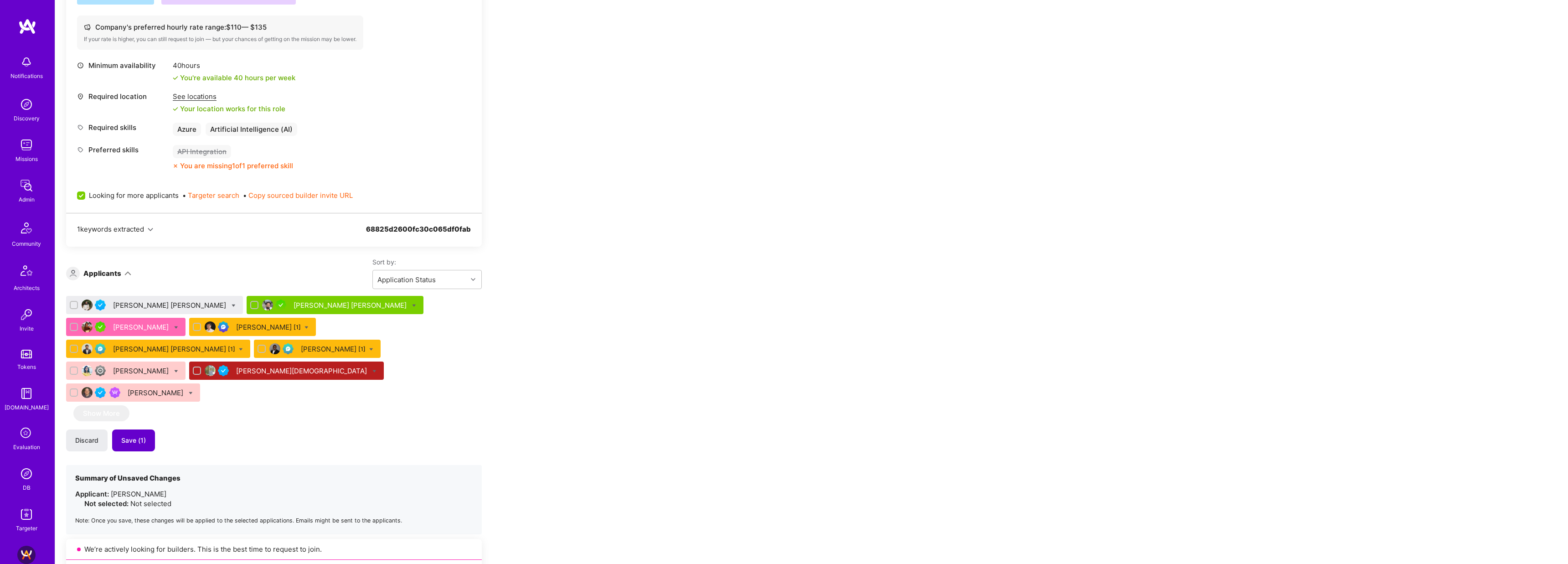
click at [139, 436] on span "Save (1)" at bounding box center [133, 440] width 24 height 9
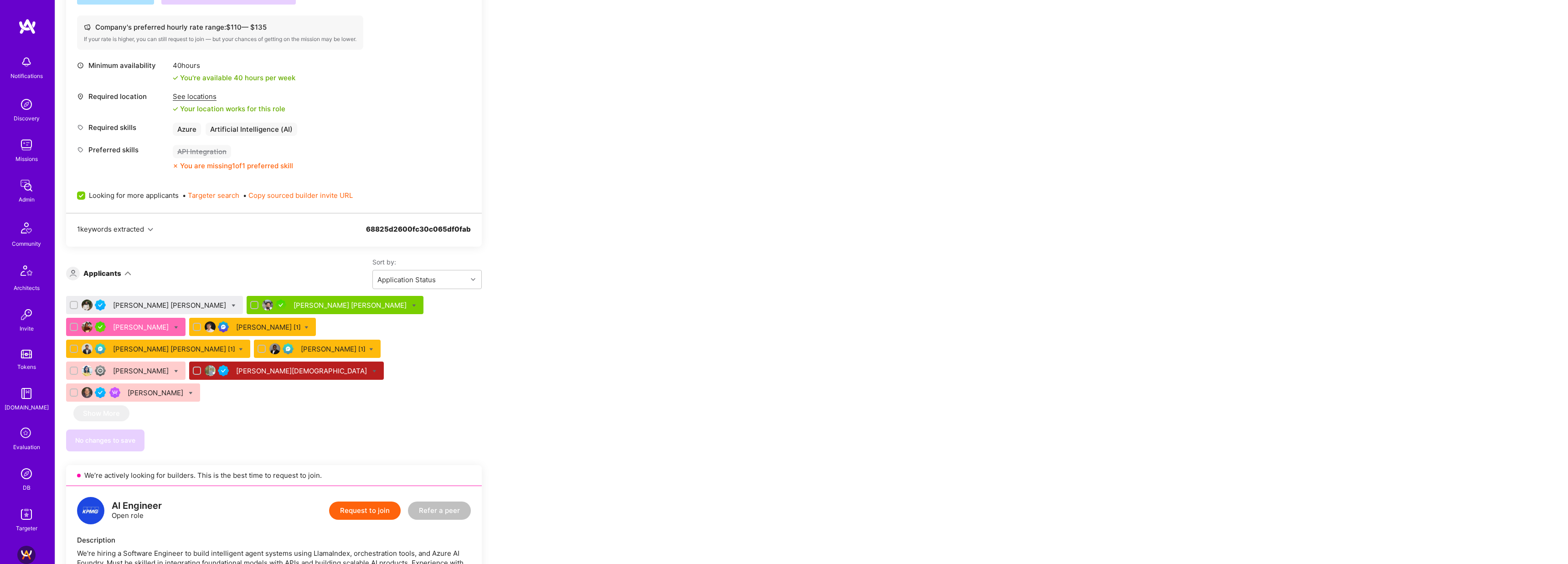
click at [162, 306] on div "Sunayana Reddy Velpula" at bounding box center [170, 305] width 115 height 10
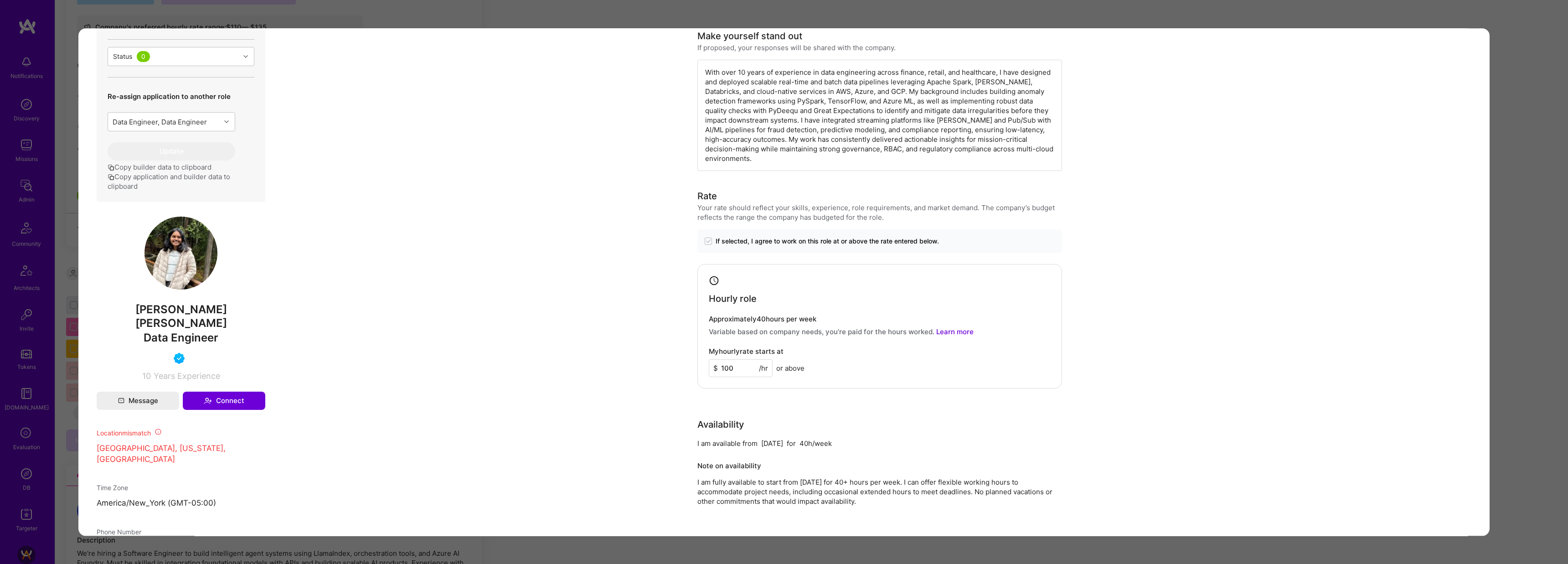
scroll to position [358, 0]
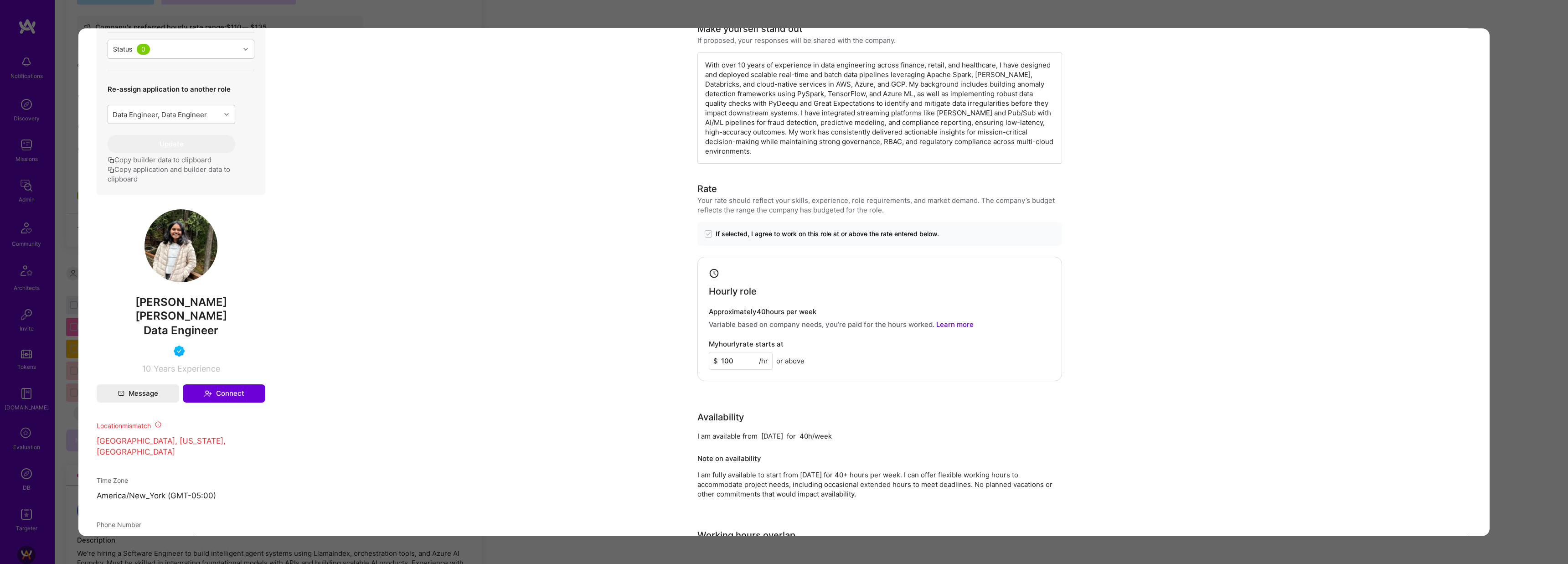
click at [508, 13] on div "Application 1 of 9 Builder Missing Requirements Required Location See locations…" at bounding box center [784, 282] width 1568 height 564
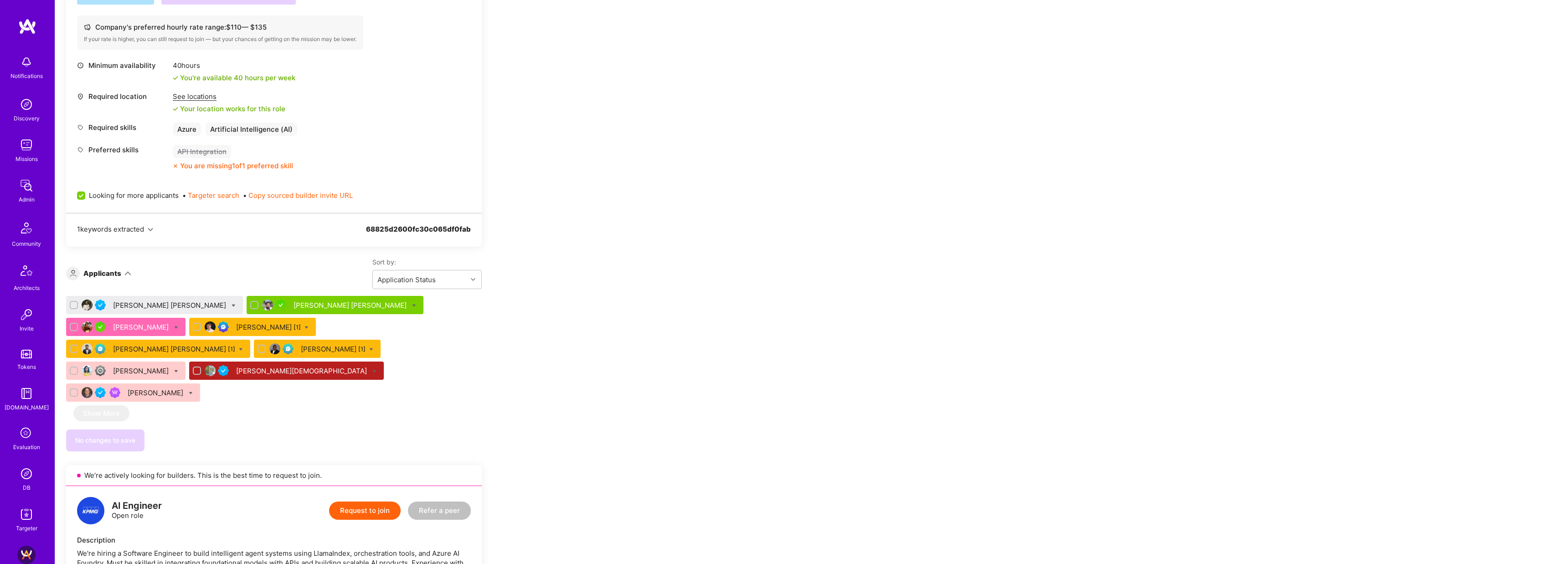
click at [231, 303] on div at bounding box center [233, 305] width 4 height 10
checkbox input "true"
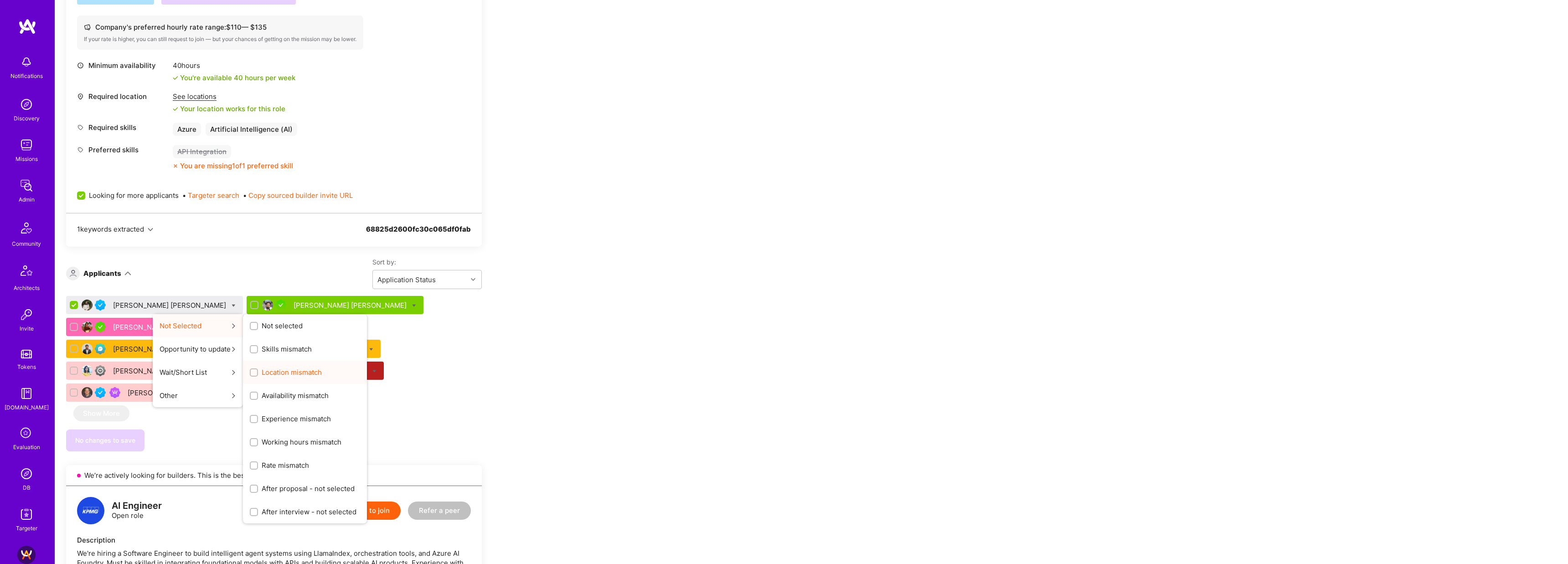
click at [262, 371] on span "Location mismatch" at bounding box center [292, 373] width 60 height 10
click at [251, 371] on input "Location mismatch" at bounding box center [254, 373] width 6 height 6
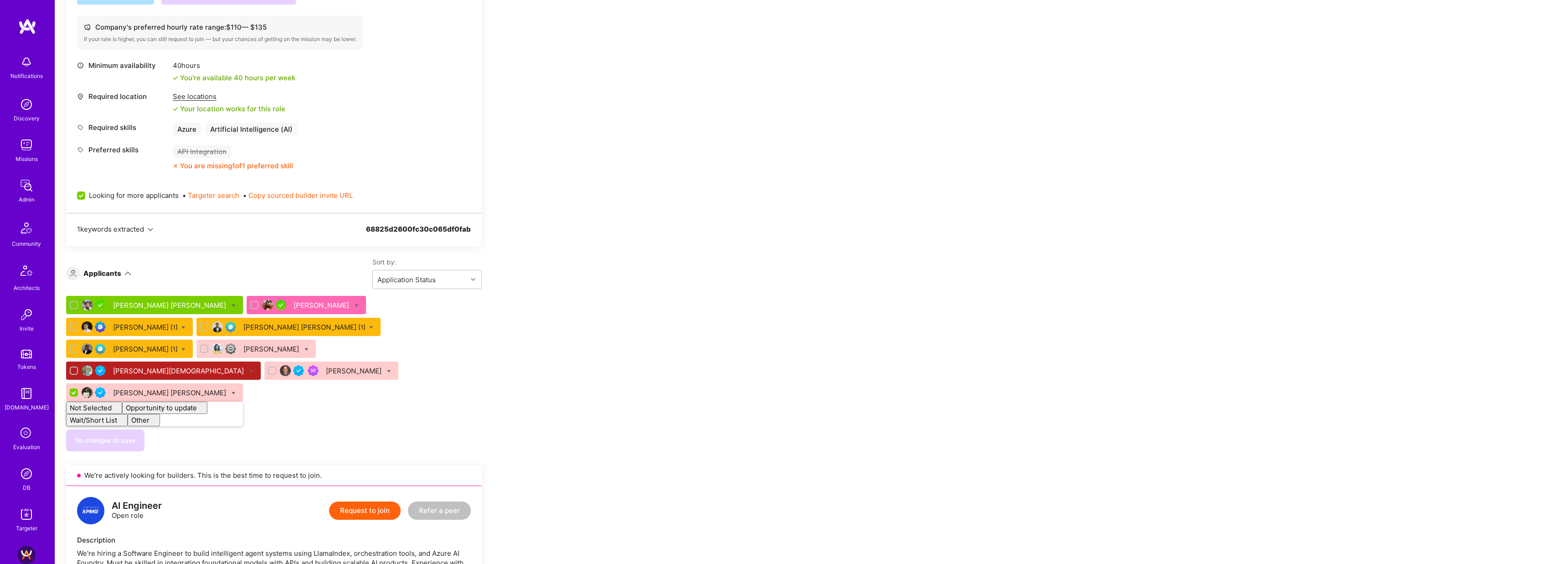
checkbox input "false"
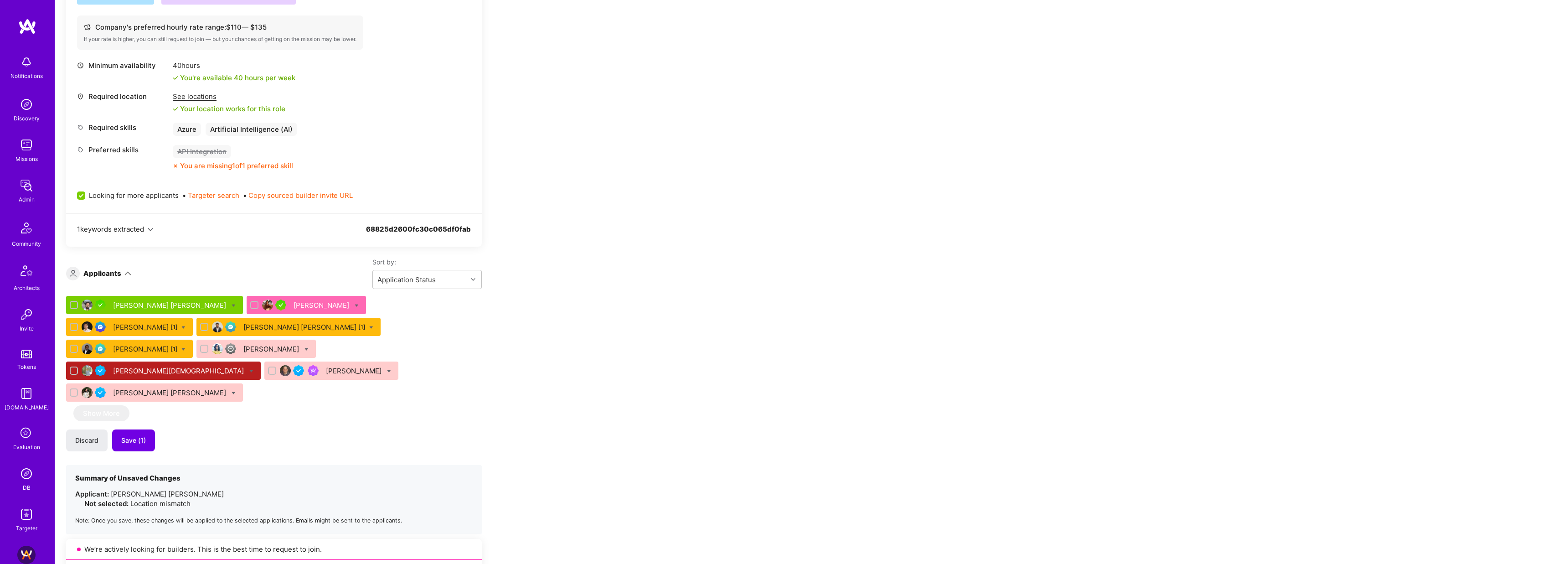
drag, startPoint x: 149, startPoint y: 420, endPoint x: 164, endPoint y: 418, distance: 15.1
click at [149, 429] on button "Save (1)" at bounding box center [133, 440] width 43 height 22
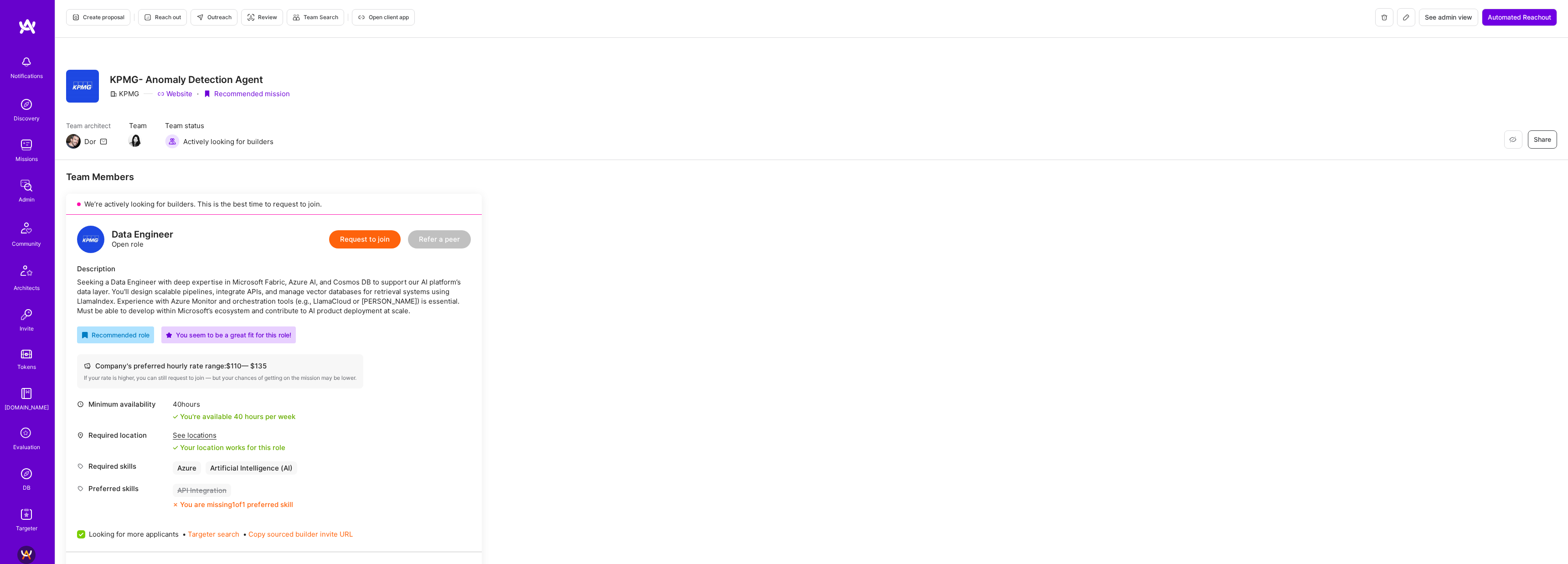
scroll to position [9, 0]
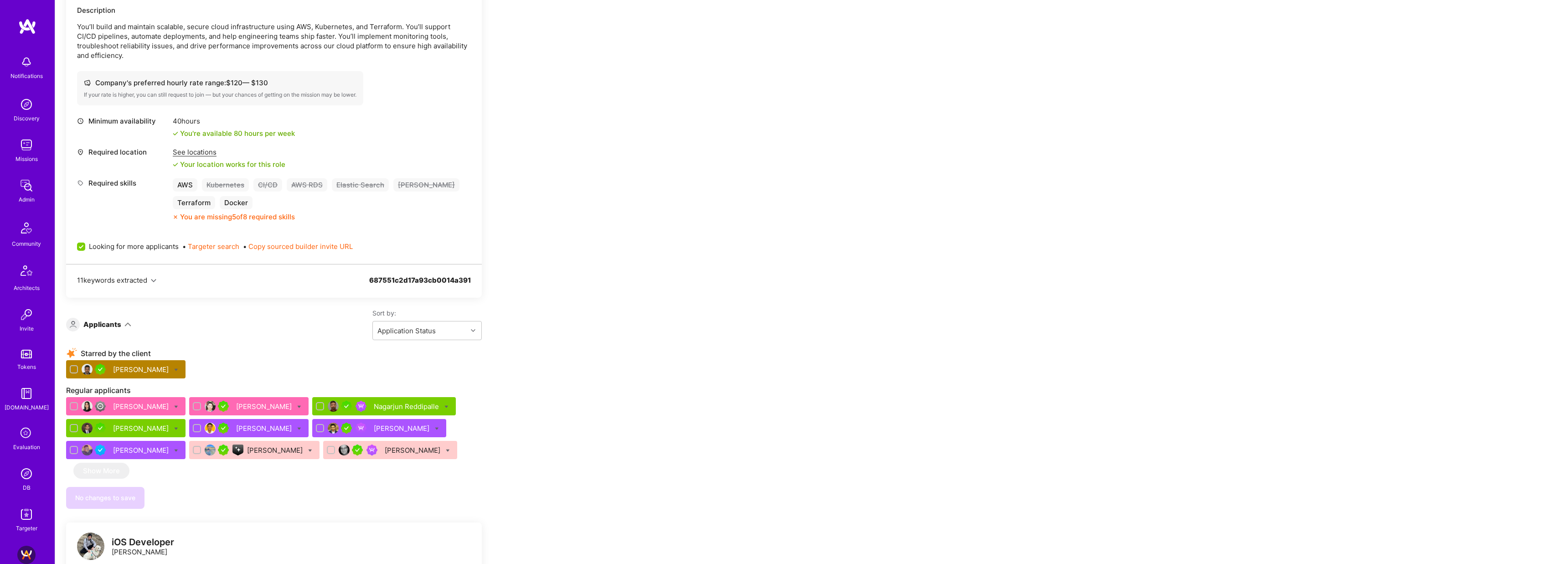
scroll to position [283, 0]
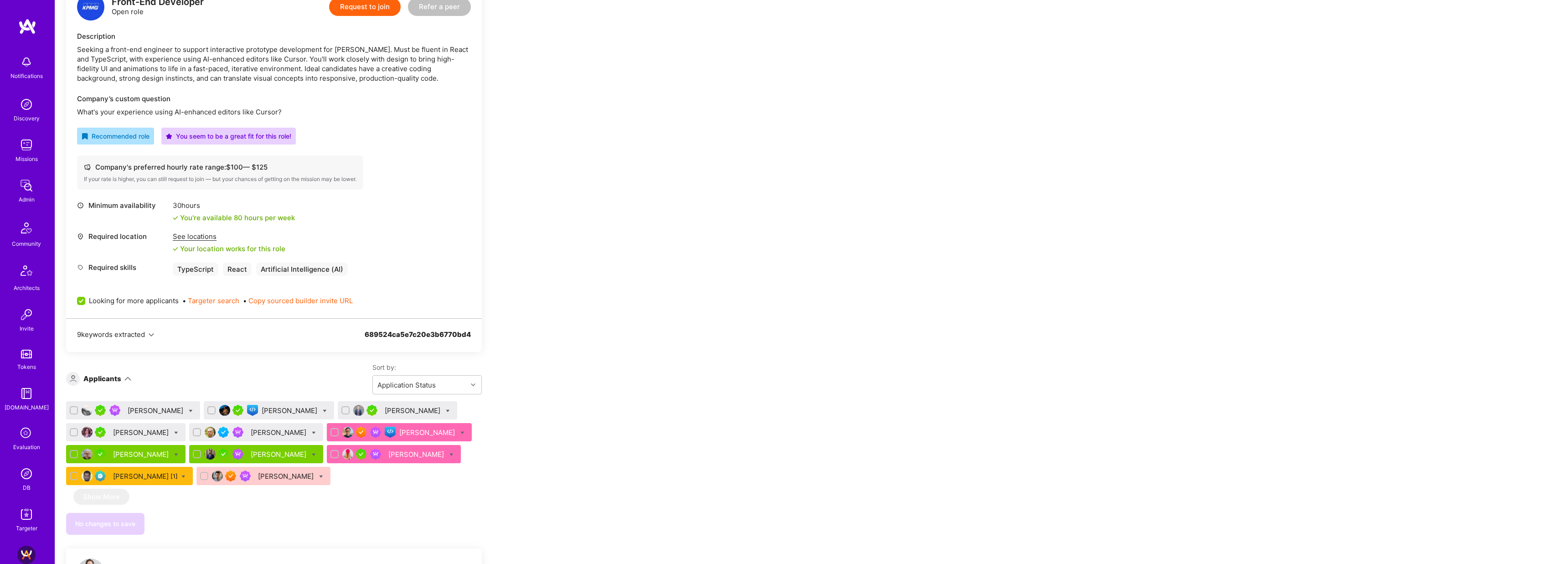
scroll to position [295, 0]
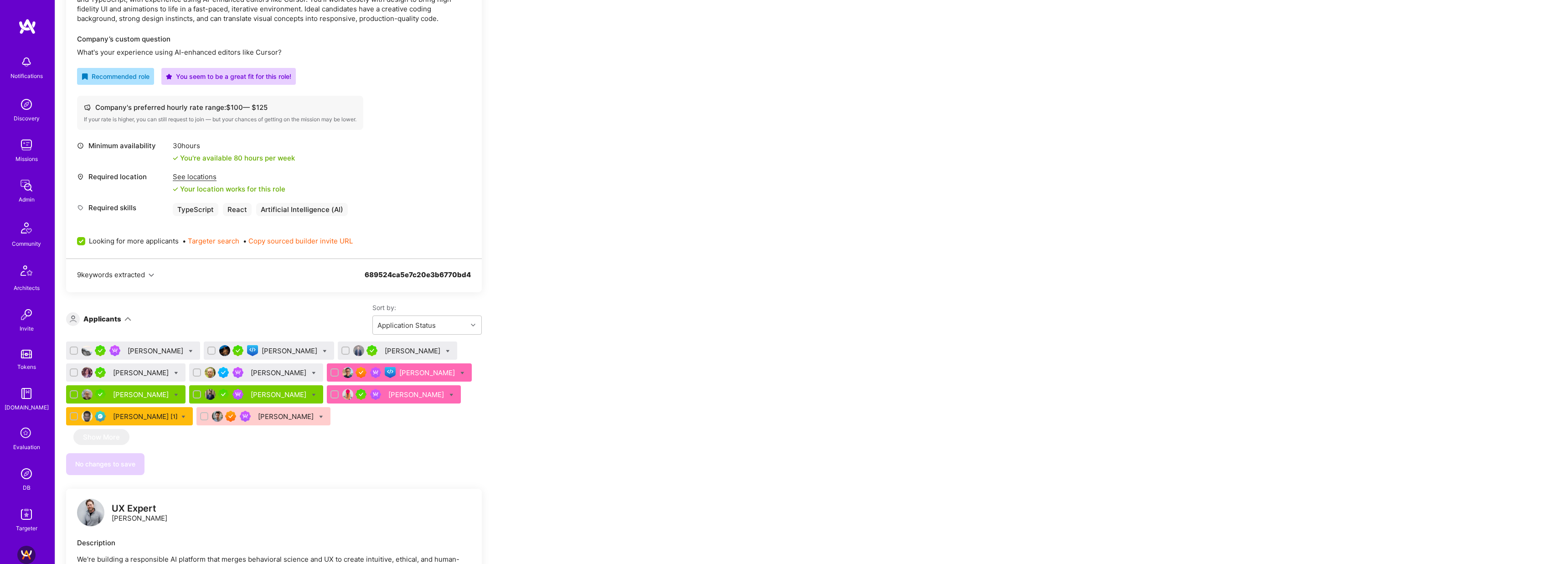
click at [312, 372] on icon at bounding box center [313, 373] width 4 height 4
checkbox input "true"
click at [330, 441] on label "Waitlist" at bounding box center [348, 440] width 35 height 10
click at [332, 441] on input "Waitlist" at bounding box center [335, 440] width 6 height 6
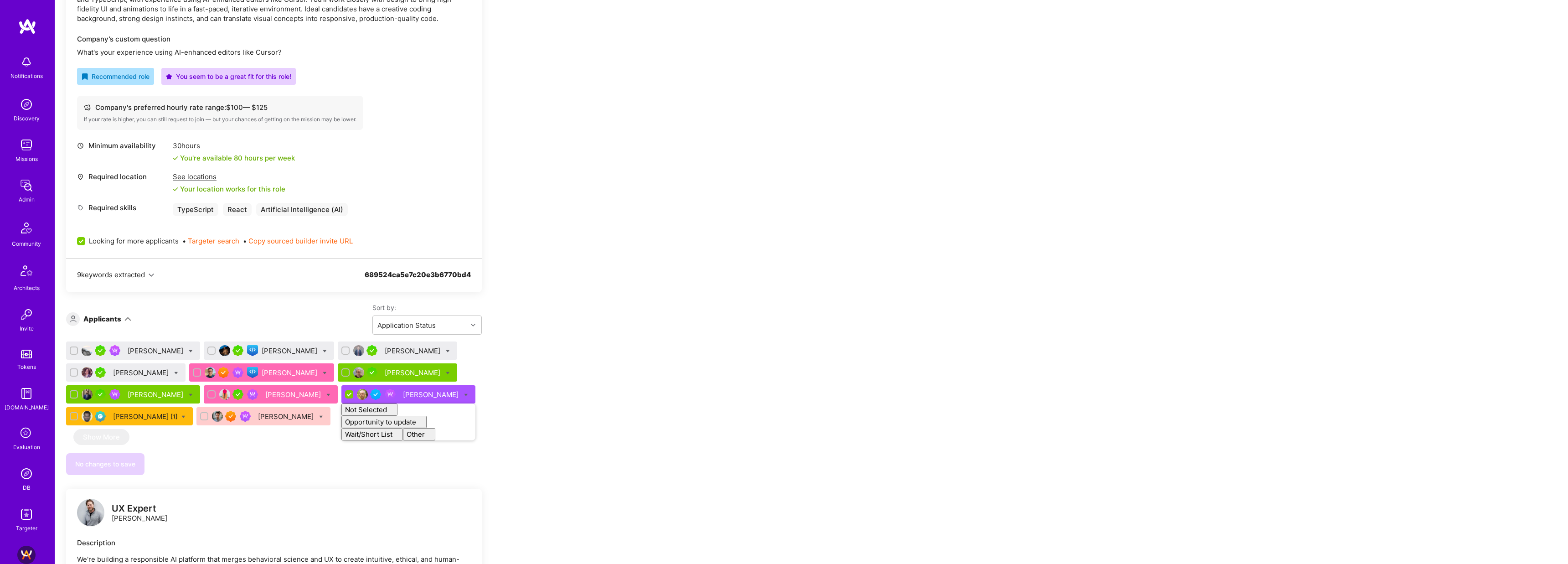
checkbox input "false"
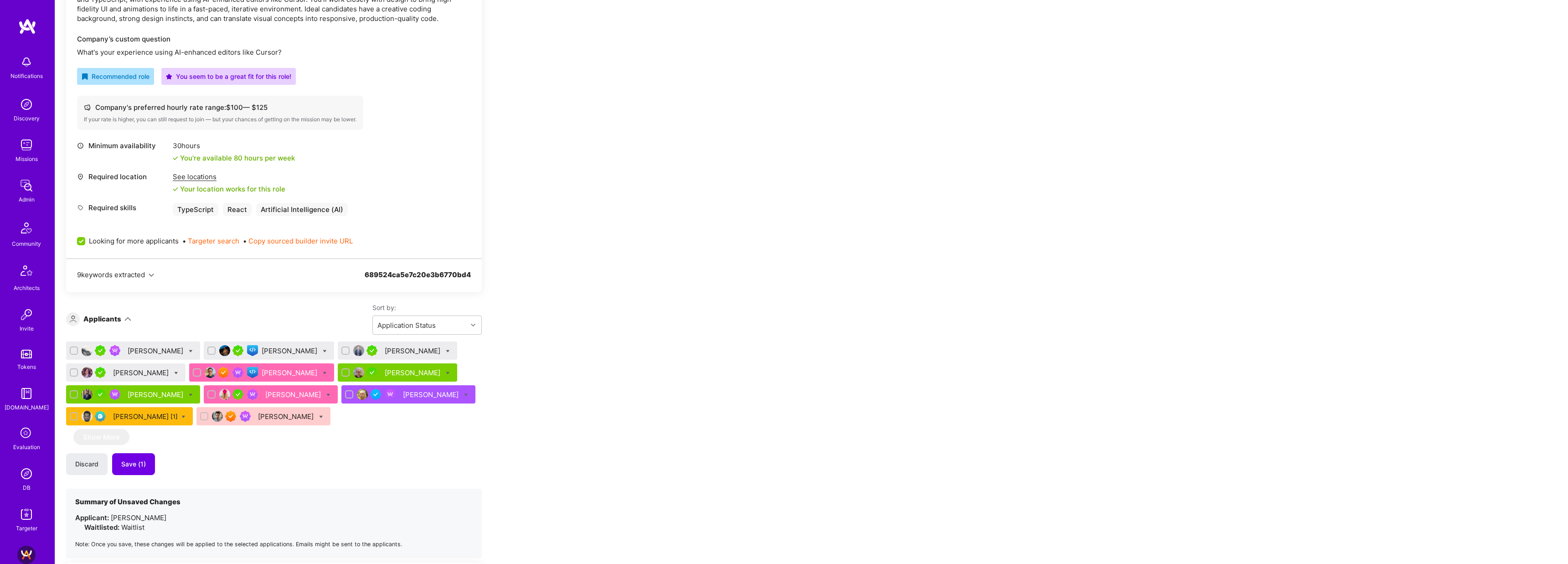
click at [609, 404] on div "Team Members We’re actively looking for builders. This is the best time to requ…" at bounding box center [340, 561] width 547 height 1364
click at [141, 373] on div "[PERSON_NAME]" at bounding box center [142, 373] width 57 height 10
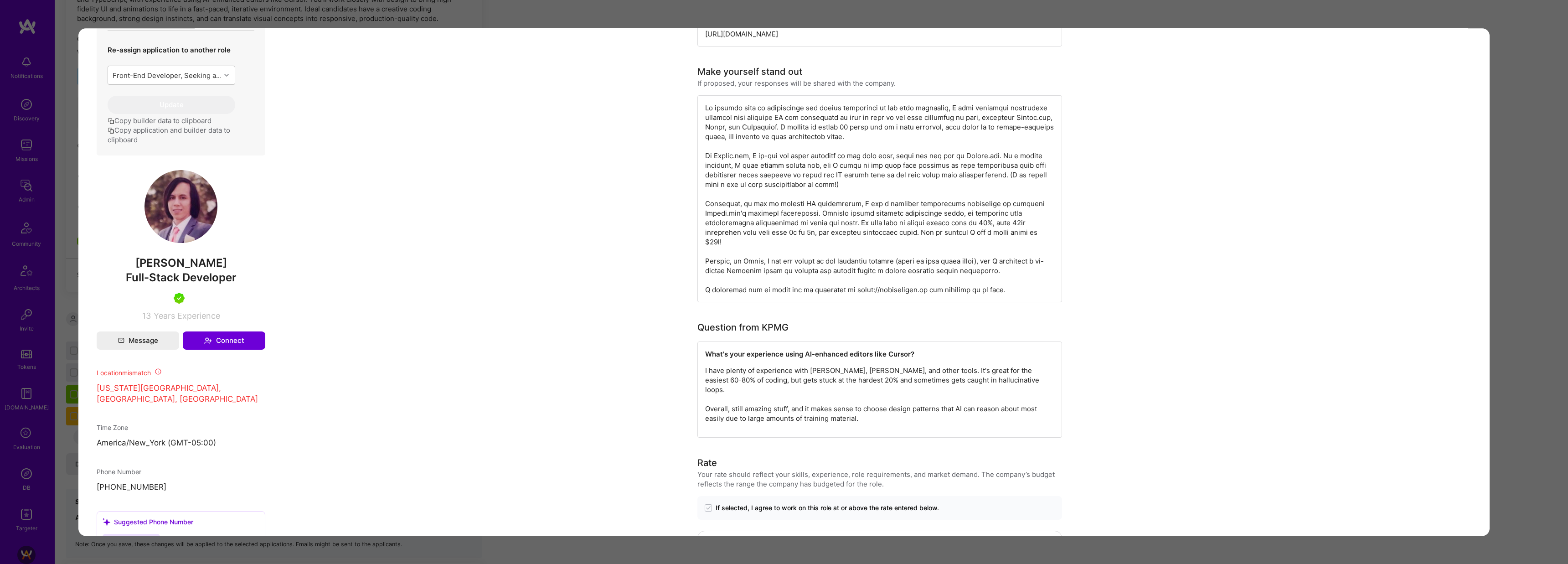
scroll to position [452, 0]
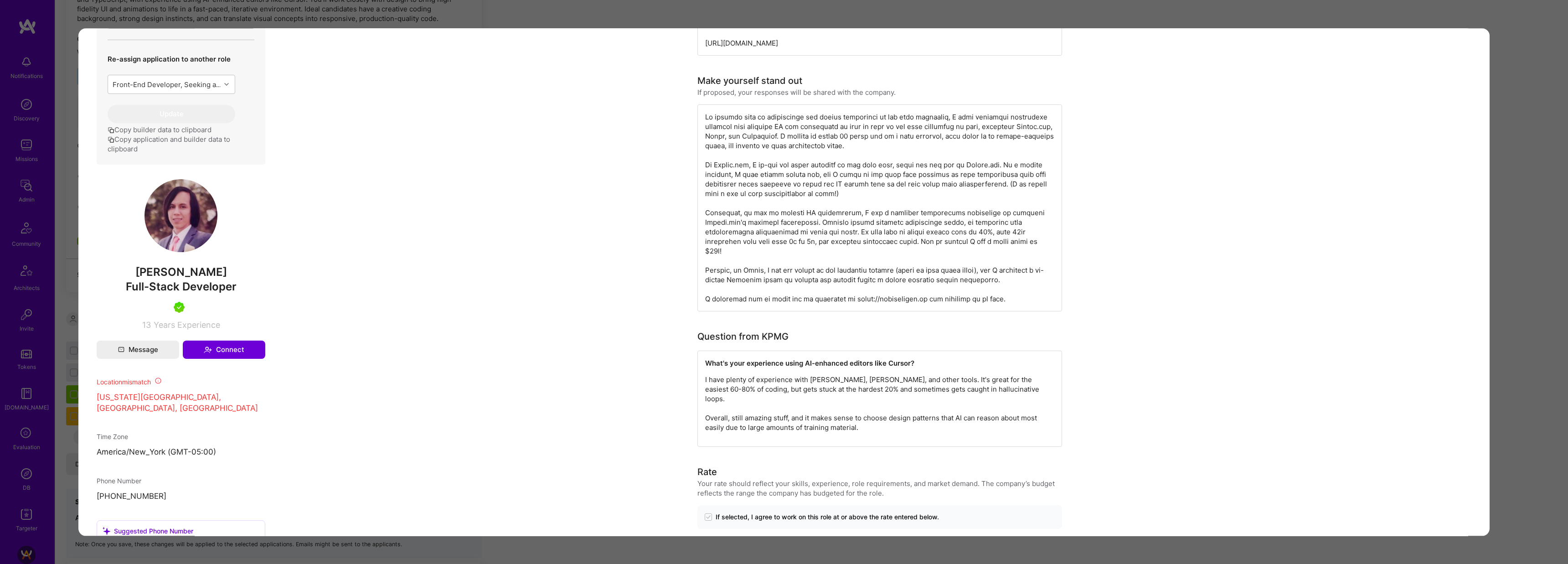
click at [1116, 24] on div "Application 4 of 11 Builder Missing Requirements Required Location See location…" at bounding box center [784, 282] width 1568 height 564
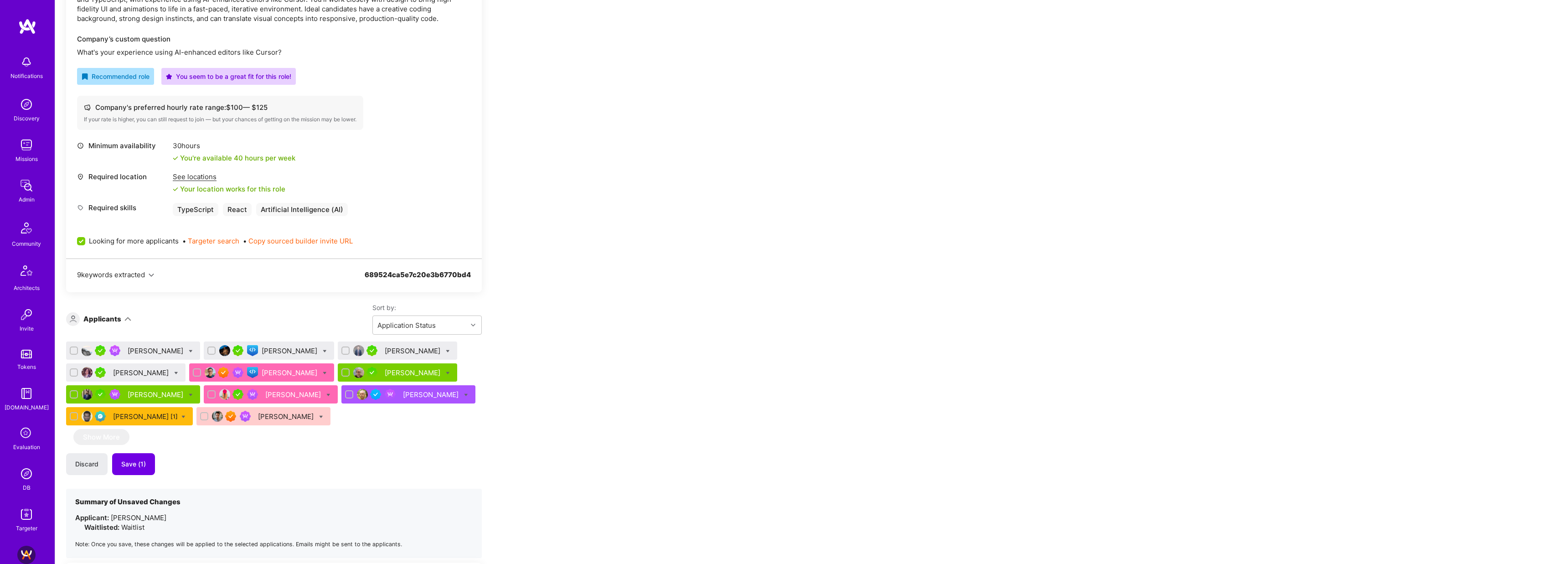
click at [174, 373] on icon at bounding box center [176, 373] width 4 height 4
checkbox input "true"
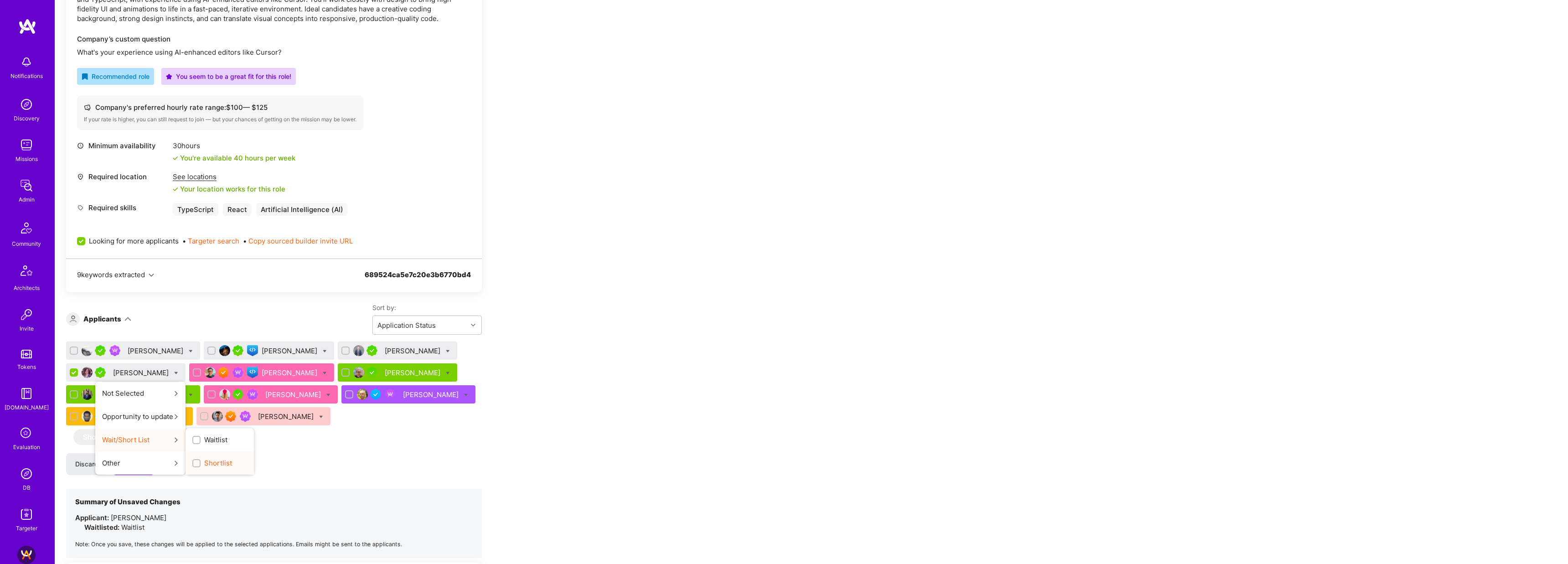
click at [194, 464] on input "Shortlist" at bounding box center [197, 464] width 6 height 6
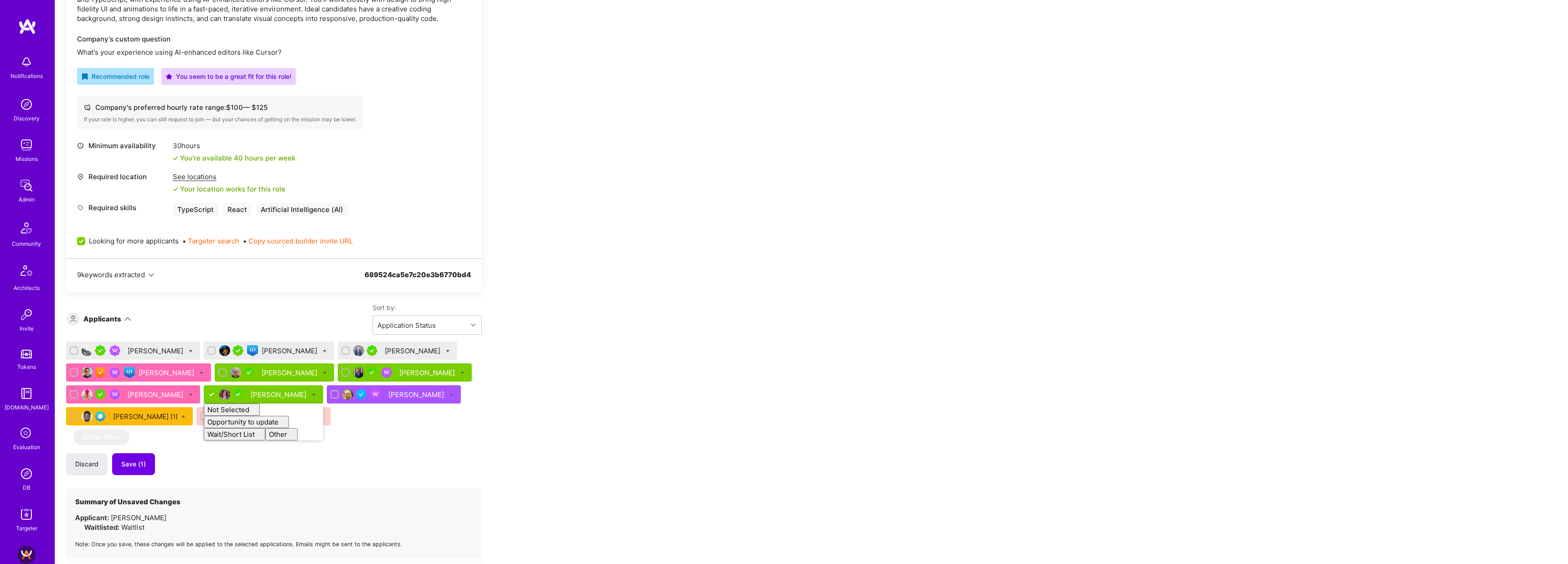
checkbox input "false"
click at [653, 399] on div "Team Members We’re actively looking for builders. This is the best time to requ…" at bounding box center [811, 566] width 1513 height 1397
click at [149, 465] on button "Save (2)" at bounding box center [134, 464] width 44 height 22
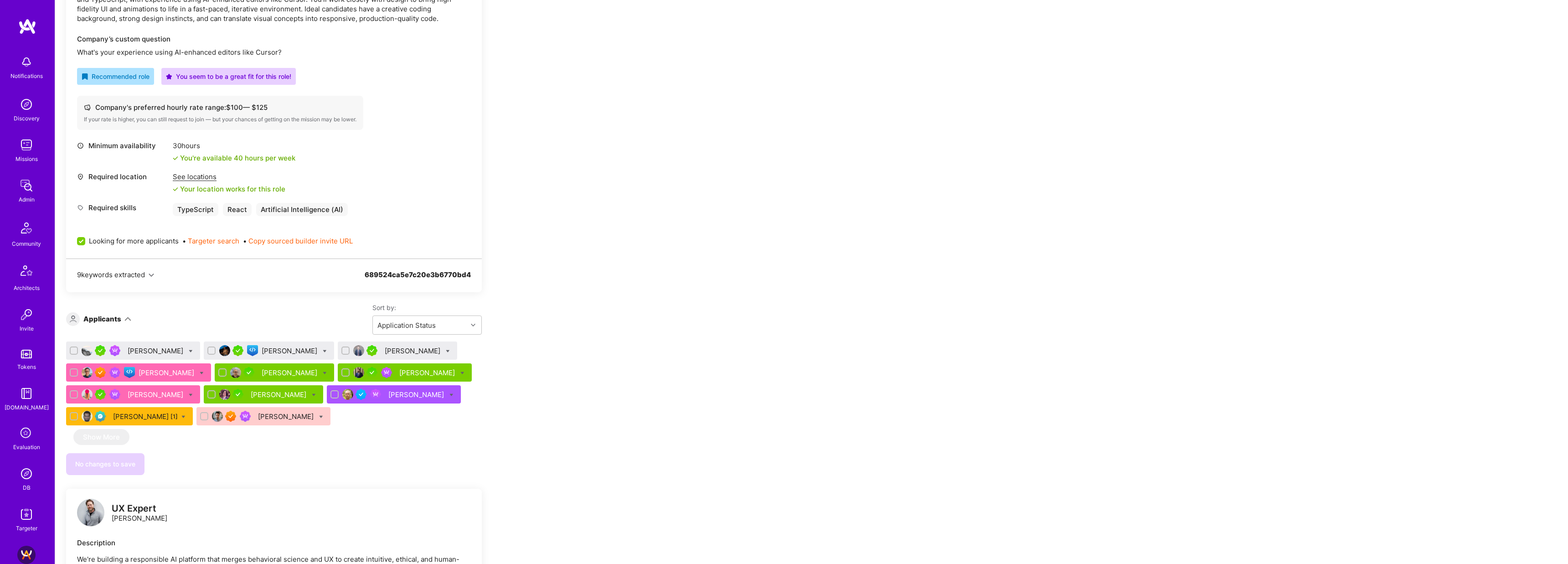
click at [152, 351] on div "Michael Plaxico" at bounding box center [156, 351] width 57 height 10
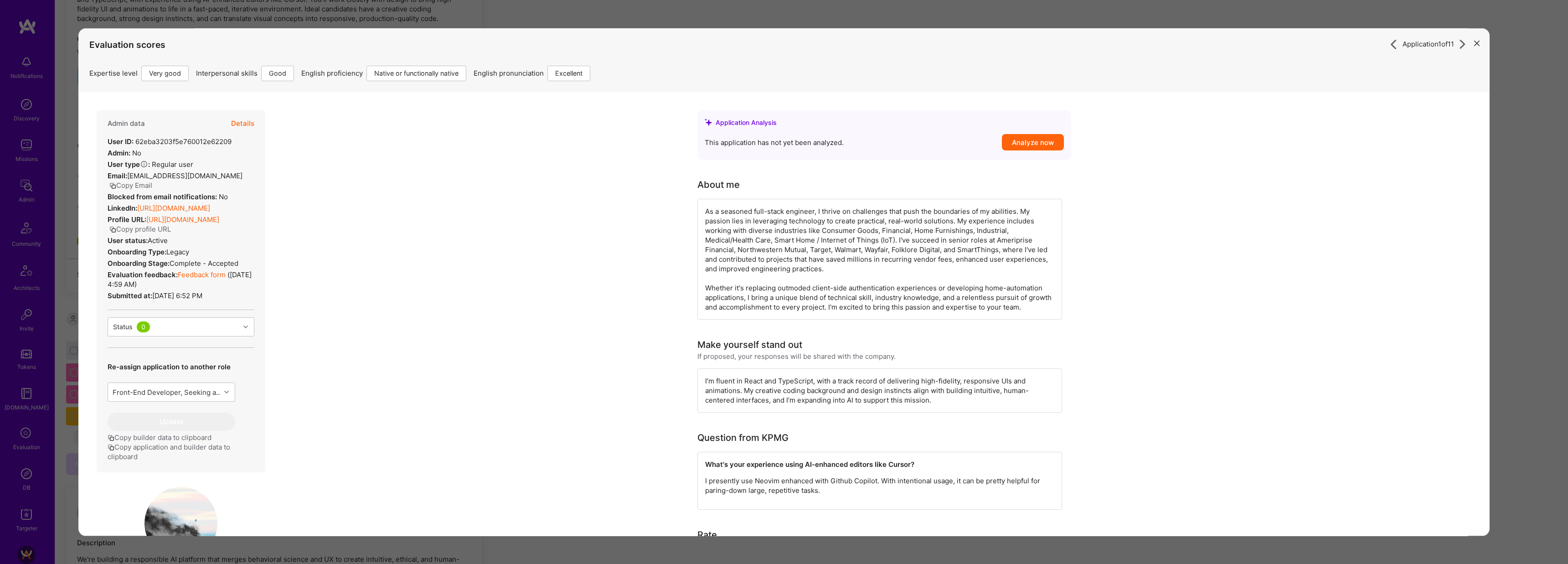
scroll to position [177, 0]
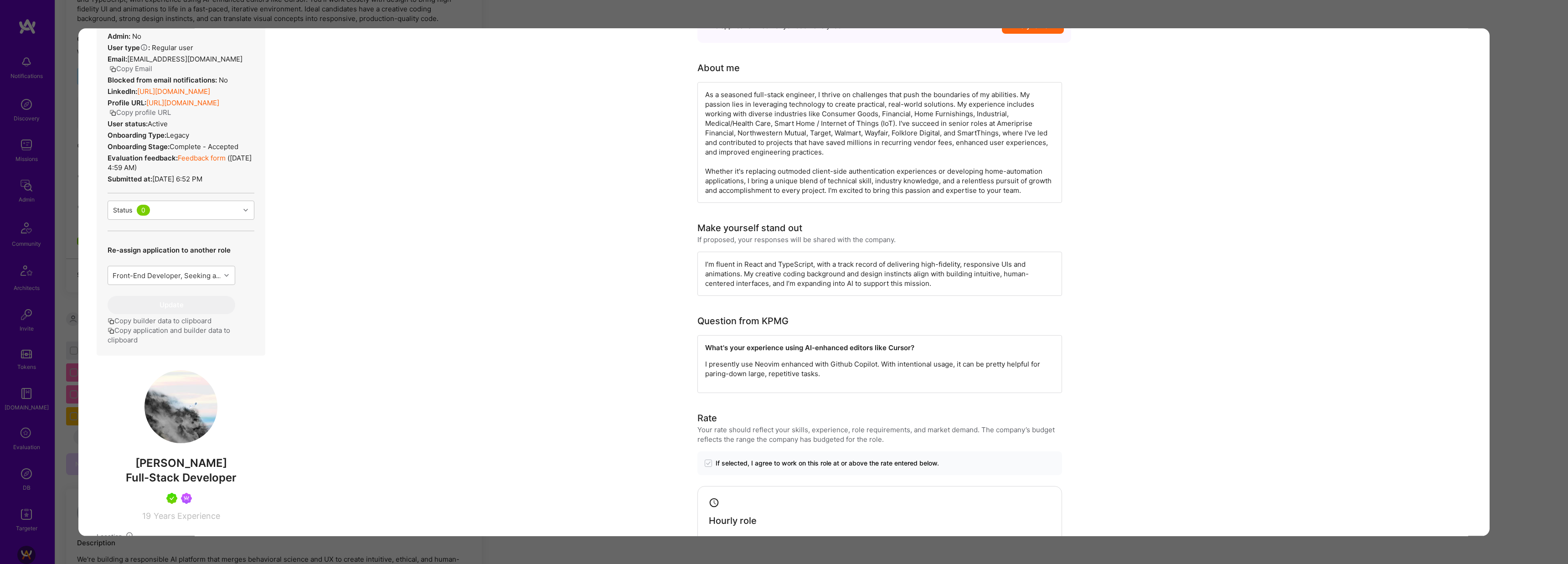
drag, startPoint x: 876, startPoint y: 365, endPoint x: 973, endPoint y: 363, distance: 97.0
click at [973, 363] on p "I presently use Neovim enhanced with Github Copilot. With intentional usage, it…" at bounding box center [880, 368] width 349 height 19
drag, startPoint x: 887, startPoint y: 364, endPoint x: 1015, endPoint y: 361, distance: 128.0
click at [1010, 361] on p "I presently use Neovim enhanced with Github Copilot. With intentional usage, it…" at bounding box center [880, 368] width 349 height 19
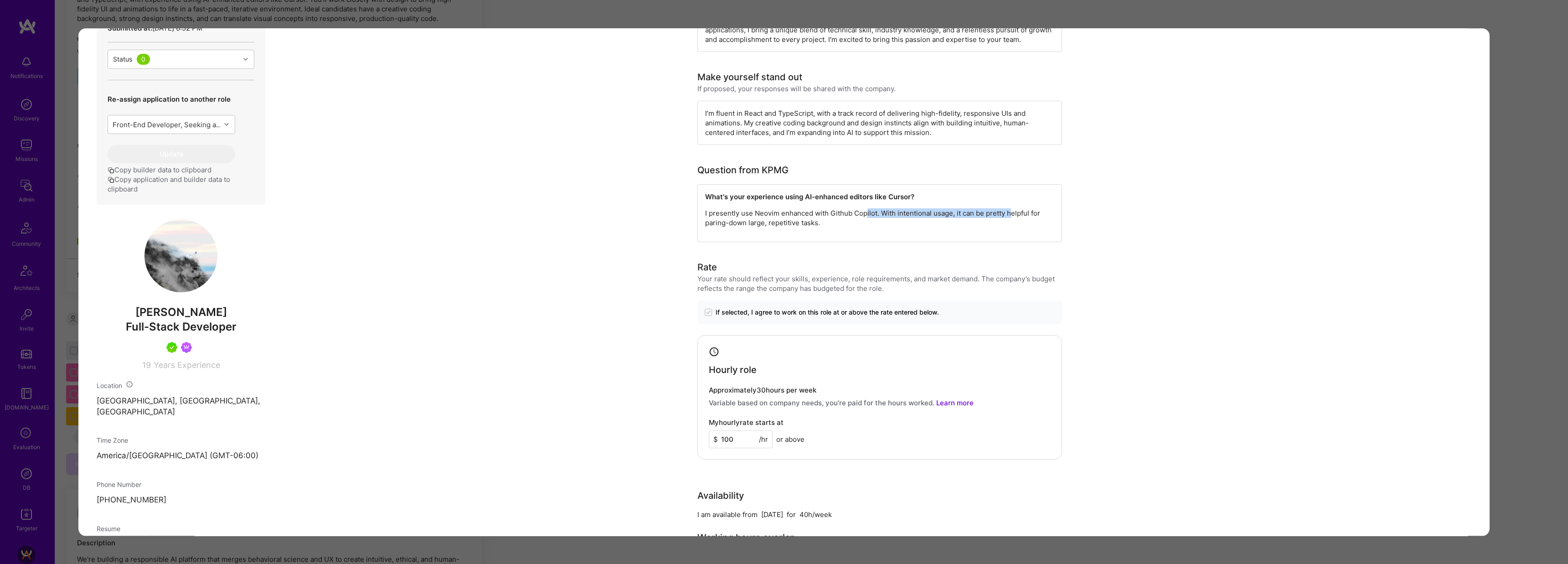
scroll to position [329, 0]
click at [680, 23] on div "Application 1 of 11 Evaluation scores Expertise level Very good Interpersonal s…" at bounding box center [784, 282] width 1568 height 564
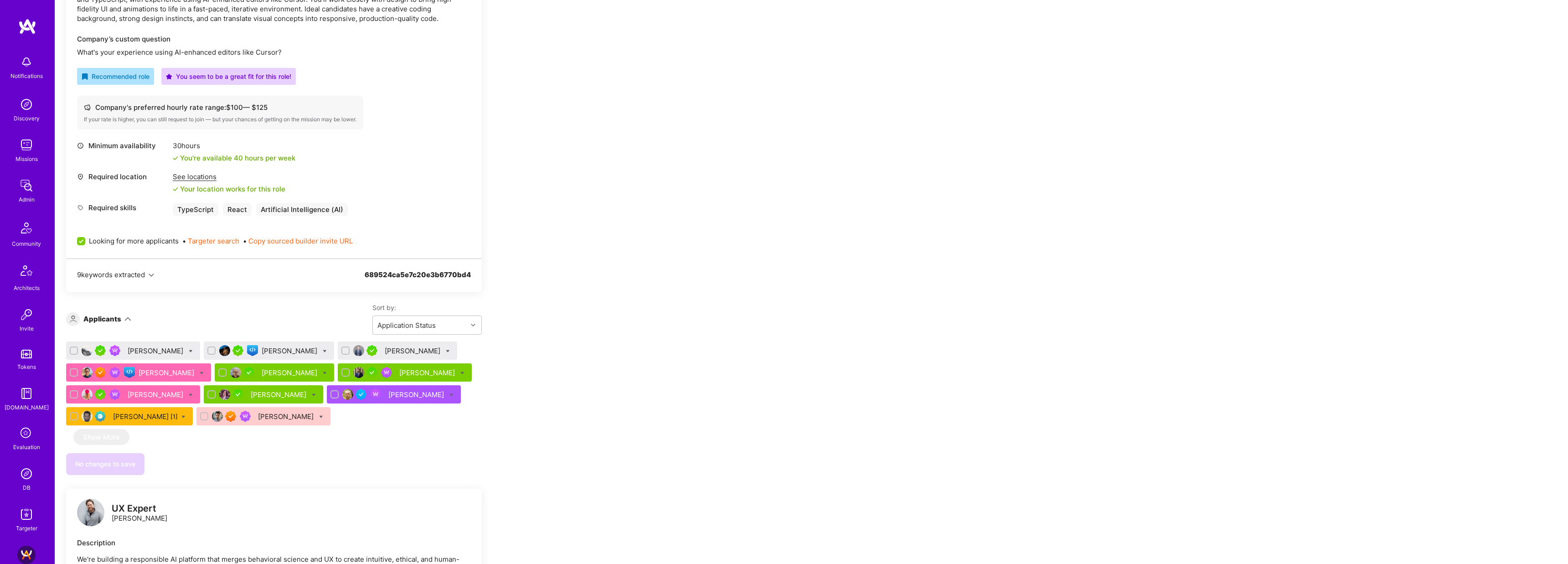
click at [189, 350] on icon at bounding box center [191, 351] width 4 height 4
checkbox input "true"
click at [209, 417] on div "button" at bounding box center [211, 418] width 8 height 8
click at [209, 417] on input "Waitlist" at bounding box center [212, 418] width 6 height 6
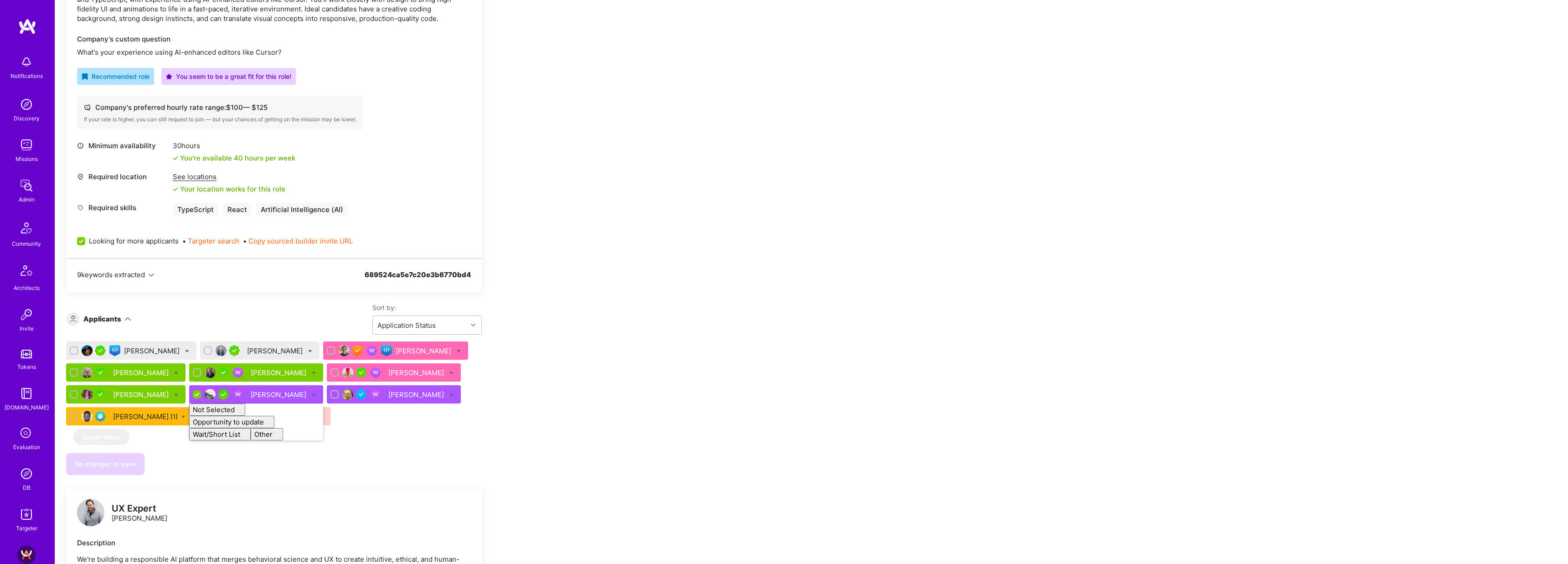
click at [665, 379] on div "Team Members We’re actively looking for builders. This is the best time to requ…" at bounding box center [811, 529] width 1513 height 1323
checkbox input "false"
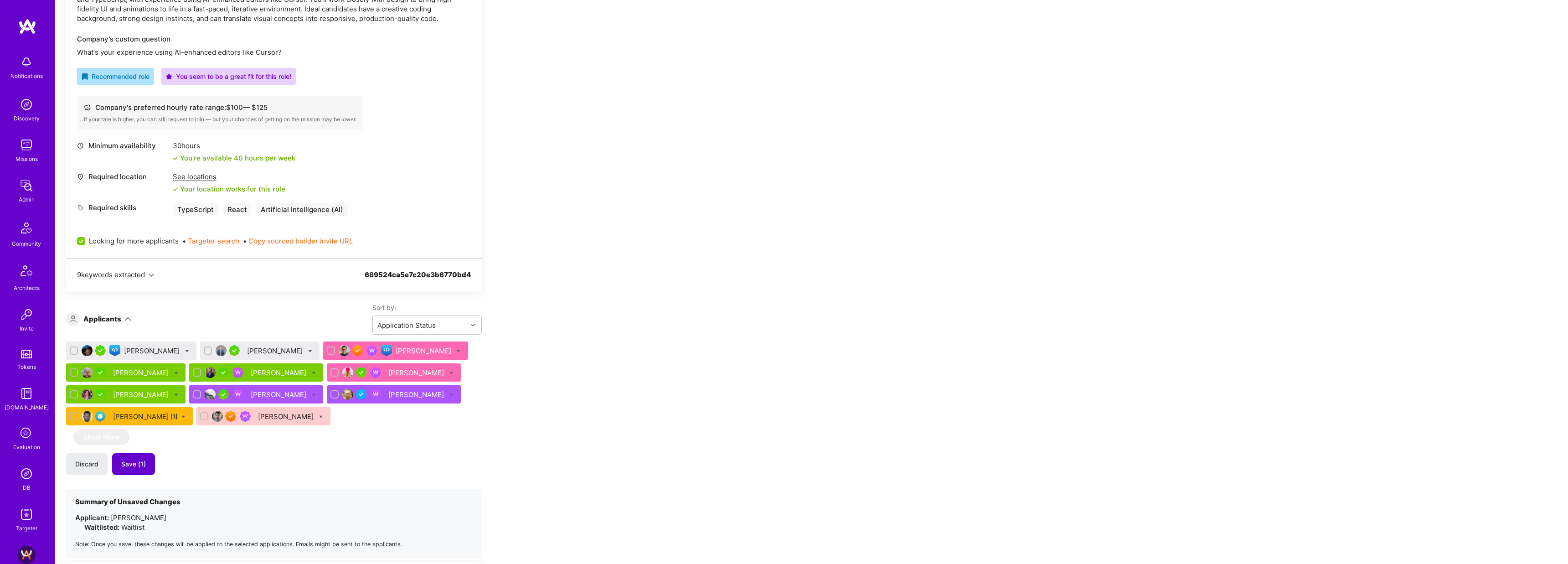
click at [146, 471] on button "Save (1)" at bounding box center [133, 464] width 43 height 22
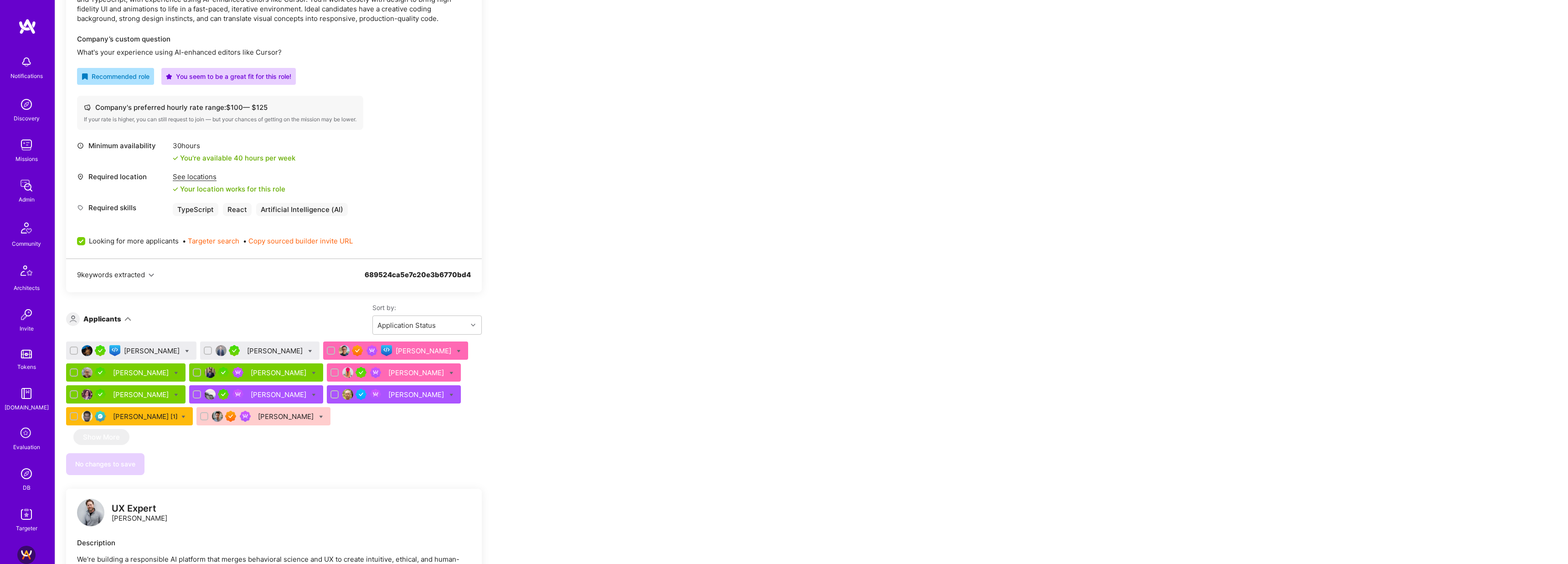
click at [163, 353] on div "Adhithi Ravichandran" at bounding box center [153, 351] width 57 height 10
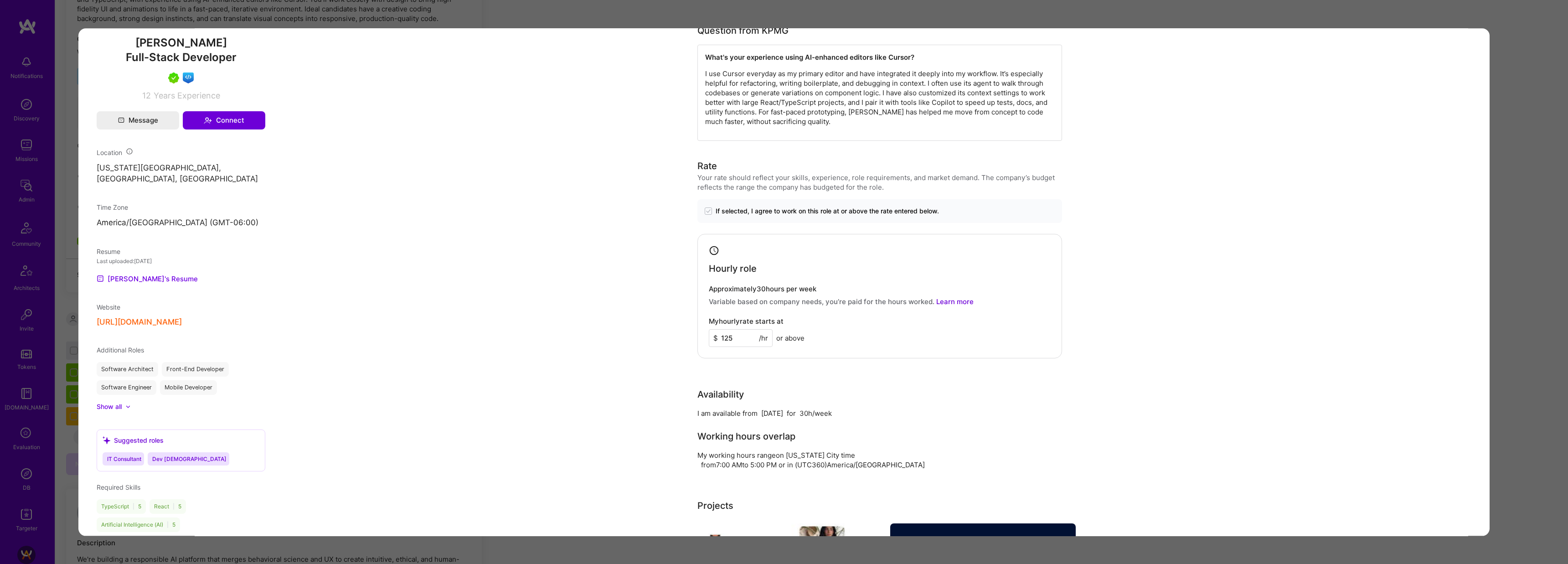
scroll to position [652, 0]
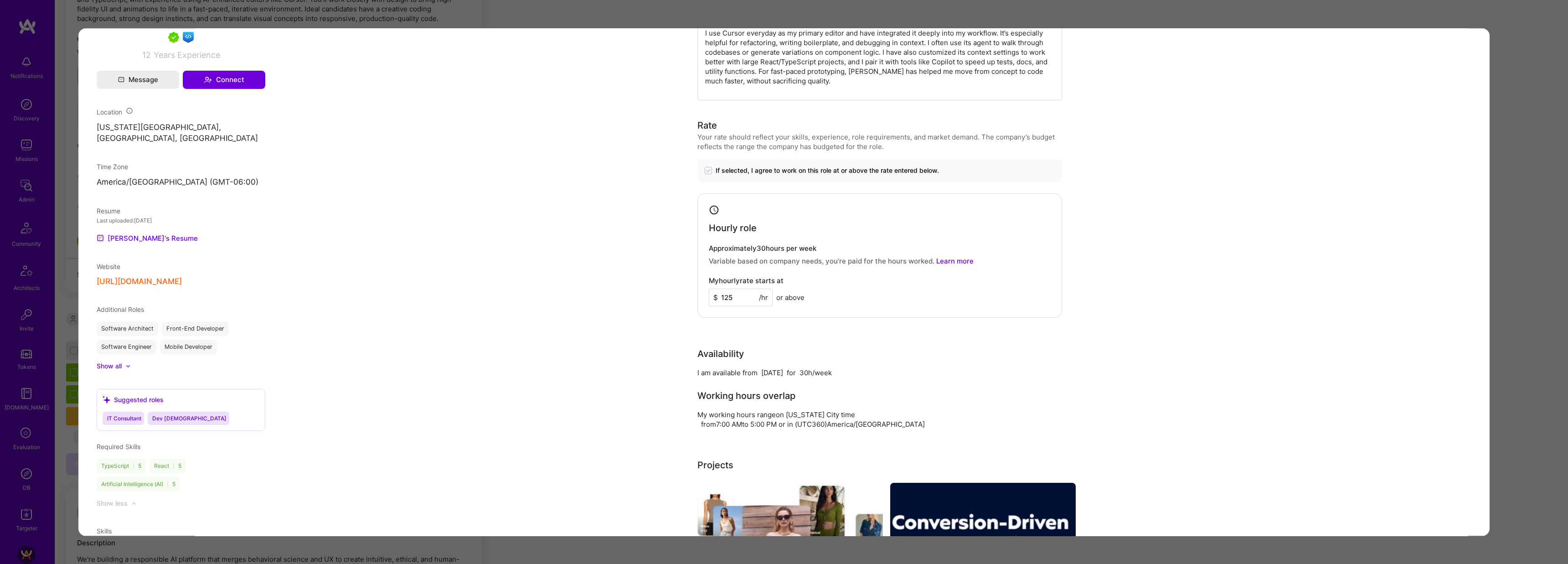
click at [855, 21] on div "Application 1 of 11 Evaluation scores Expertise level Very good Interpersonal s…" at bounding box center [784, 282] width 1568 height 564
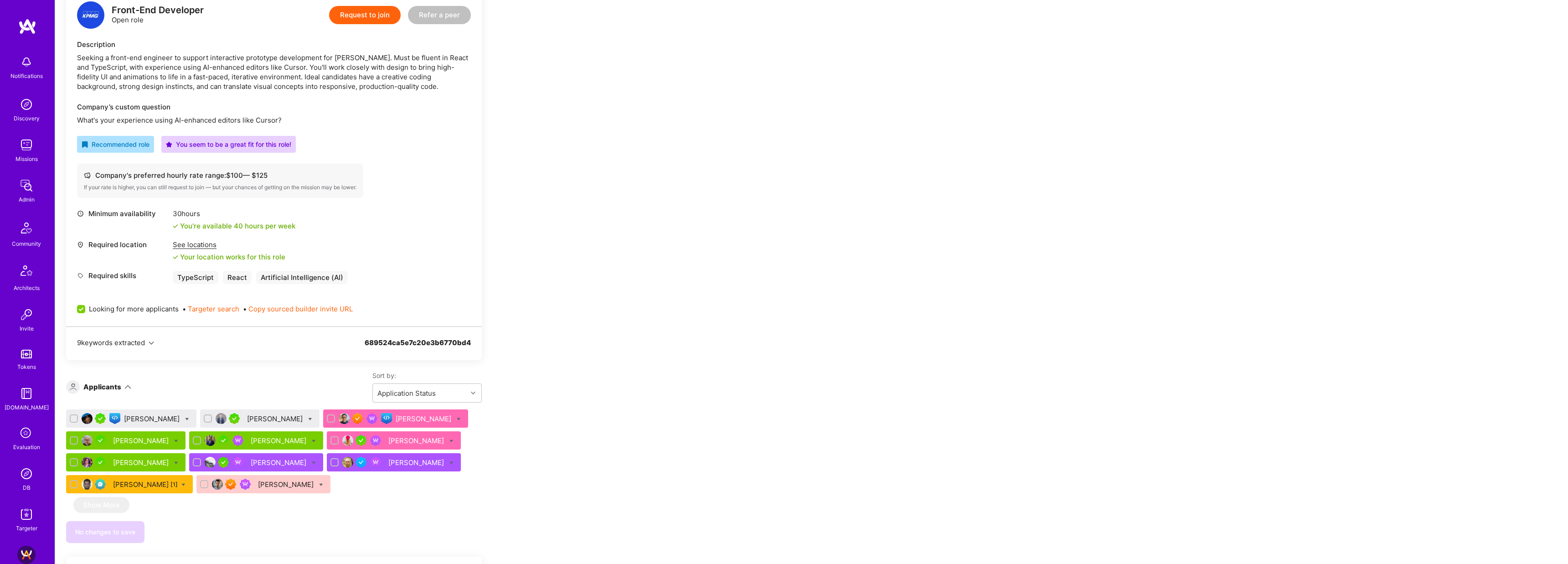
scroll to position [258, 0]
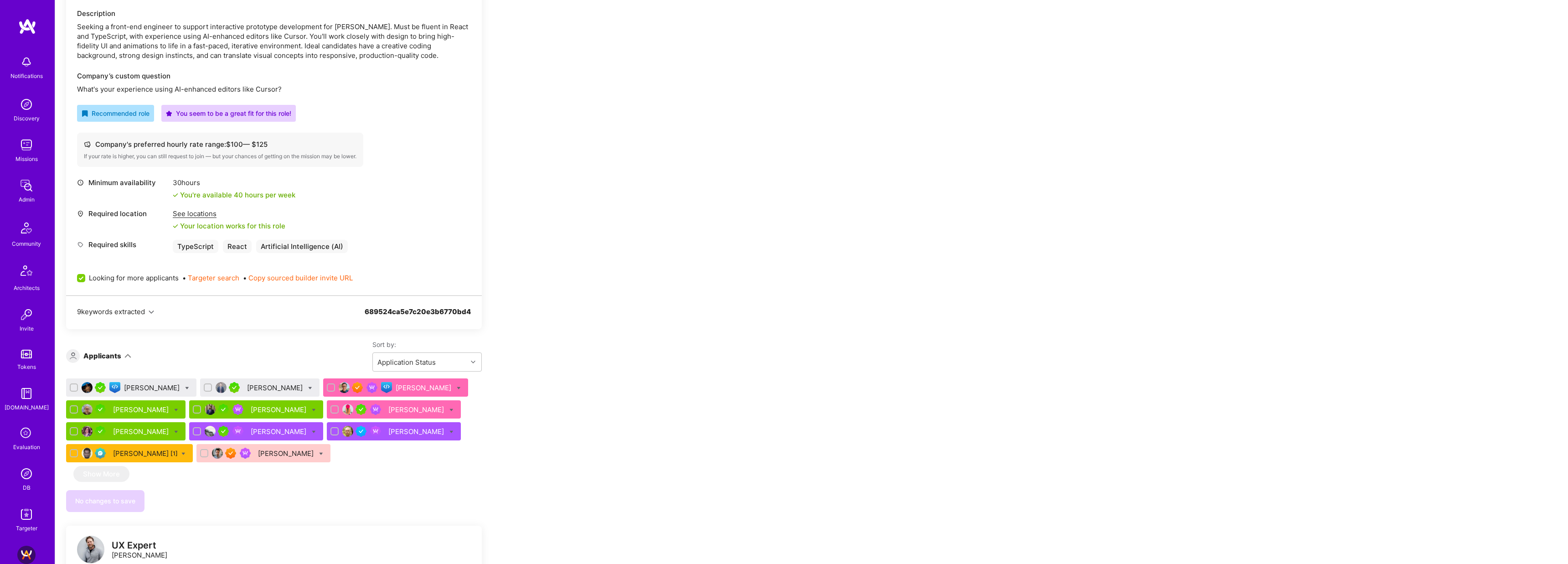
click at [276, 388] on div "Tom Lesperance" at bounding box center [276, 388] width 57 height 10
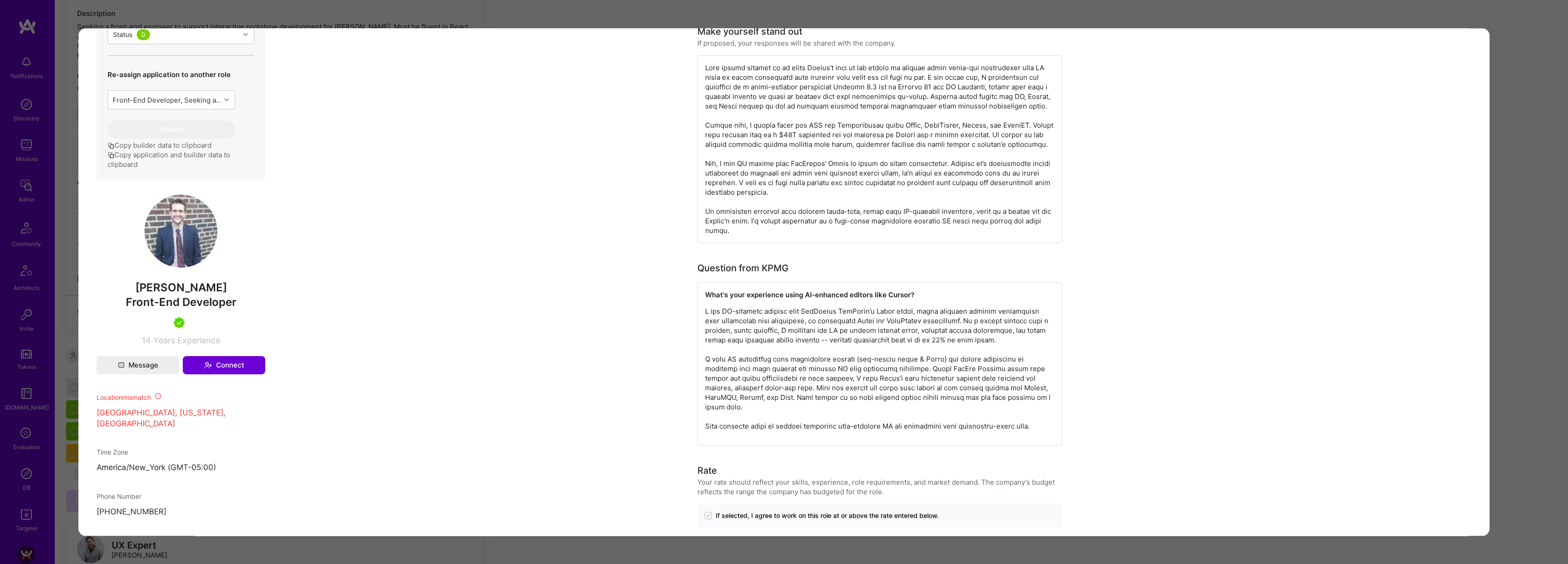
scroll to position [440, 0]
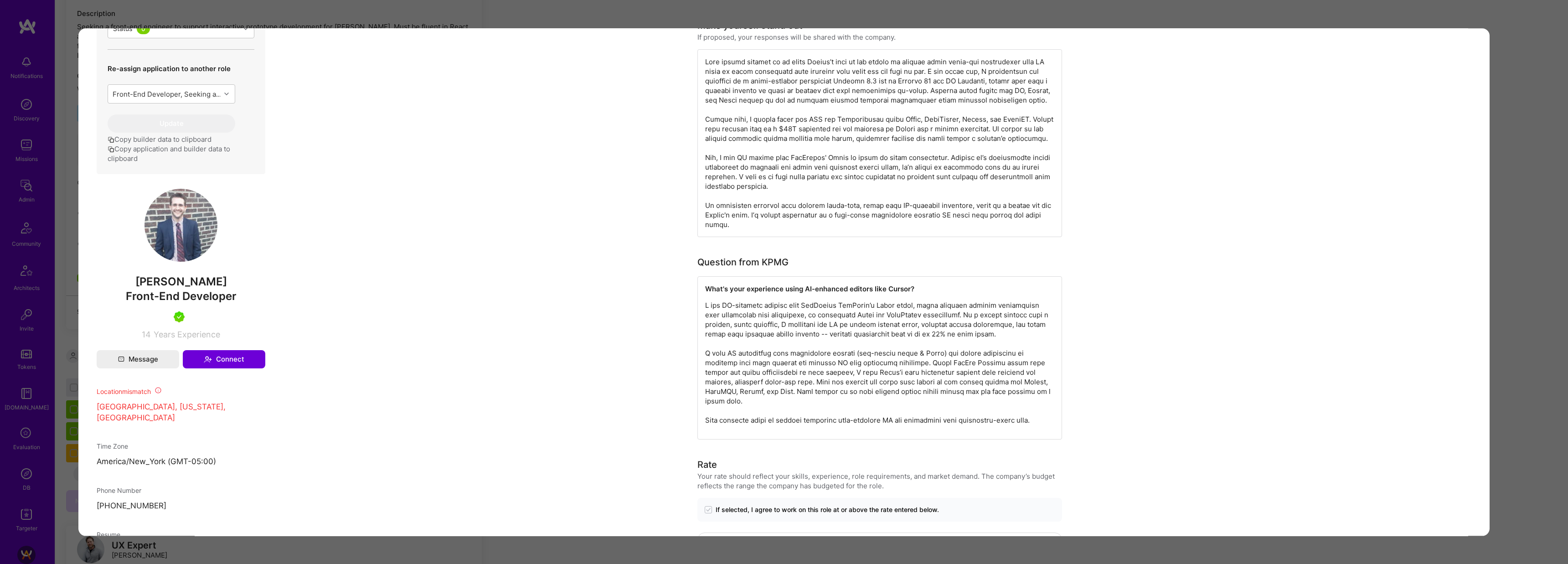
click at [898, 18] on div "Application 2 of 11 Builder Missing Requirements Required Location See location…" at bounding box center [784, 282] width 1568 height 564
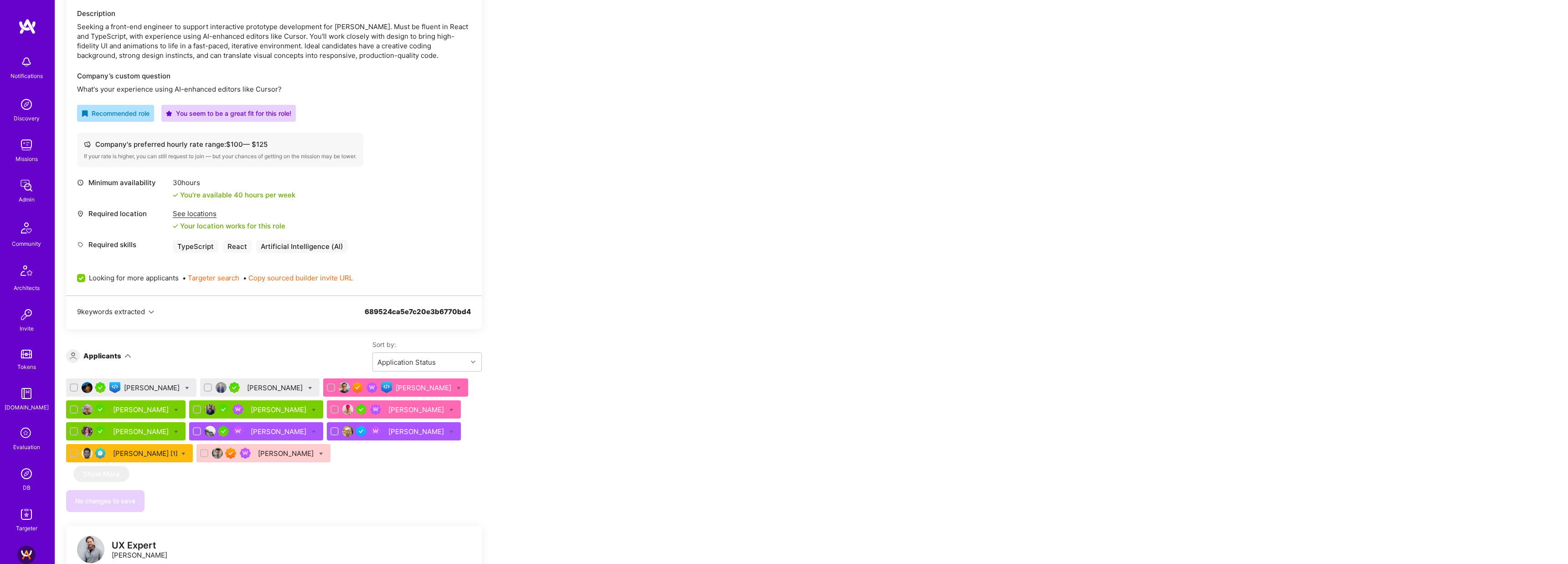
click at [72, 386] on input "checkbox" at bounding box center [75, 388] width 6 height 6
checkbox input "true"
click at [212, 387] on label at bounding box center [208, 387] width 8 height 8
click at [212, 387] on input "checkbox" at bounding box center [209, 388] width 6 height 6
checkbox input "true"
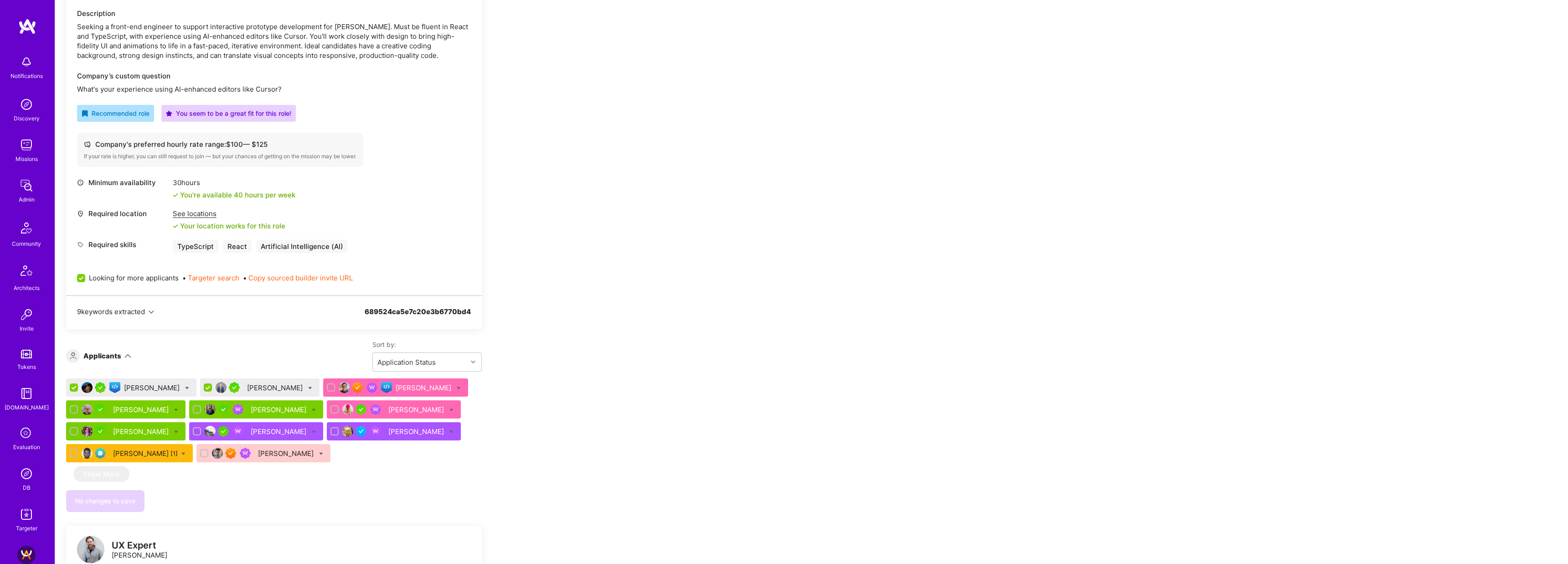
click at [189, 388] on icon at bounding box center [187, 388] width 4 height 4
click at [225, 459] on label "Waitlist" at bounding box center [221, 455] width 35 height 10
click at [211, 459] on input "Waitlist" at bounding box center [208, 456] width 6 height 6
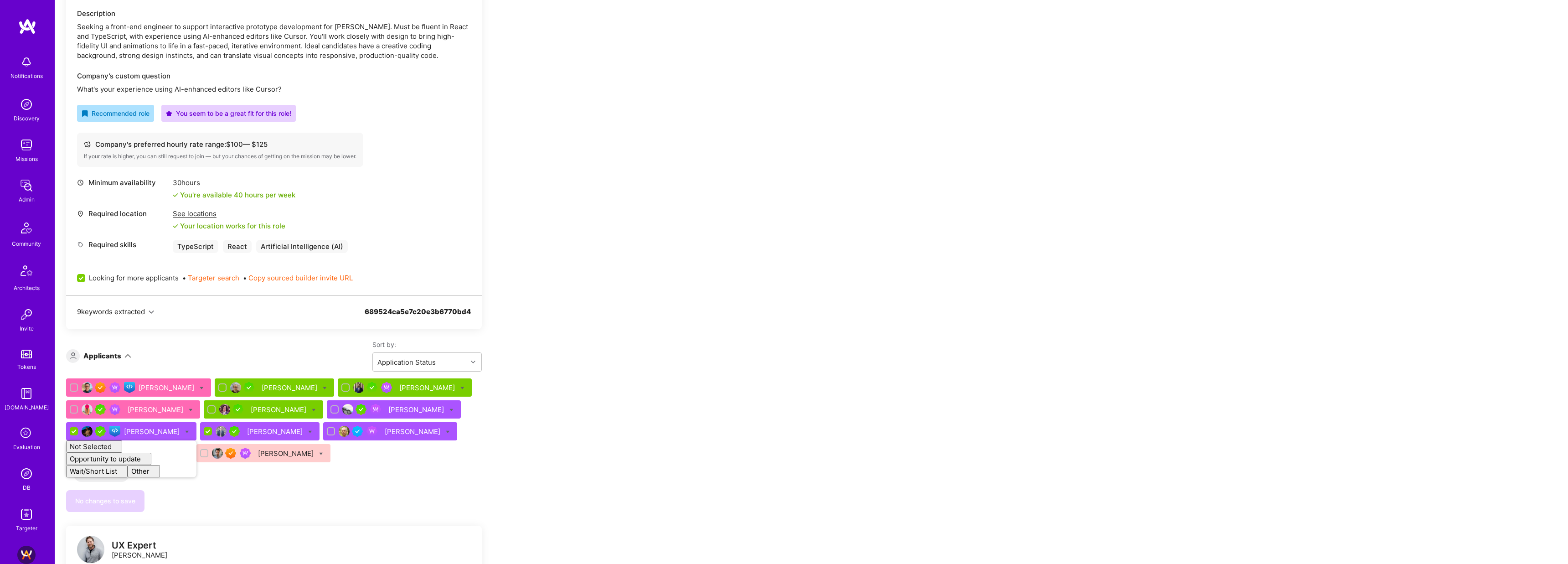
checkbox input "false"
click at [665, 387] on div "Team Members We’re actively looking for builders. This is the best time to requ…" at bounding box center [811, 566] width 1513 height 1323
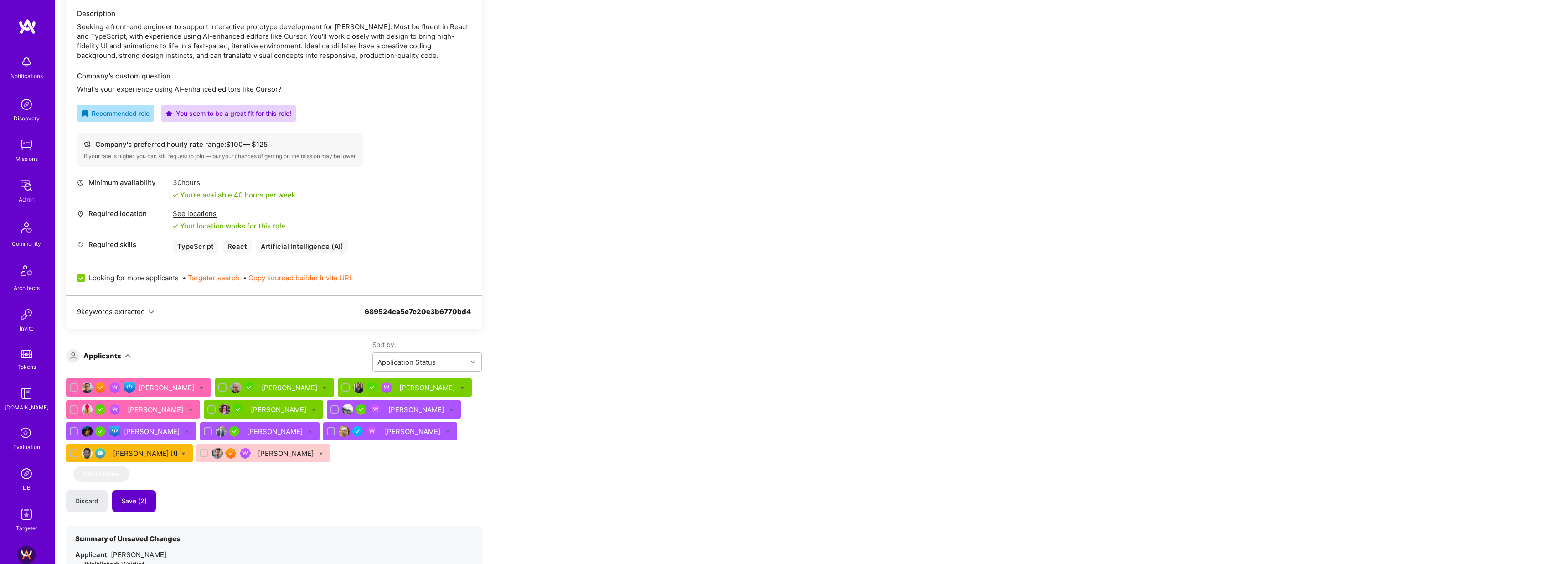
click at [130, 504] on span "Save (2)" at bounding box center [134, 501] width 26 height 9
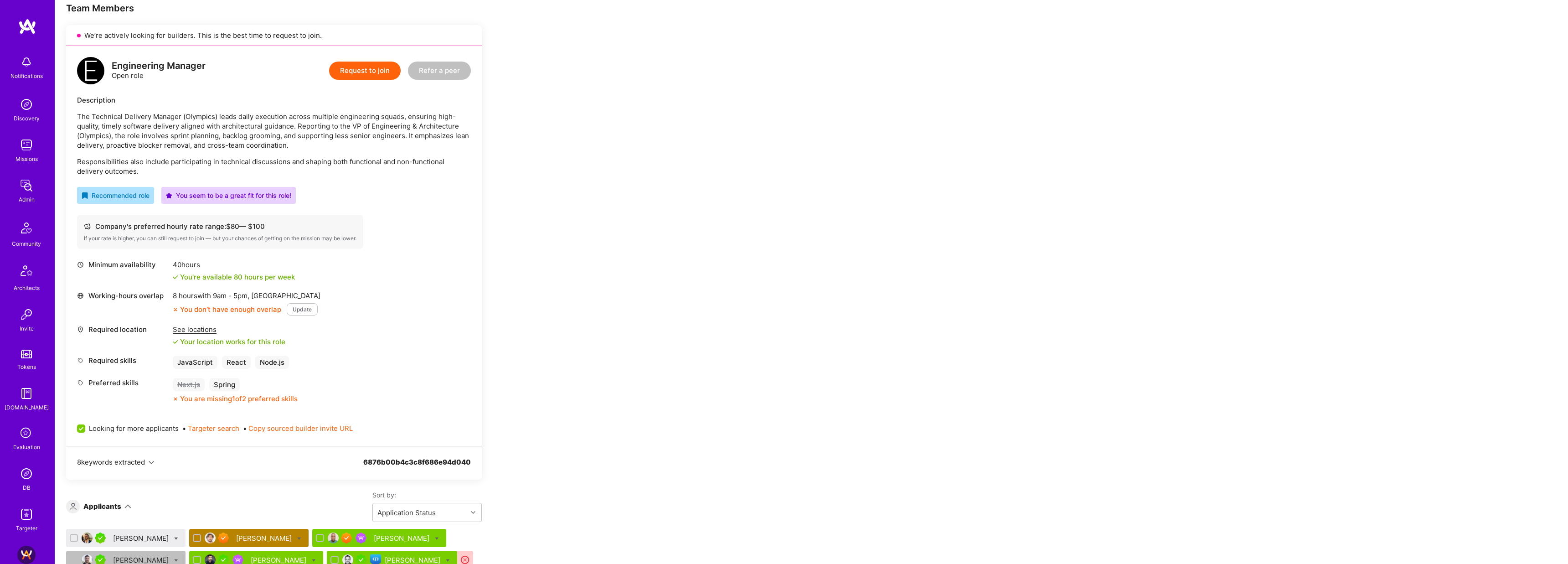
scroll to position [164, 0]
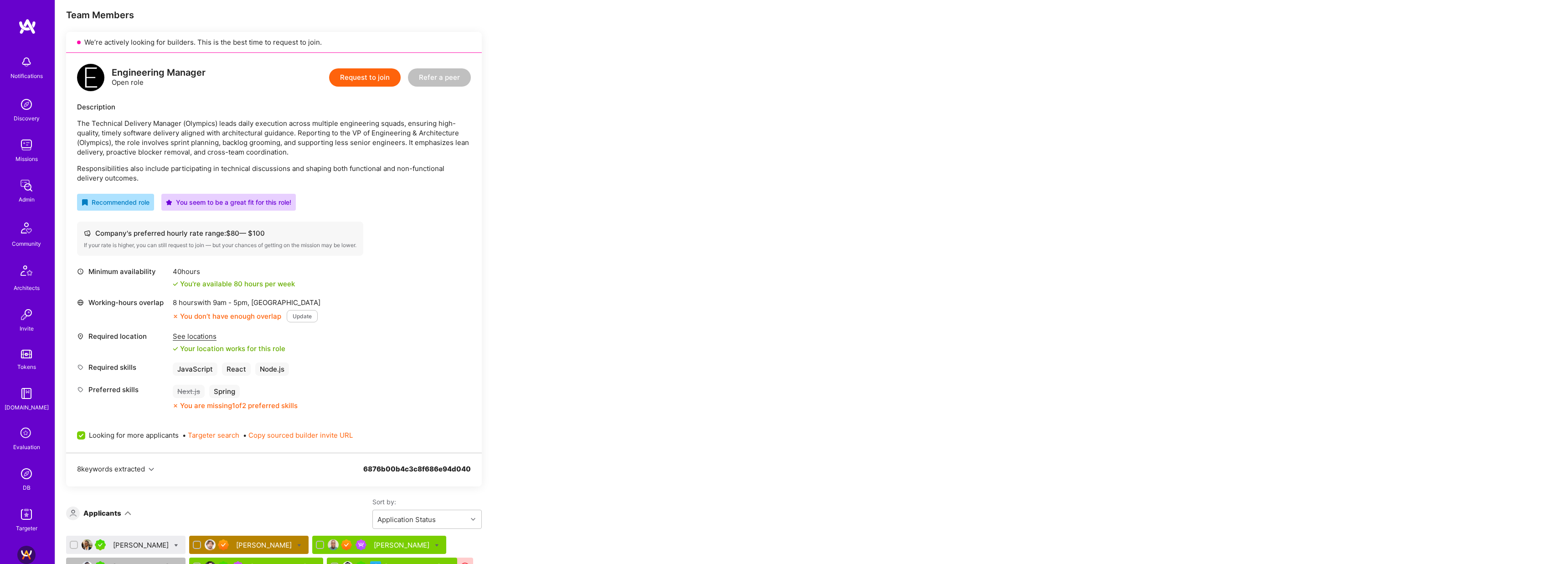
drag, startPoint x: 188, startPoint y: 123, endPoint x: 324, endPoint y: 121, distance: 136.0
click at [324, 121] on p "The Technical Delivery Manager (Olympics) leads daily execution across multiple…" at bounding box center [274, 138] width 394 height 38
drag, startPoint x: 254, startPoint y: 124, endPoint x: 357, endPoint y: 133, distance: 103.4
click at [357, 133] on p "The Technical Delivery Manager (Olympics) leads daily execution across multiple…" at bounding box center [274, 138] width 394 height 38
click at [365, 134] on p "The Technical Delivery Manager (Olympics) leads daily execution across multiple…" at bounding box center [274, 138] width 394 height 38
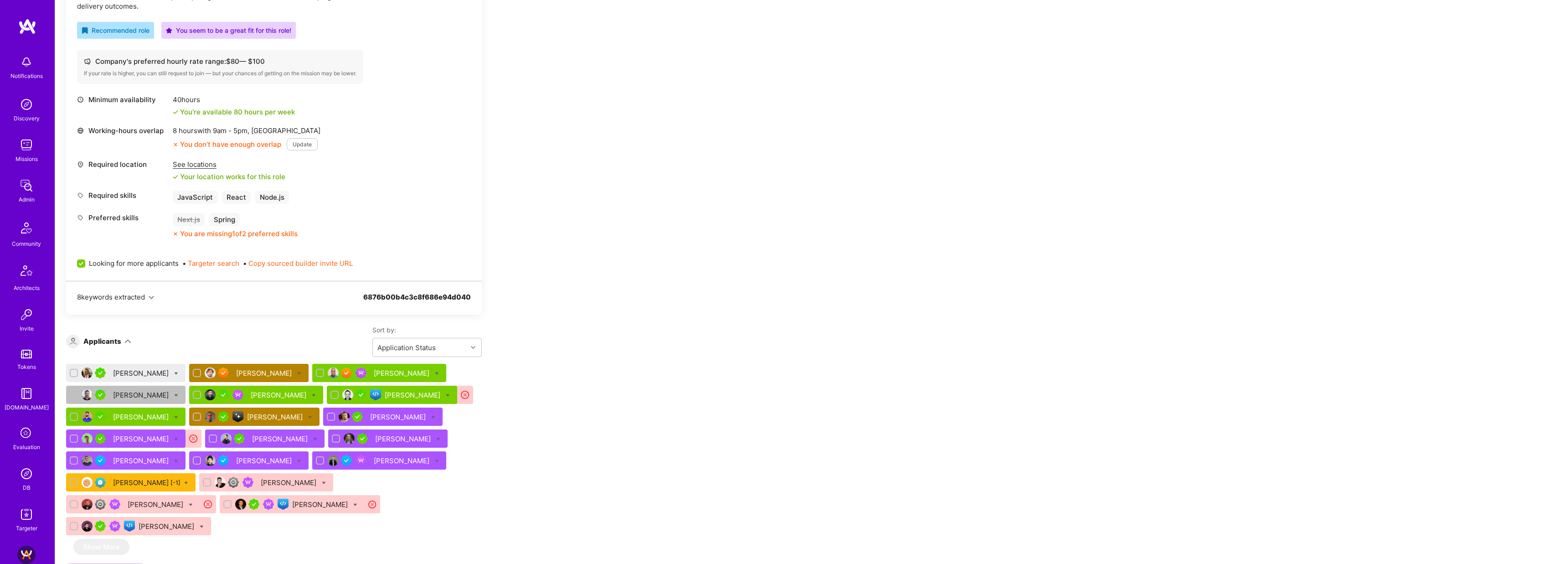
scroll to position [353, 0]
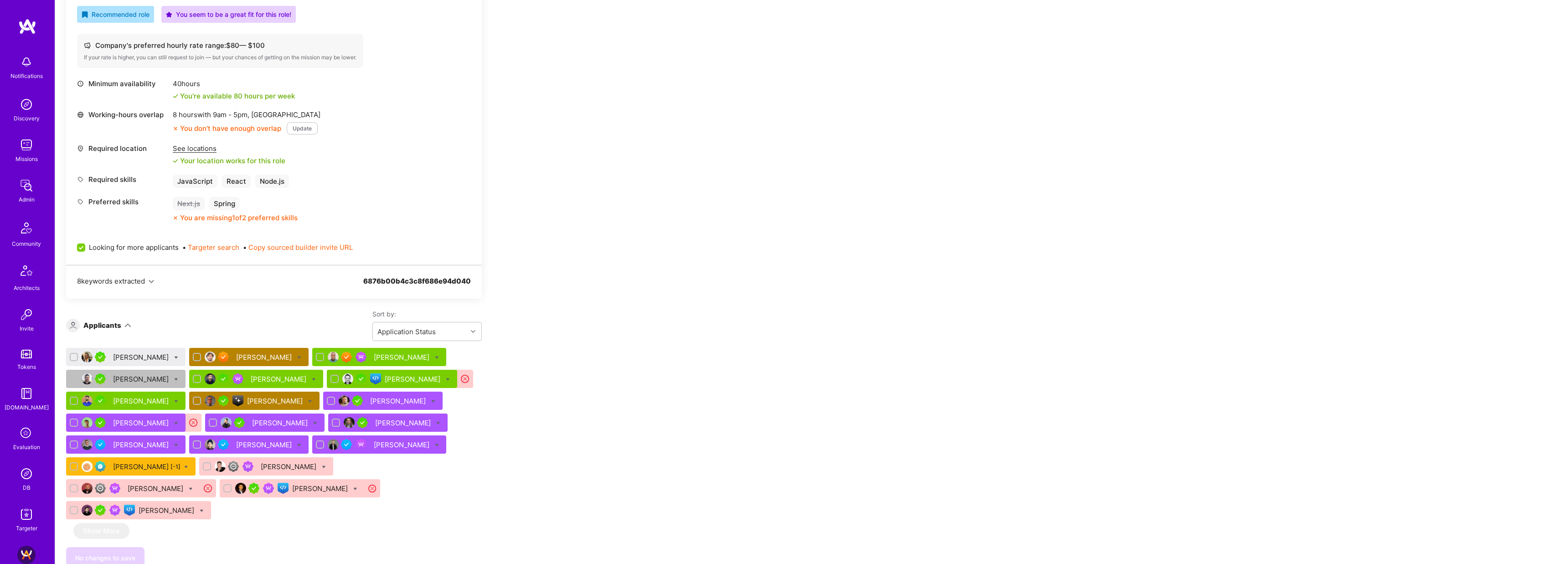
click at [139, 354] on div "[PERSON_NAME]" at bounding box center [142, 358] width 57 height 10
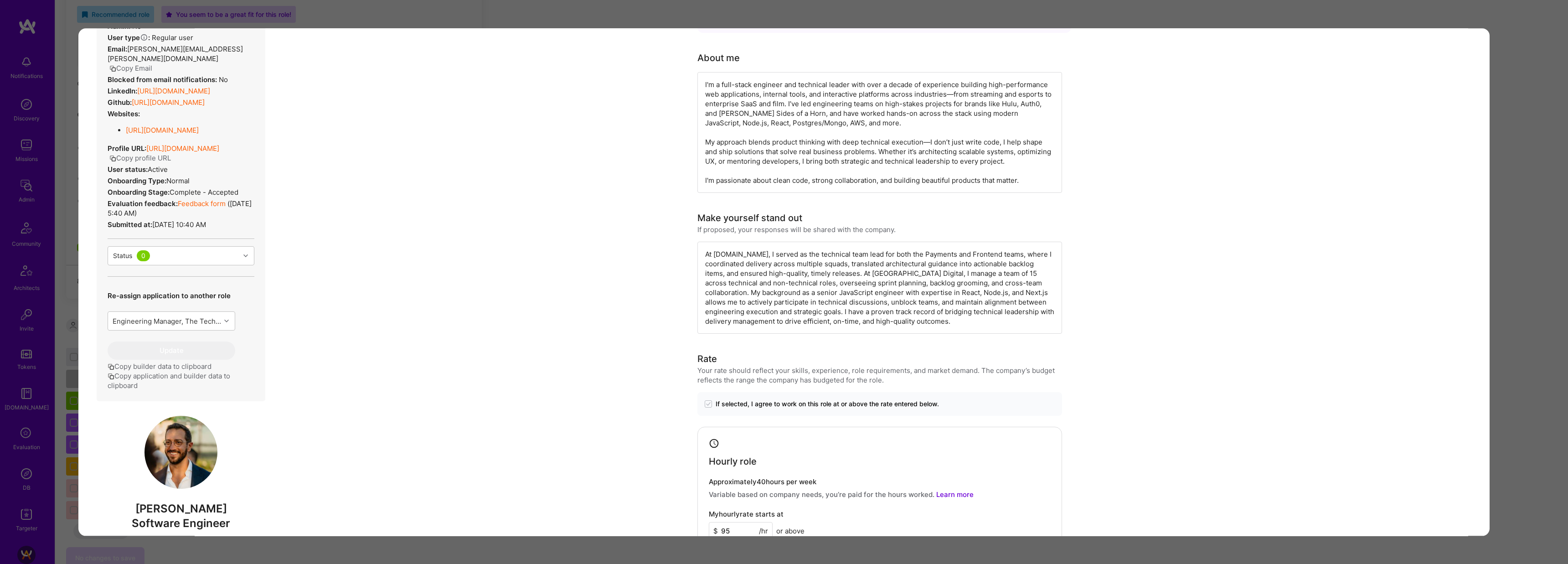
scroll to position [159, 0]
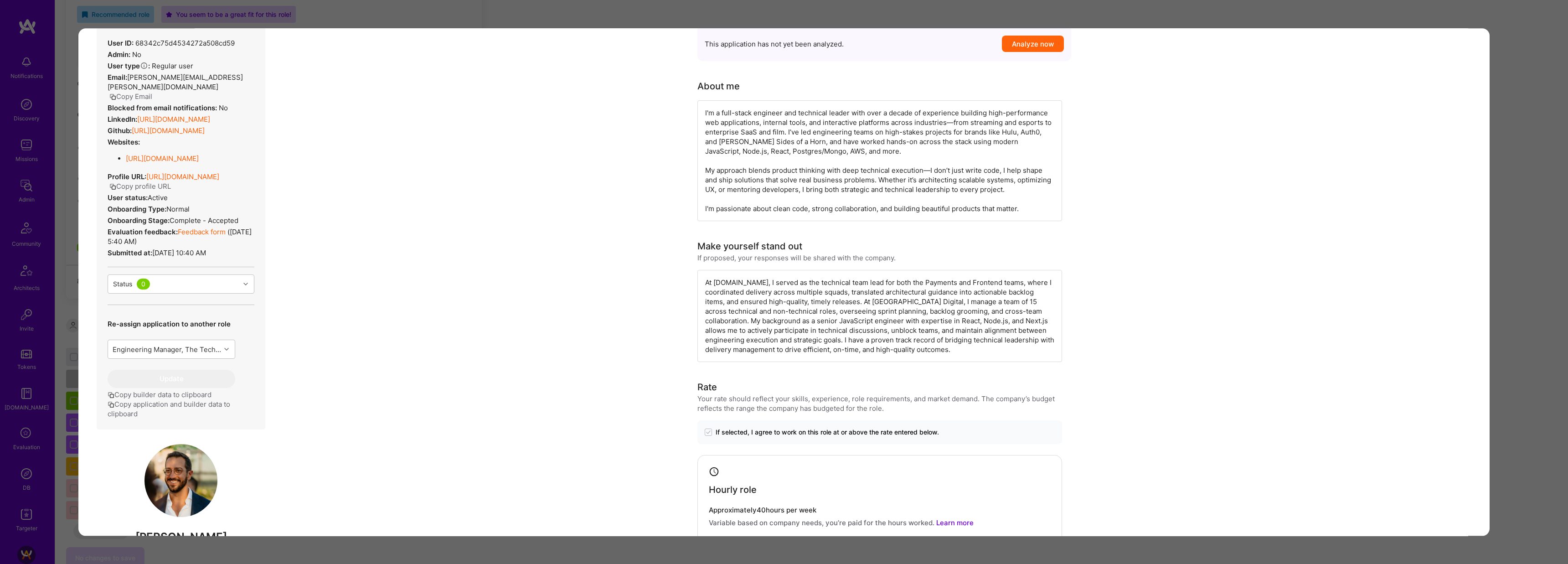
click at [210, 115] on link "[URL][DOMAIN_NAME]" at bounding box center [173, 119] width 73 height 9
click at [601, 19] on div "Application 1 of 20 Builder Missing Requirements Required Location See location…" at bounding box center [784, 282] width 1568 height 564
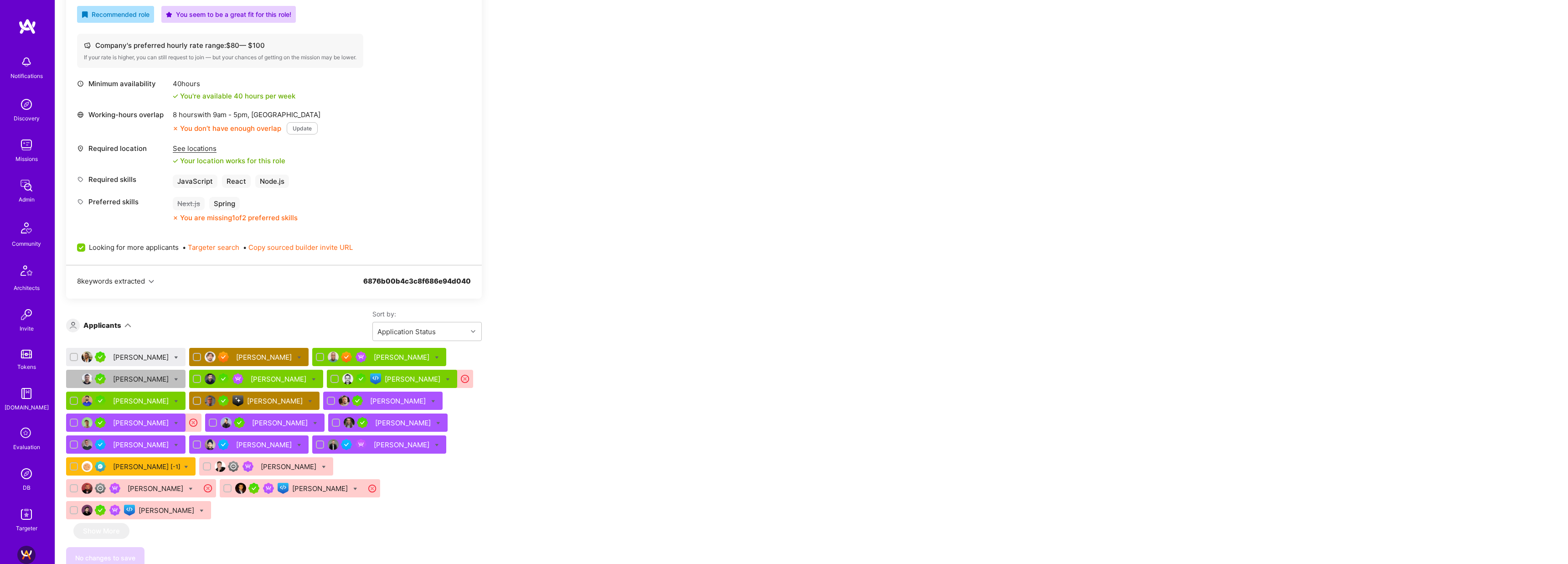
click at [176, 356] on icon at bounding box center [176, 358] width 4 height 4
checkbox input "true"
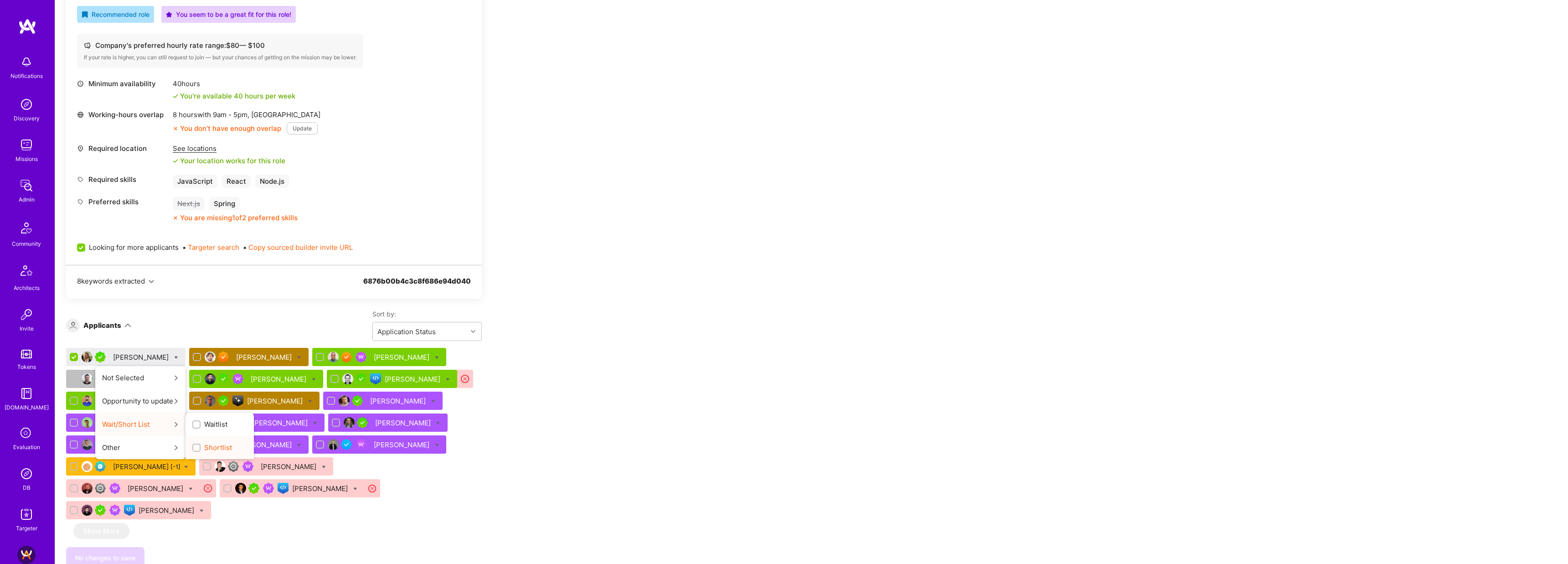
click at [202, 451] on label "Shortlist" at bounding box center [212, 448] width 40 height 10
click at [200, 451] on input "Shortlist" at bounding box center [197, 448] width 6 height 6
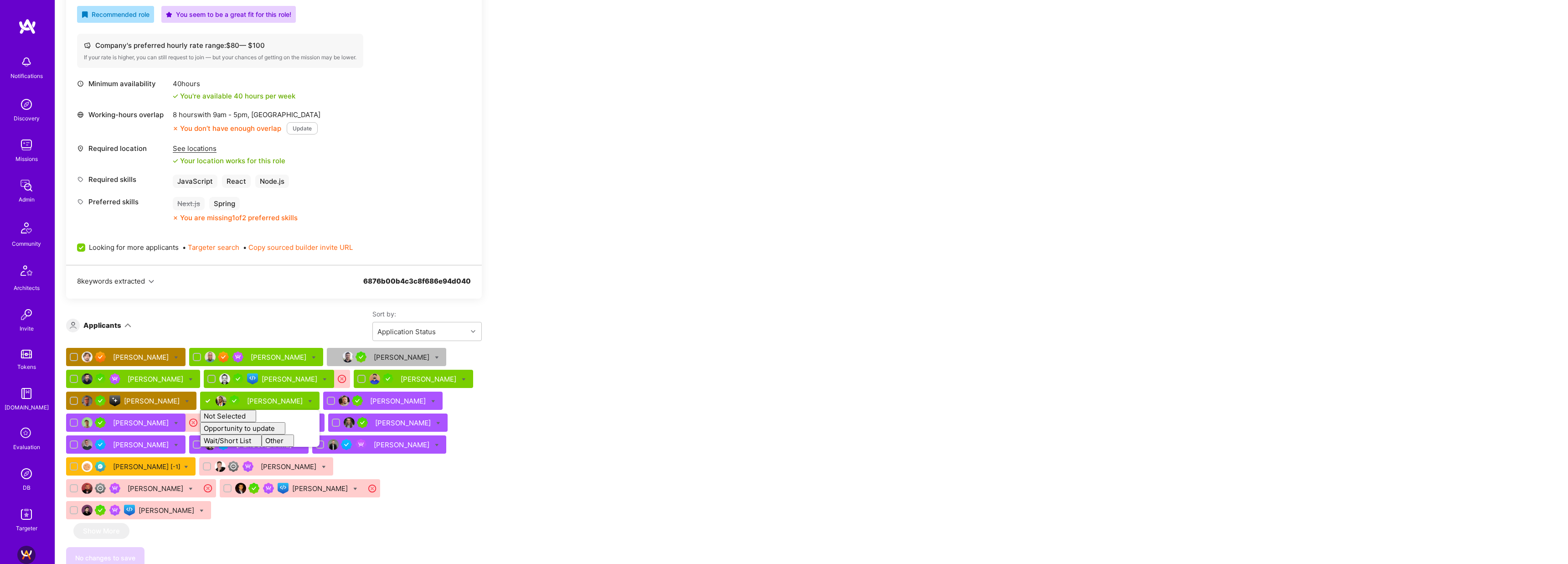
checkbox input "false"
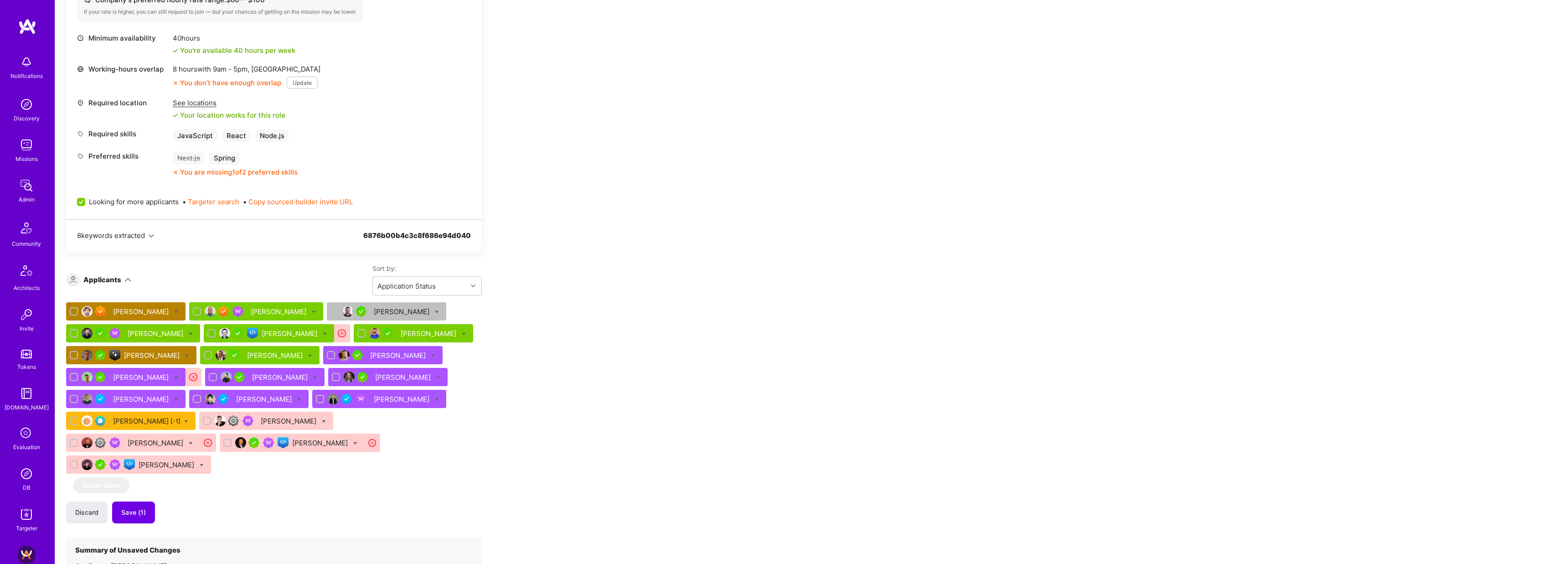
scroll to position [448, 0]
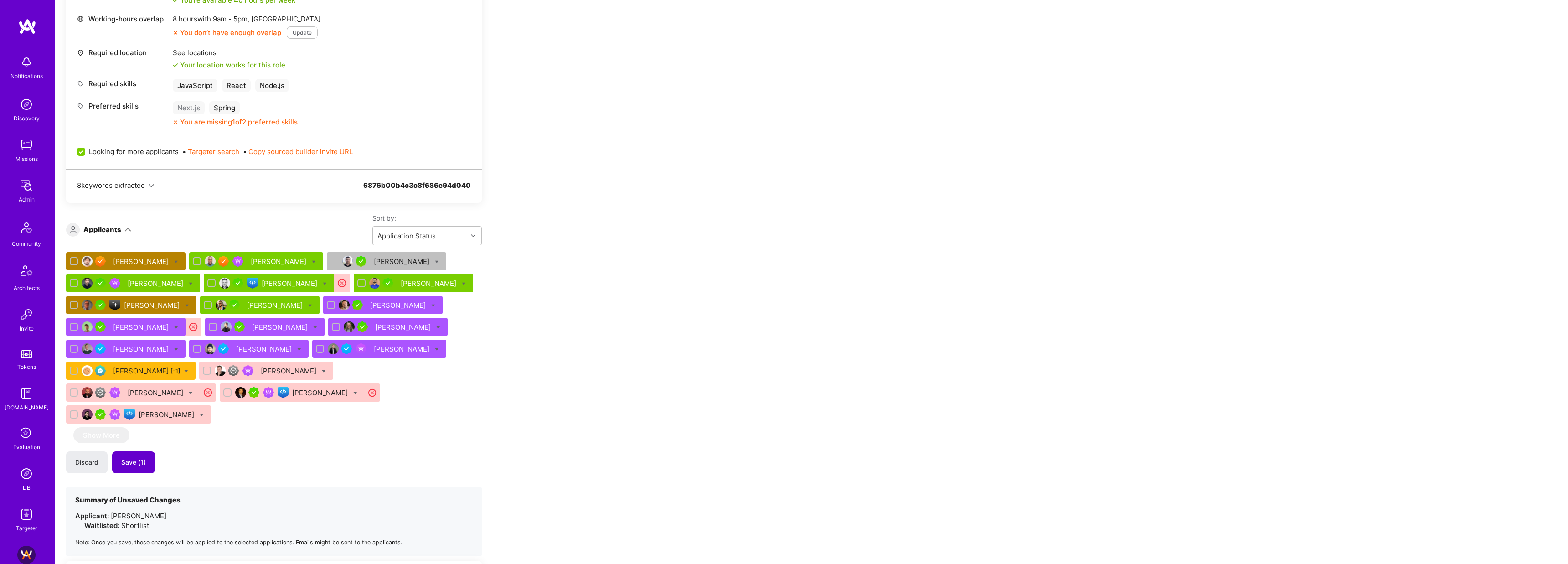
click at [150, 451] on button "Save (1)" at bounding box center [133, 462] width 43 height 22
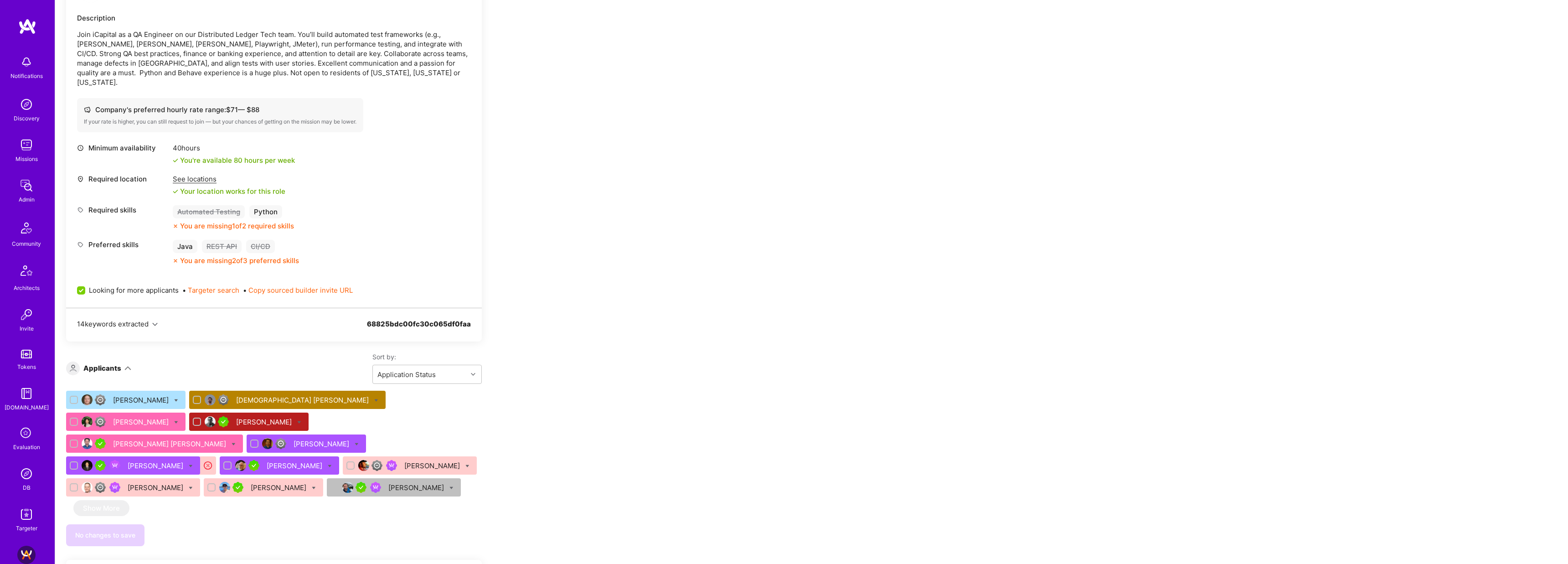
scroll to position [383, 0]
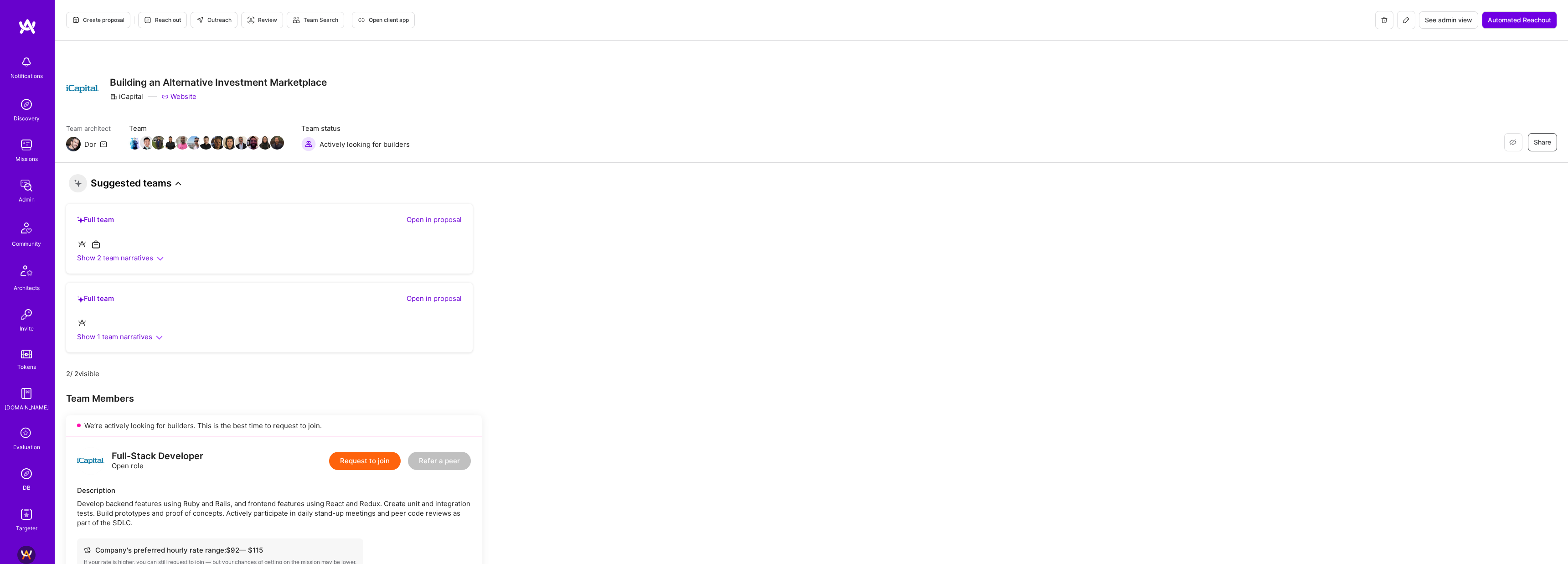
click at [179, 180] on h3 "Suggested teams" at bounding box center [125, 183] width 113 height 18
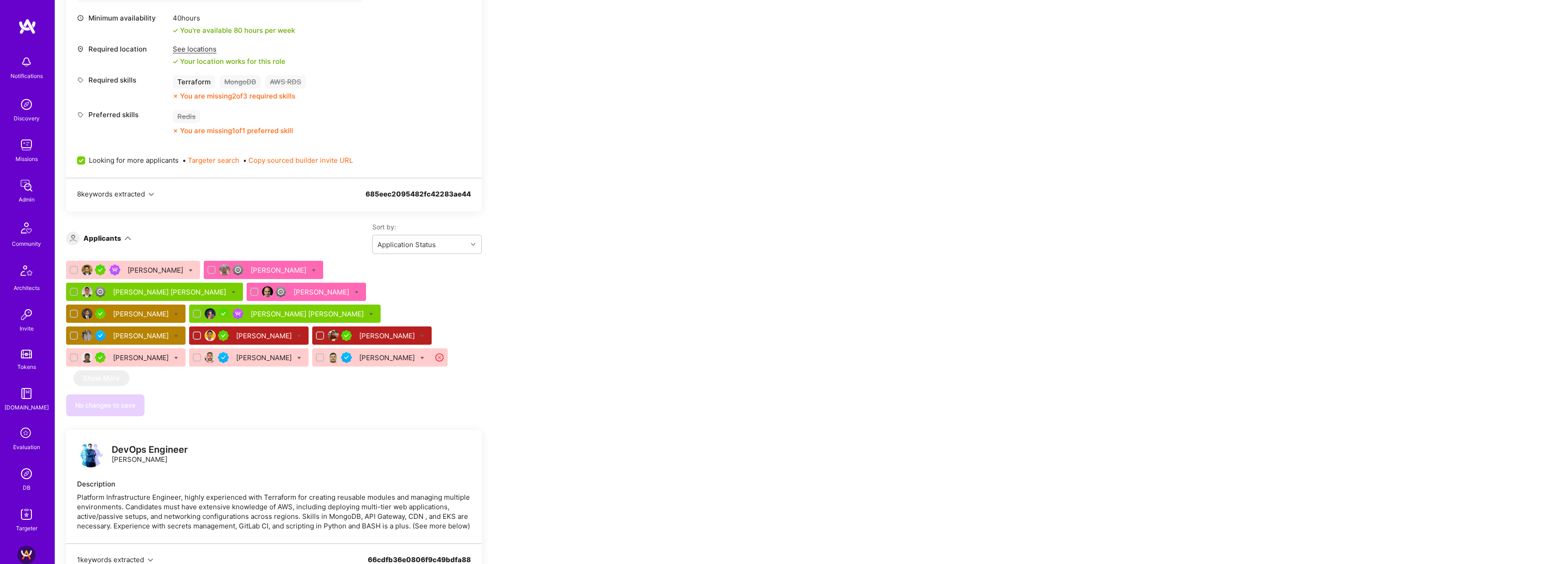
scroll to position [982, 0]
